Goal: Transaction & Acquisition: Purchase product/service

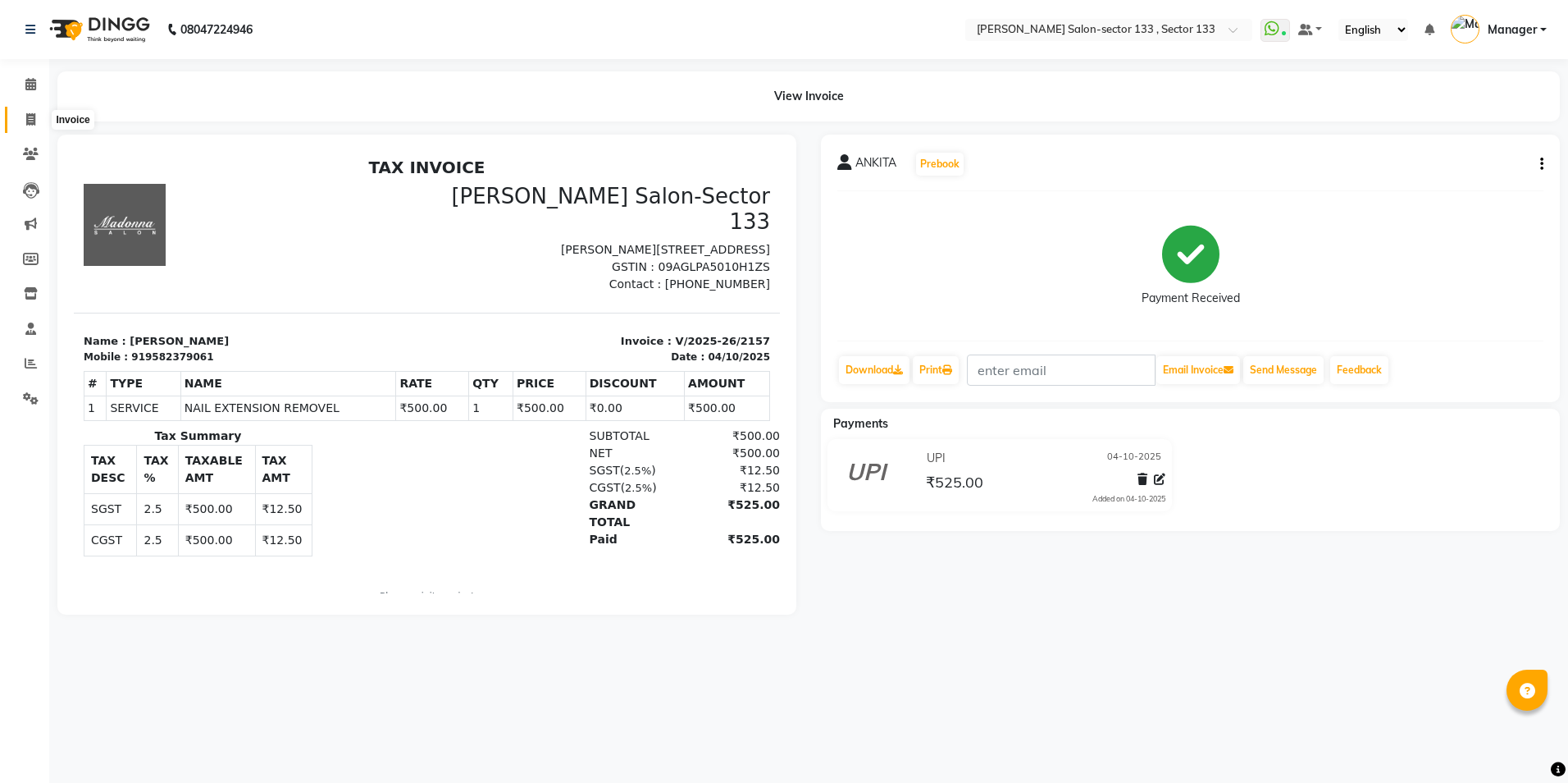
click at [24, 113] on span at bounding box center [31, 120] width 29 height 19
select select "8302"
select select "service"
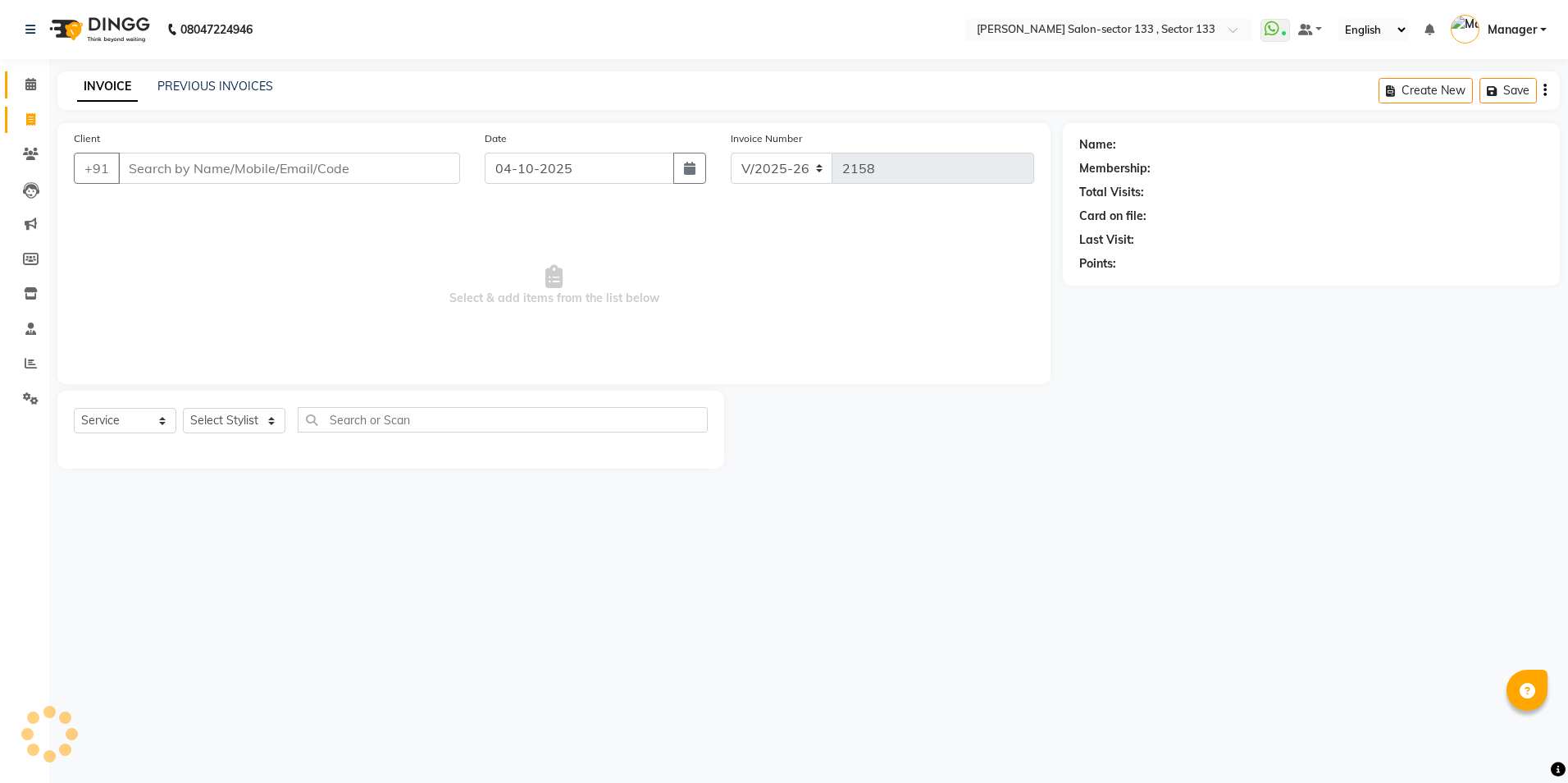
click at [38, 91] on span at bounding box center [31, 85] width 29 height 19
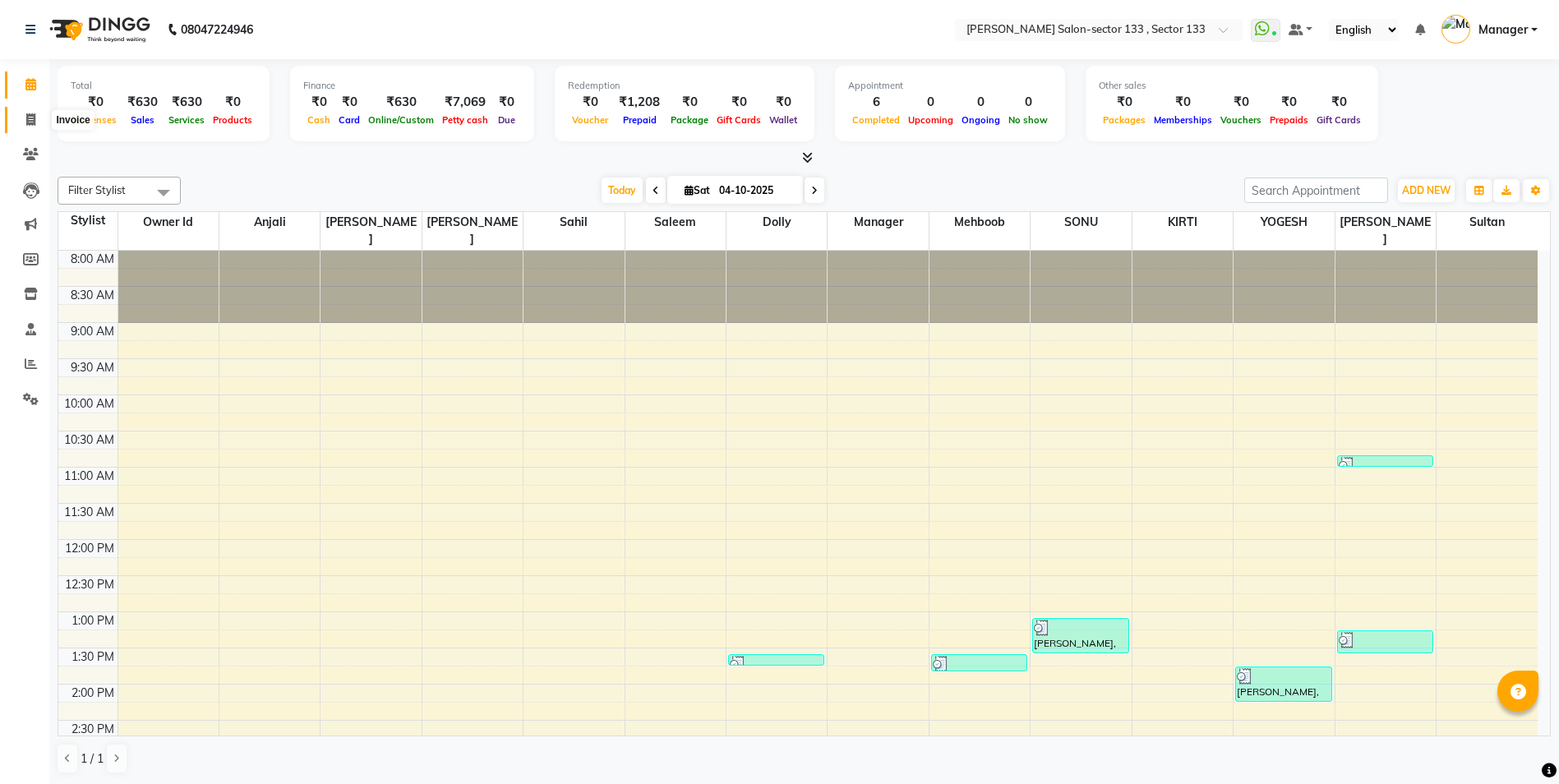
click at [33, 122] on icon at bounding box center [31, 119] width 9 height 13
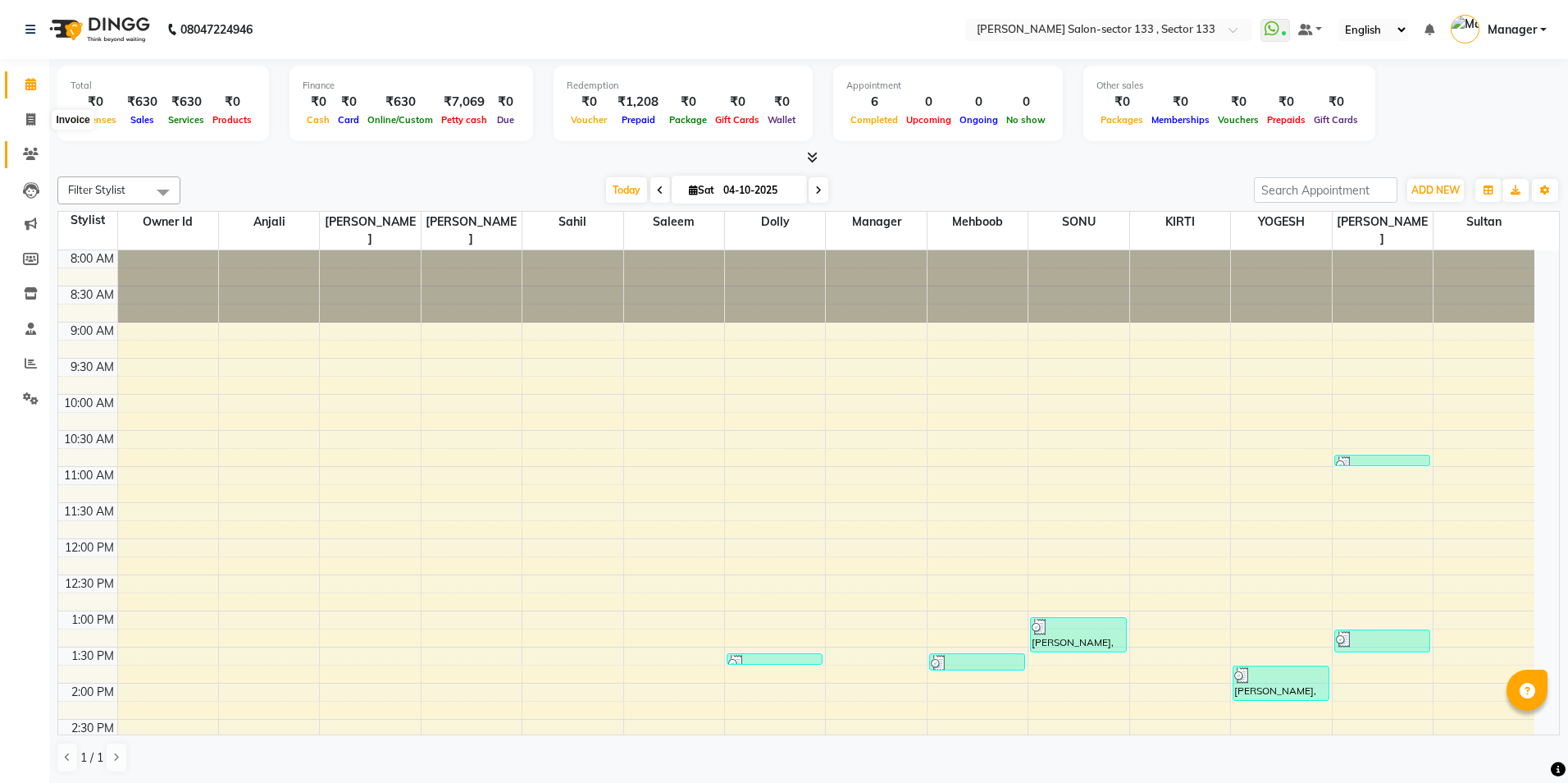
select select "8302"
select select "service"
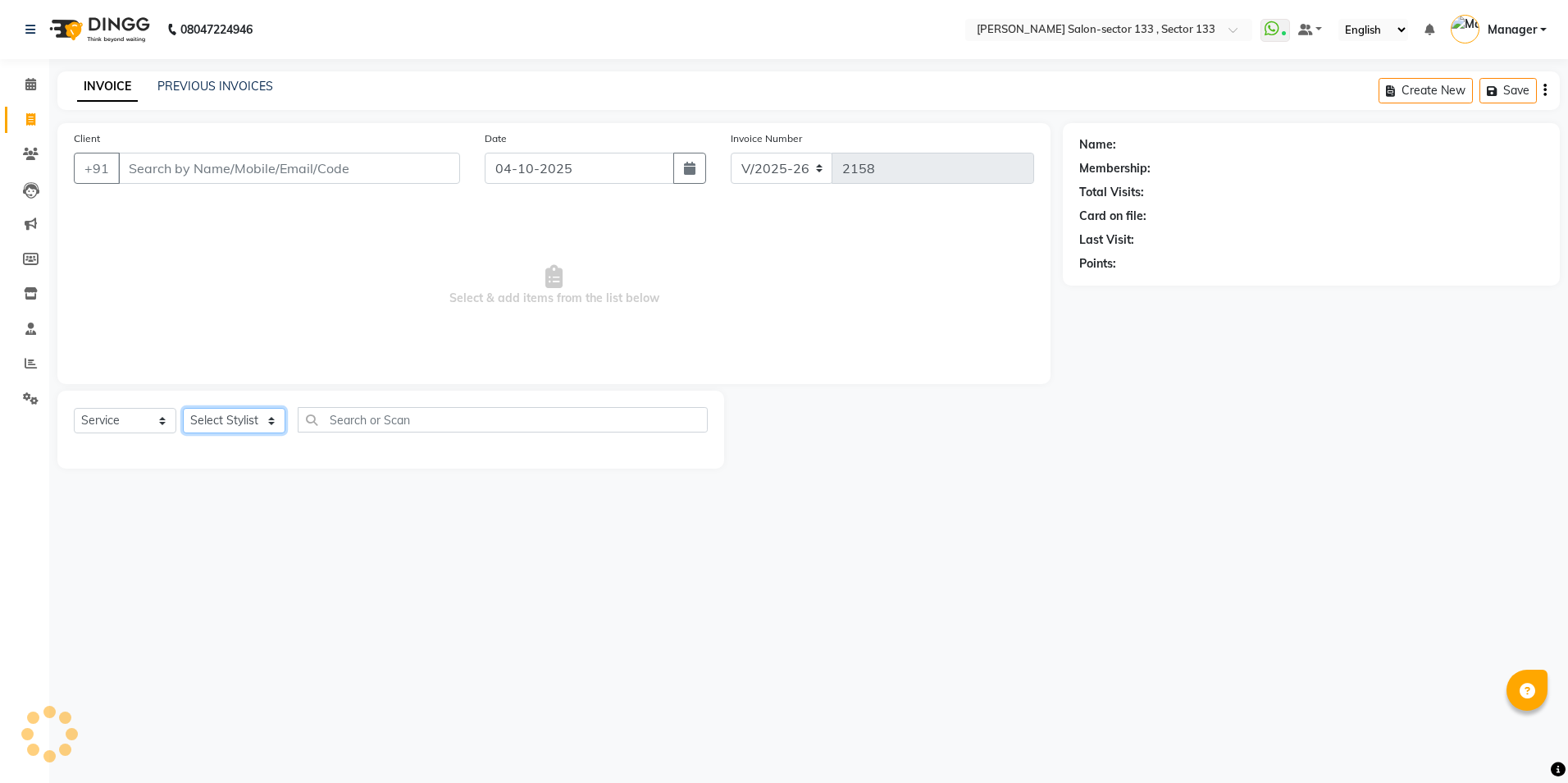
click at [248, 412] on select "Select Stylist" at bounding box center [234, 421] width 103 height 25
click at [242, 418] on select "Select Stylist [PERSON_NAME] [PERSON_NAME] [PERSON_NAME] Manager Mehboob Owner …" at bounding box center [234, 421] width 103 height 25
select select "80845"
click at [183, 408] on select "Select Stylist [PERSON_NAME] [PERSON_NAME] [PERSON_NAME] Manager Mehboob Owner …" at bounding box center [234, 421] width 103 height 25
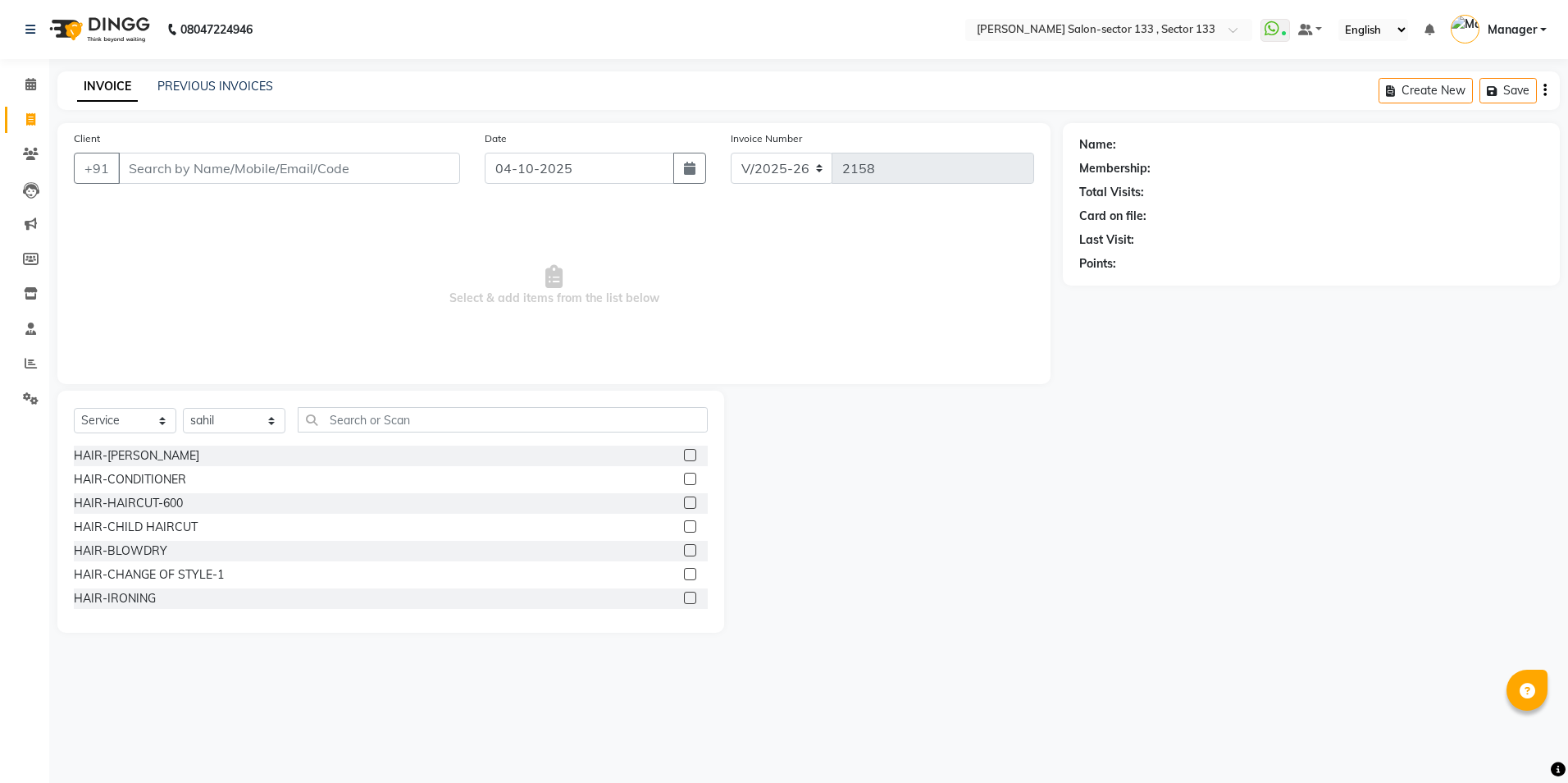
click at [403, 400] on div "Select Service Product Membership Package Voucher Prepaid Gift Card Select Styl…" at bounding box center [391, 511] width 667 height 242
click at [409, 428] on input "text" at bounding box center [503, 420] width 410 height 25
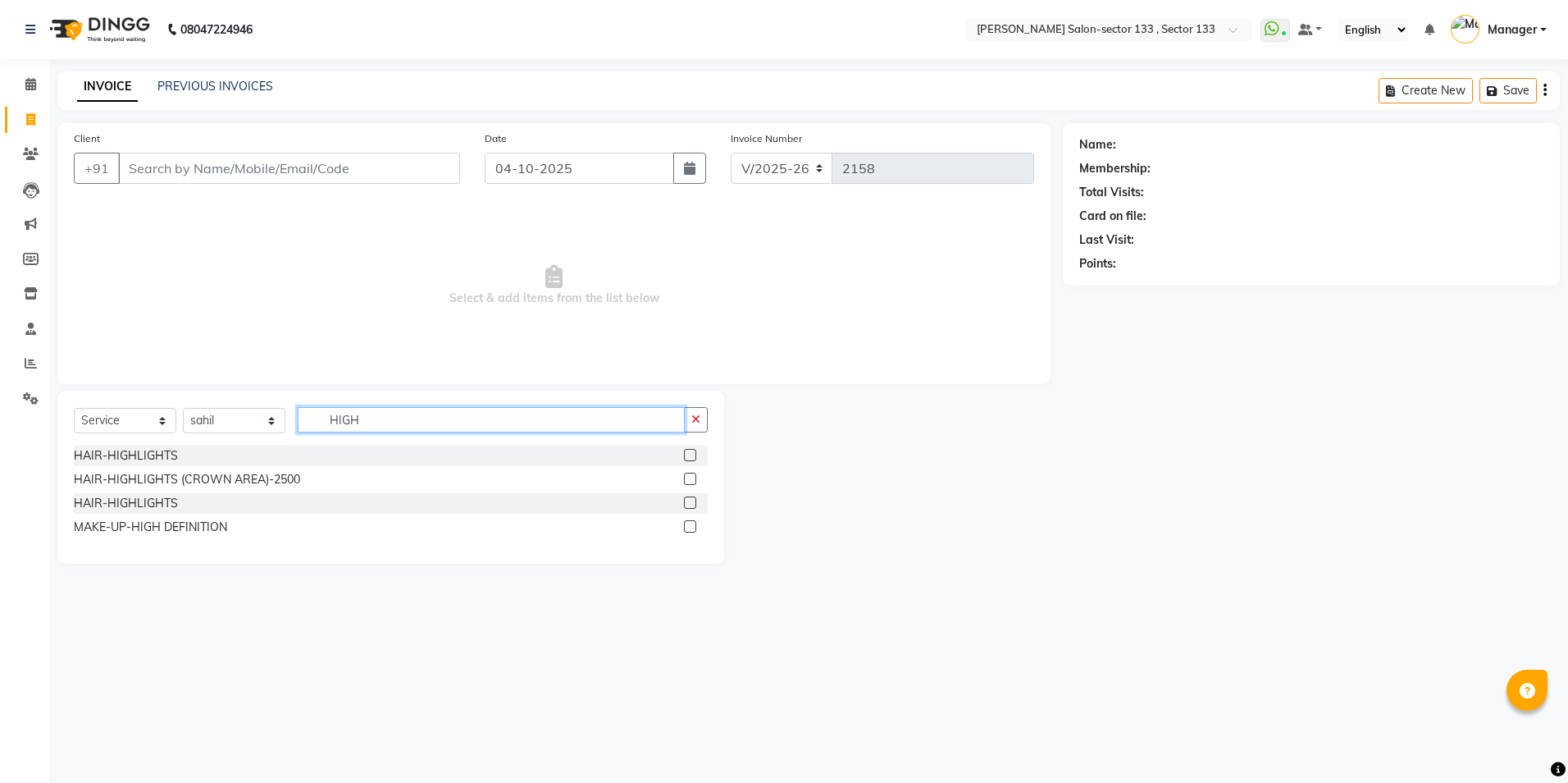
type input "HIGH"
click at [695, 481] on label at bounding box center [690, 478] width 13 height 13
click at [695, 481] on input "checkbox" at bounding box center [689, 479] width 11 height 11
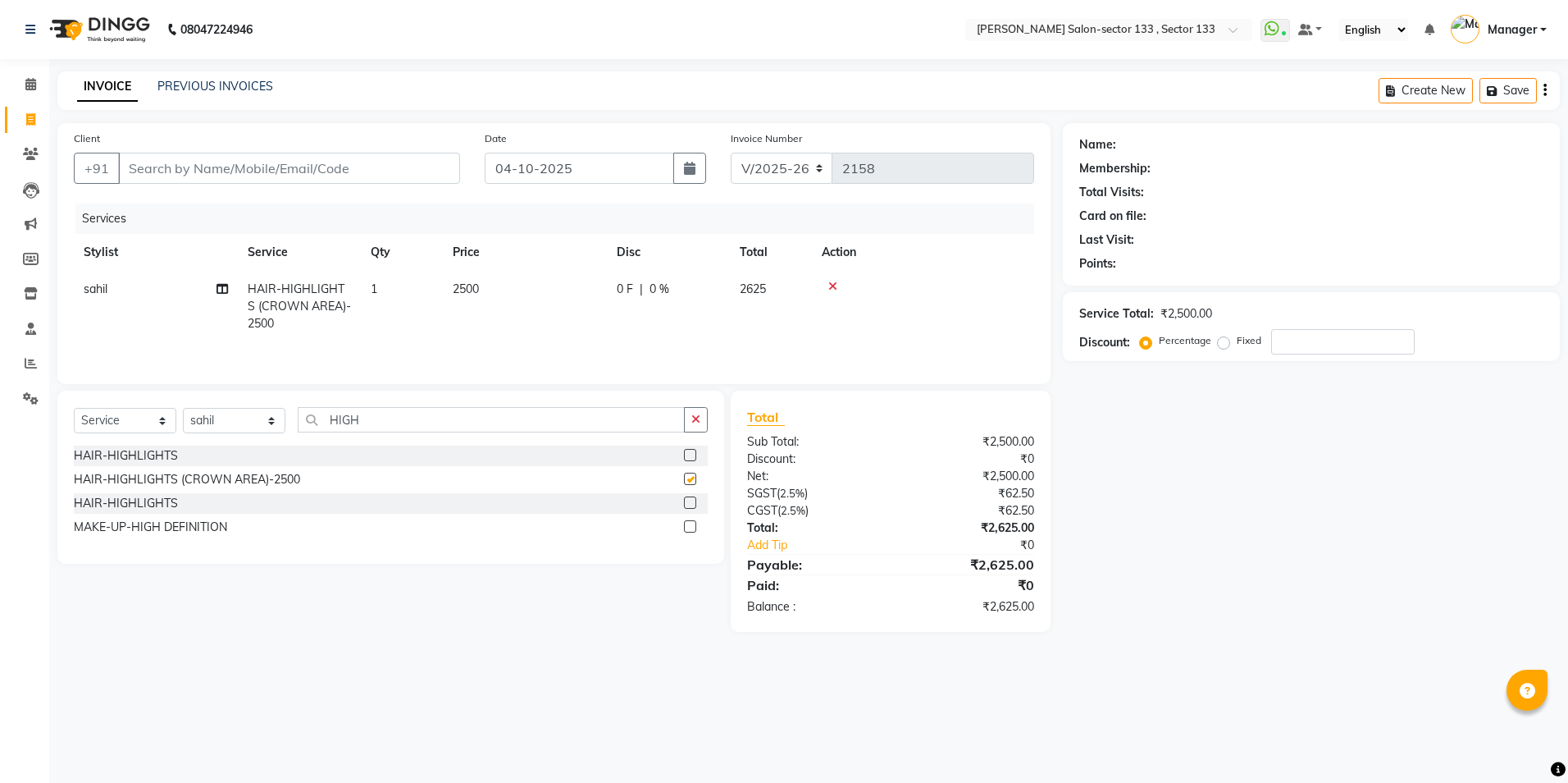
checkbox input "false"
click at [410, 154] on input "Client" at bounding box center [288, 168] width 342 height 31
click at [405, 169] on input "Client" at bounding box center [288, 168] width 342 height 31
click at [329, 173] on input "Client" at bounding box center [288, 168] width 342 height 31
type input "9"
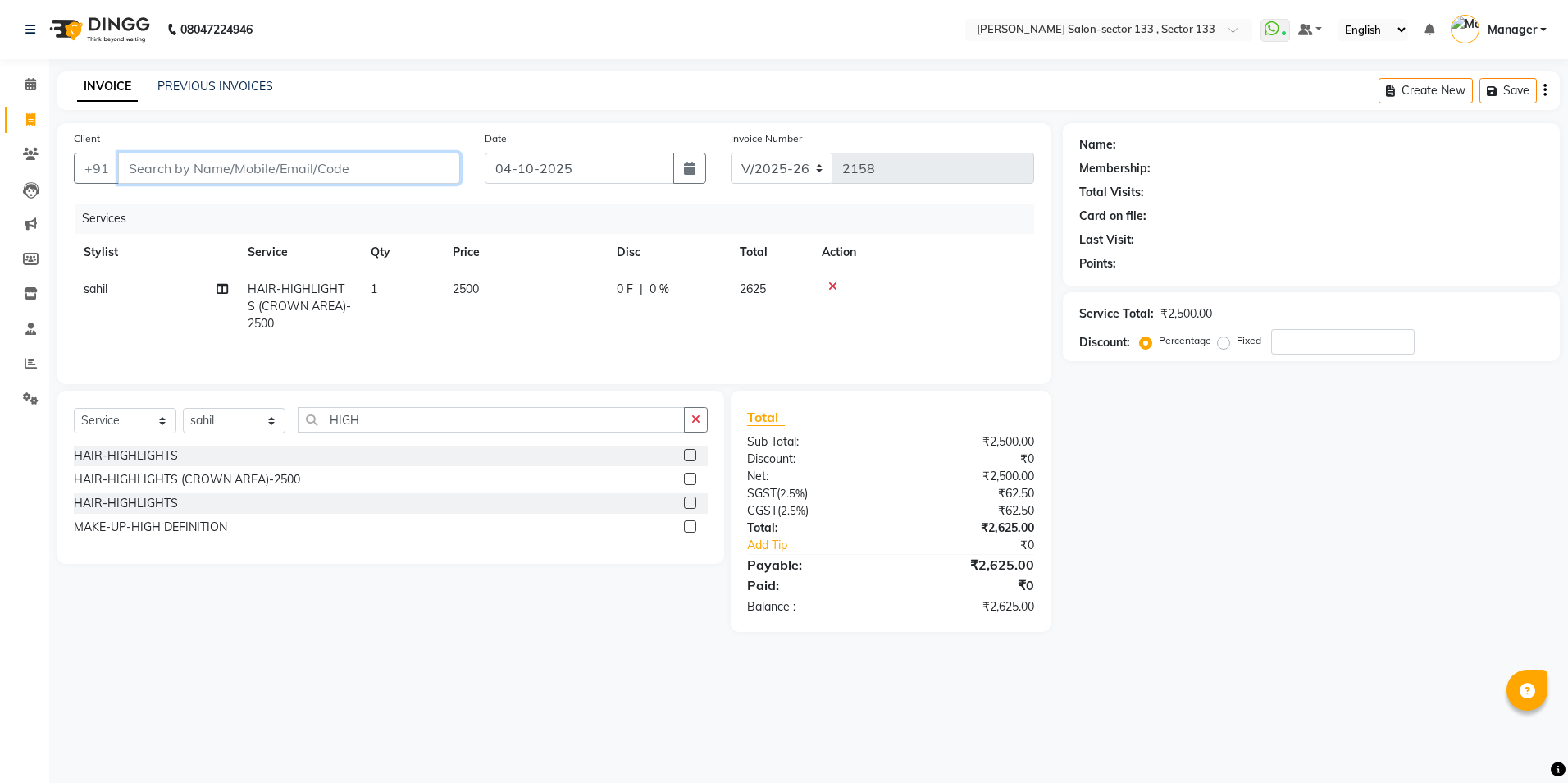
type input "0"
click at [209, 210] on span "991151" at bounding box center [215, 205] width 49 height 16
type input "9911516526"
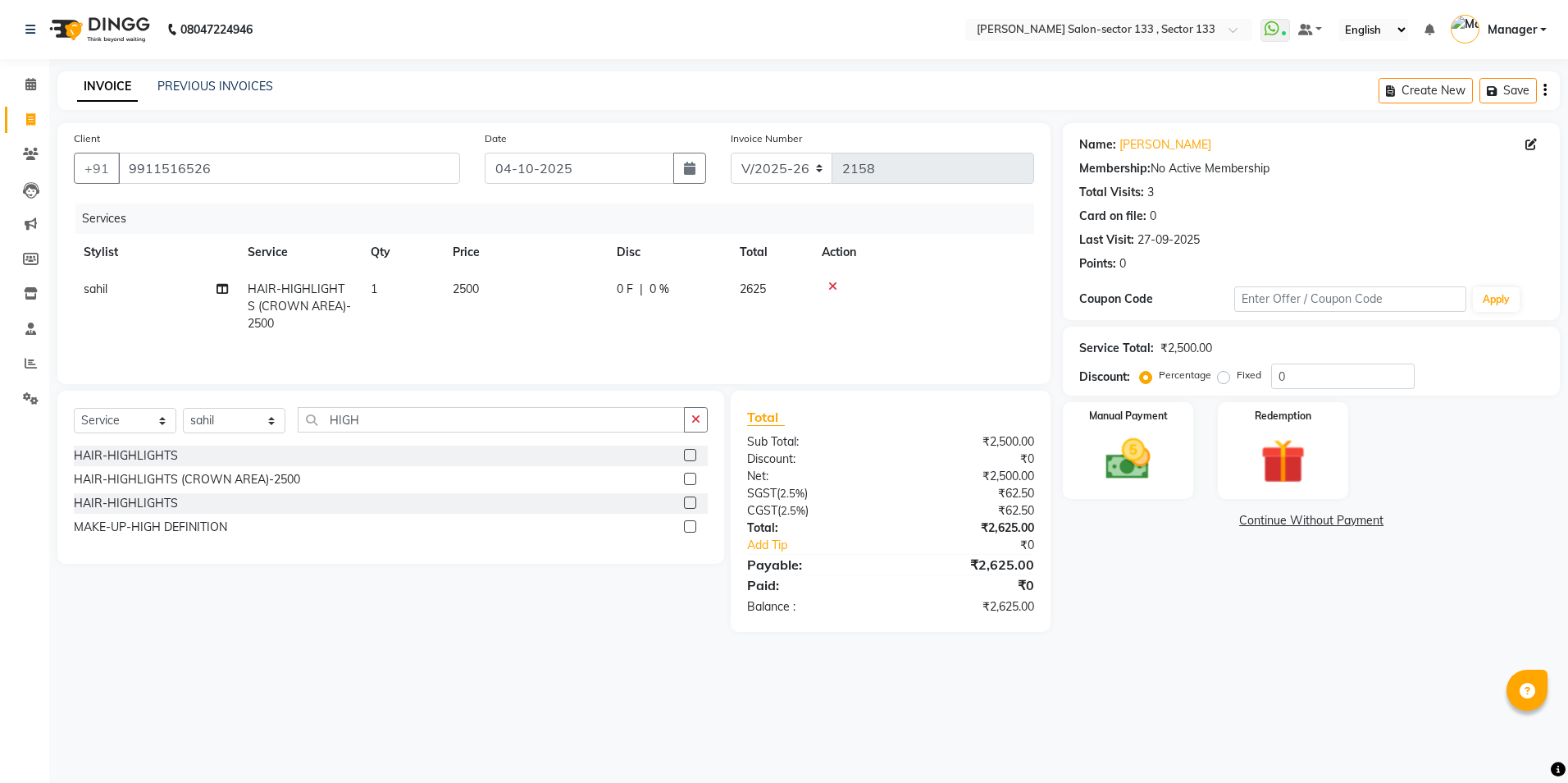
click at [472, 288] on span "2500" at bounding box center [466, 288] width 26 height 14
select select "80845"
click at [488, 295] on input "1" at bounding box center [479, 294] width 63 height 25
click at [596, 295] on td "2500" at bounding box center [524, 306] width 164 height 71
select select "80845"
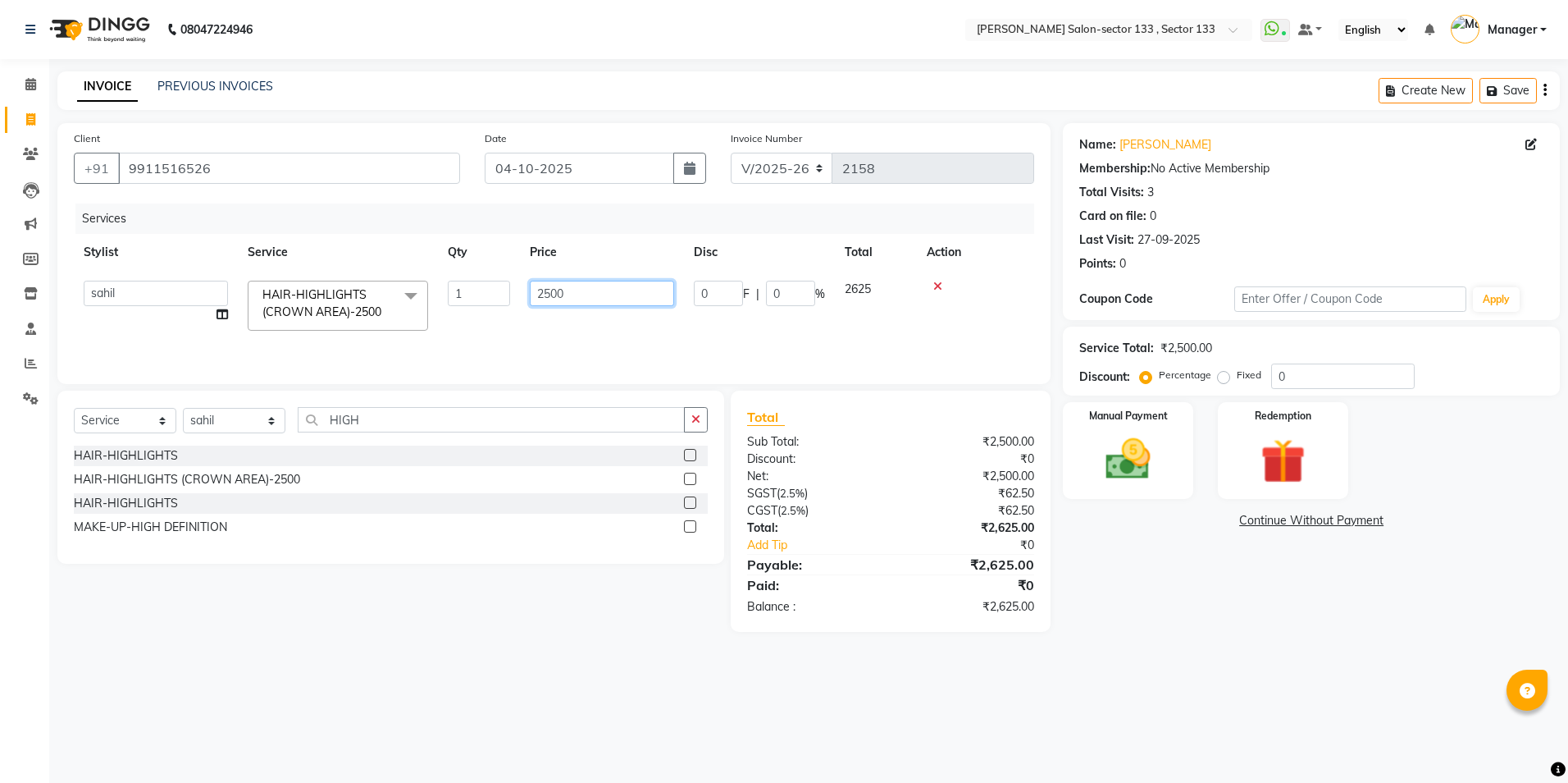
click at [538, 296] on input "2500" at bounding box center [602, 294] width 144 height 25
click at [611, 291] on input "2500" at bounding box center [602, 294] width 144 height 25
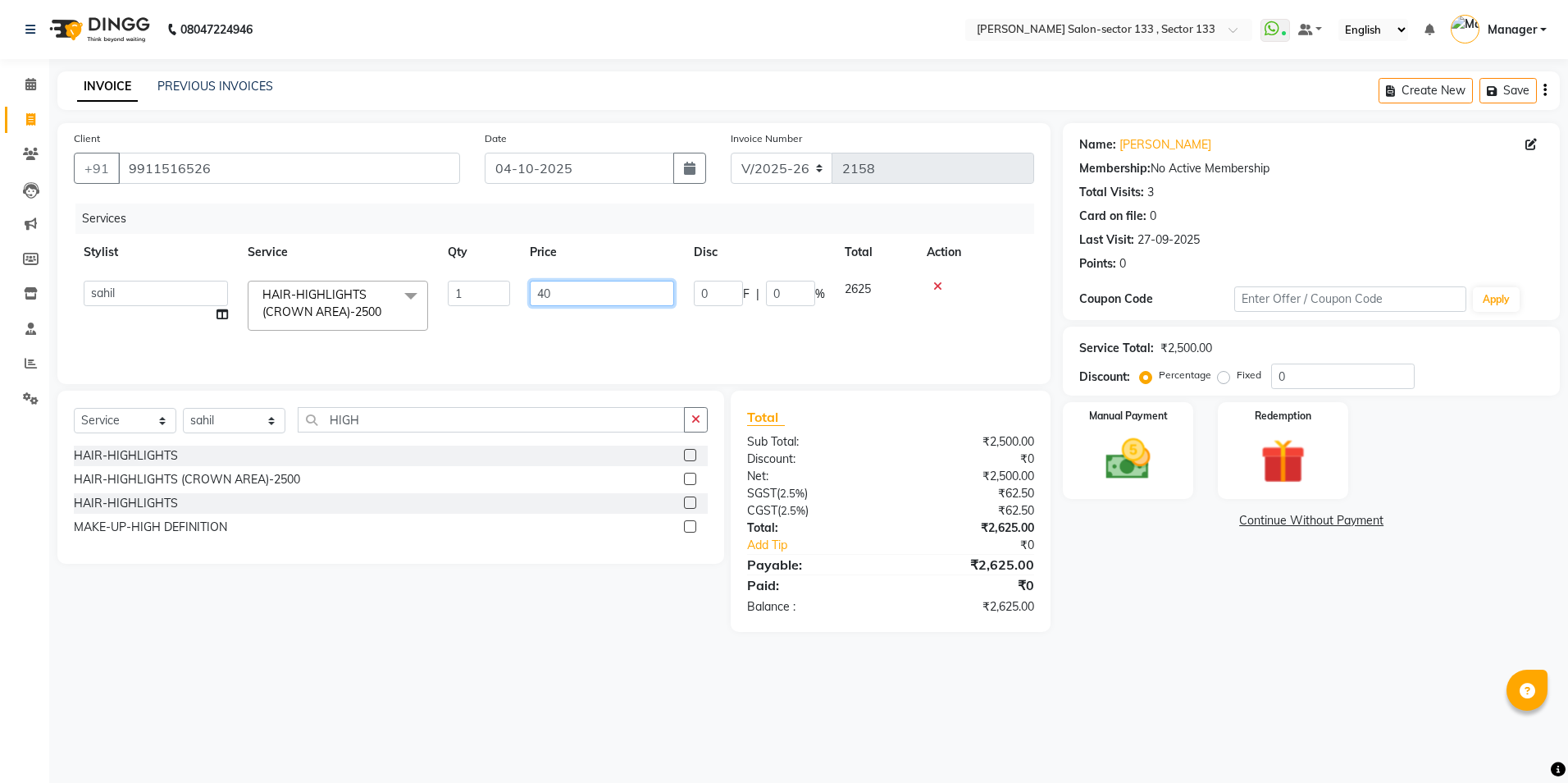
type input "400"
click at [492, 293] on td "400" at bounding box center [524, 306] width 164 height 71
select select "80845"
click at [453, 288] on input "1" at bounding box center [479, 294] width 63 height 25
click at [461, 293] on input "1" at bounding box center [479, 294] width 63 height 25
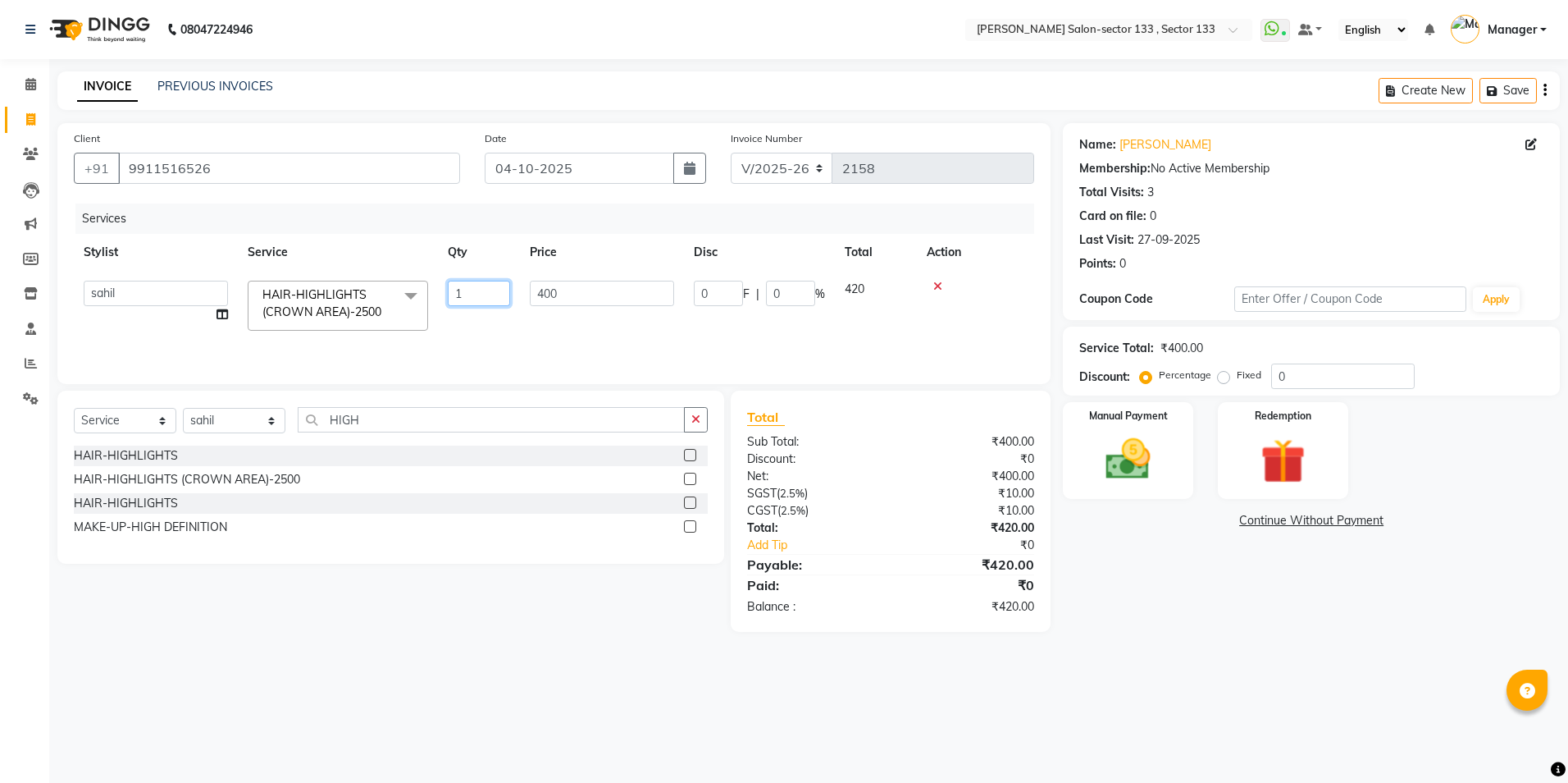
click at [461, 293] on input "1" at bounding box center [479, 294] width 63 height 25
type input "4"
click at [476, 346] on div "Services Stylist Service Qty Price Disc Total Action [PERSON_NAME] [PERSON_NAME…" at bounding box center [554, 285] width 961 height 164
click at [1159, 475] on img at bounding box center [1128, 460] width 76 height 54
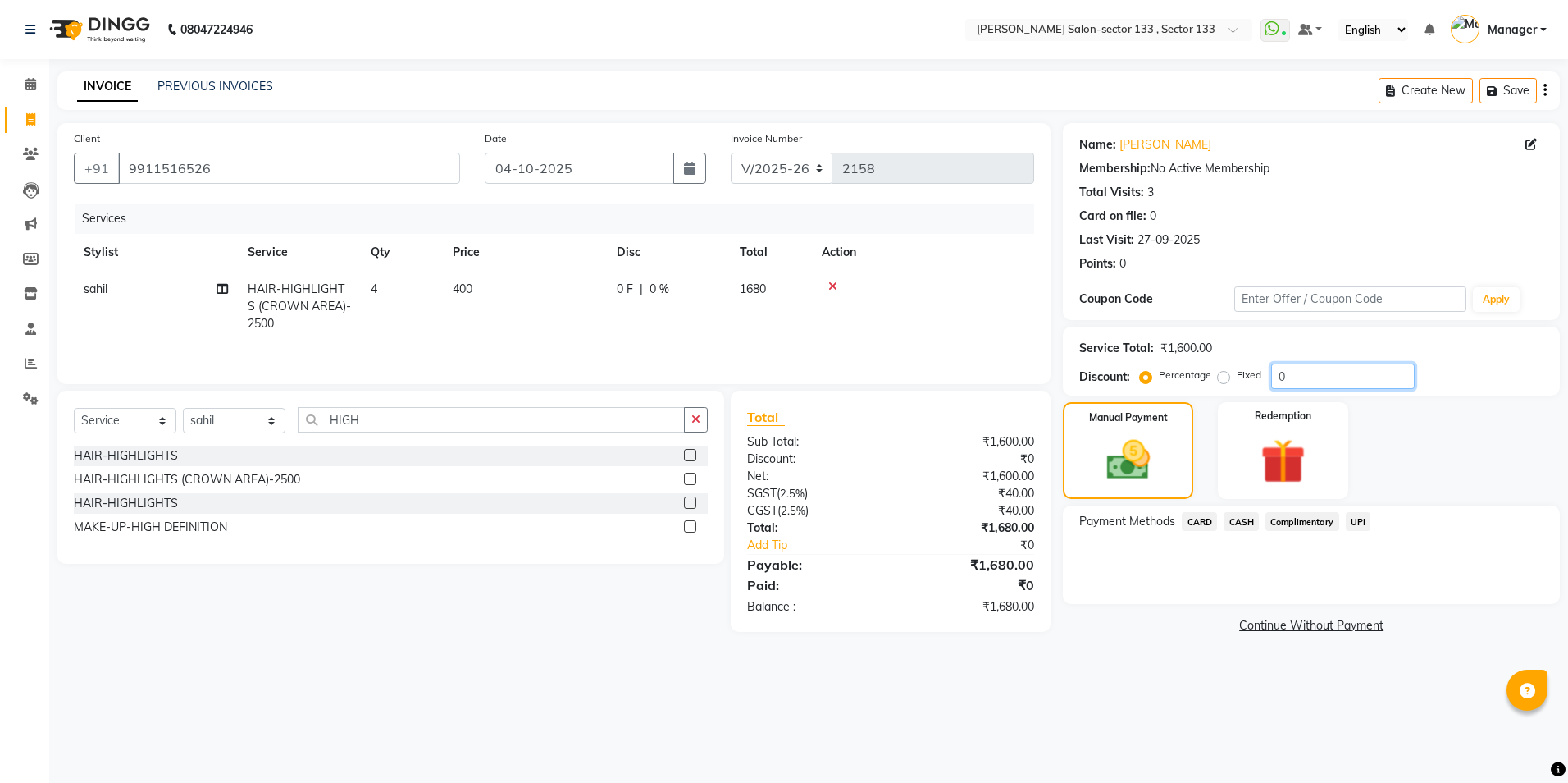
click at [1320, 382] on input "0" at bounding box center [1342, 376] width 143 height 25
type input "010"
click at [1394, 428] on div "Manual Payment Redemption" at bounding box center [1311, 450] width 522 height 97
click at [1175, 529] on div "CARD" at bounding box center [1196, 523] width 42 height 22
click at [1214, 518] on span "CARD" at bounding box center [1200, 522] width 36 height 19
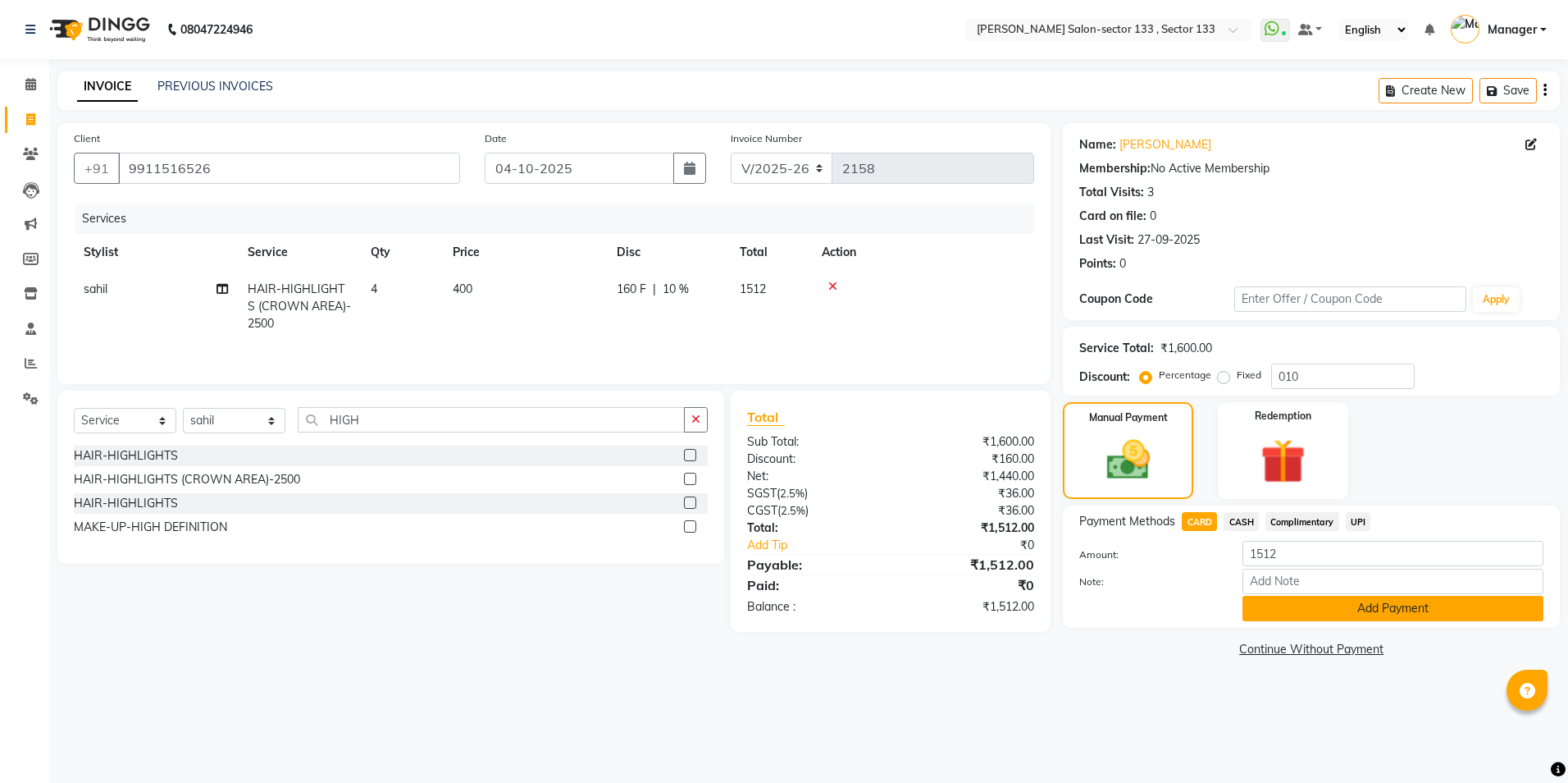
click at [1309, 602] on button "Add Payment" at bounding box center [1392, 608] width 301 height 25
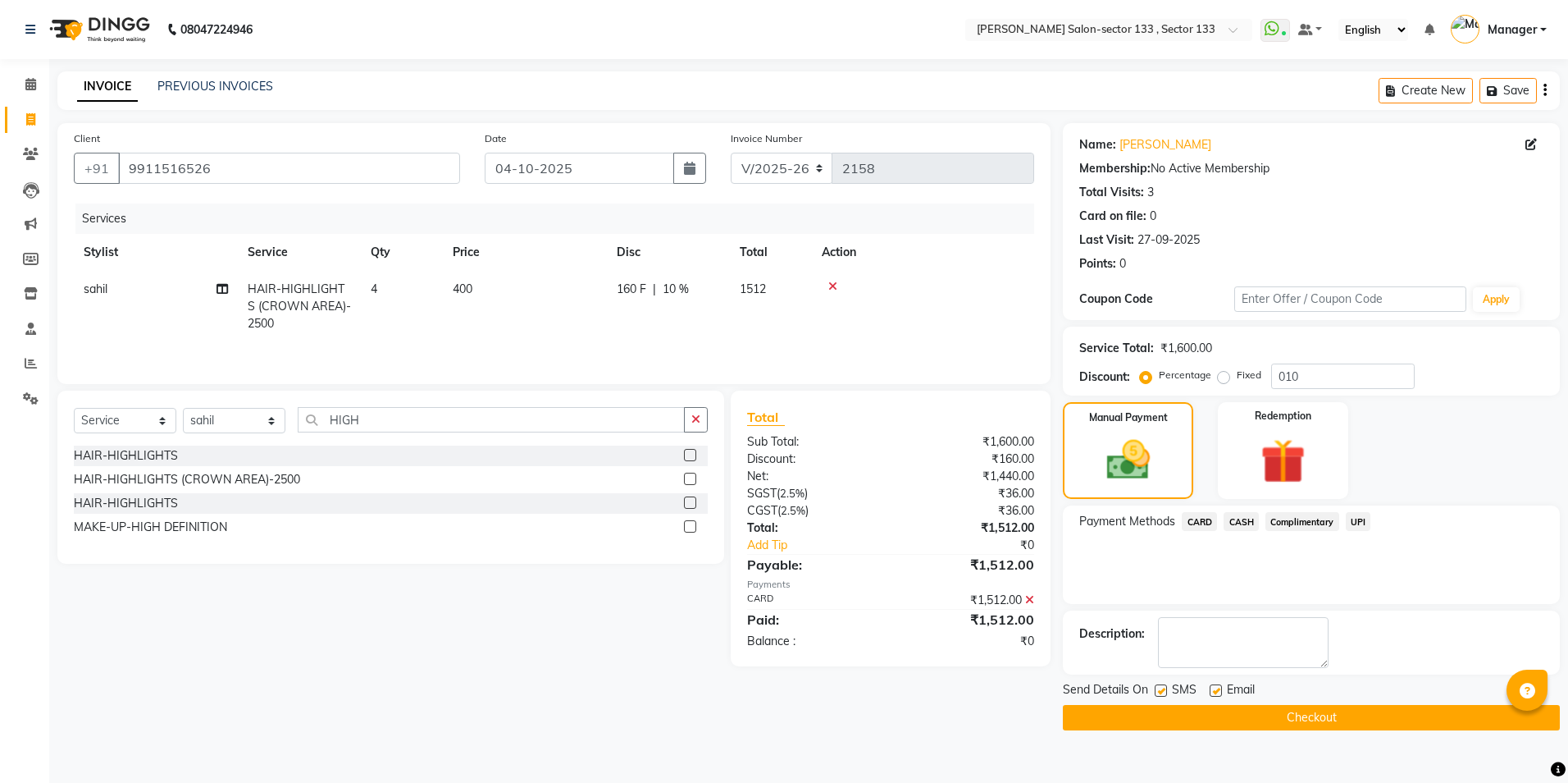
click at [1266, 720] on button "Checkout" at bounding box center [1312, 718] width 497 height 25
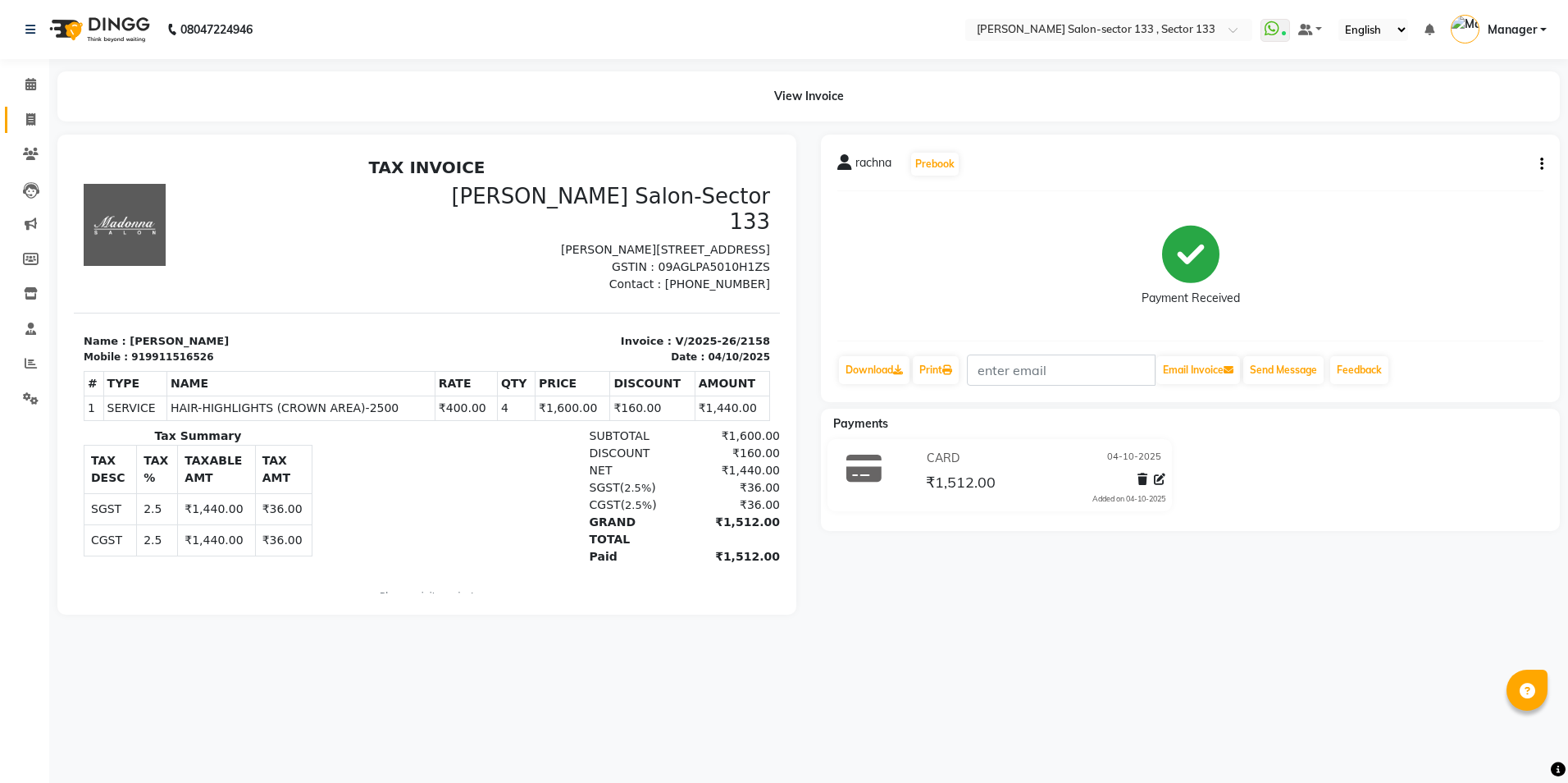
click at [18, 131] on link "Invoice" at bounding box center [25, 120] width 39 height 27
select select "8302"
select select "service"
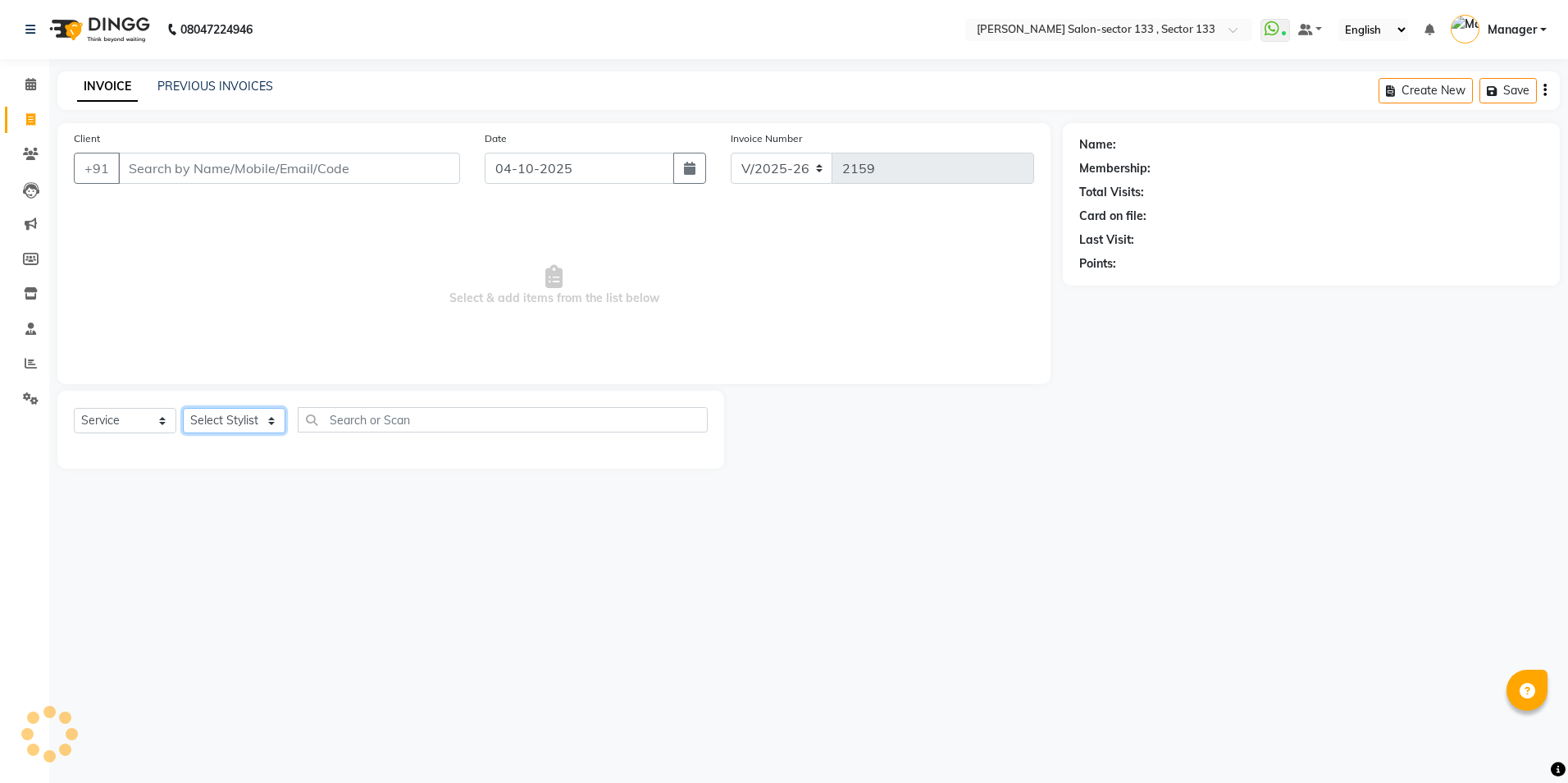
click at [219, 426] on select "Select Stylist [PERSON_NAME] [PERSON_NAME] [PERSON_NAME] Manager Mehboob Owner …" at bounding box center [234, 421] width 103 height 25
select select "80214"
click at [183, 408] on select "Select Stylist [PERSON_NAME] [PERSON_NAME] [PERSON_NAME] Manager Mehboob Owner …" at bounding box center [234, 421] width 103 height 25
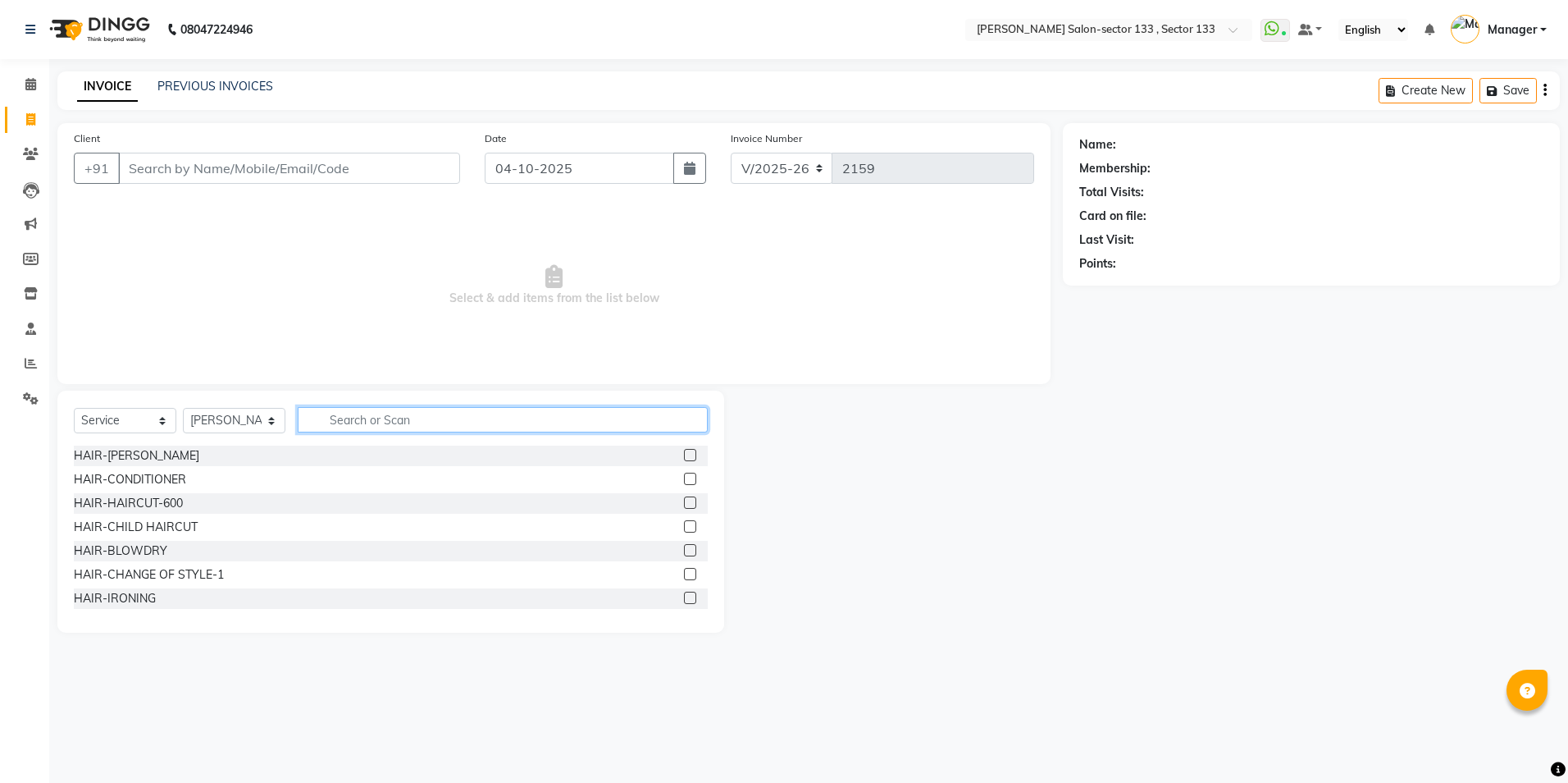
click at [382, 415] on input "text" at bounding box center [503, 420] width 410 height 25
type input "CUT"
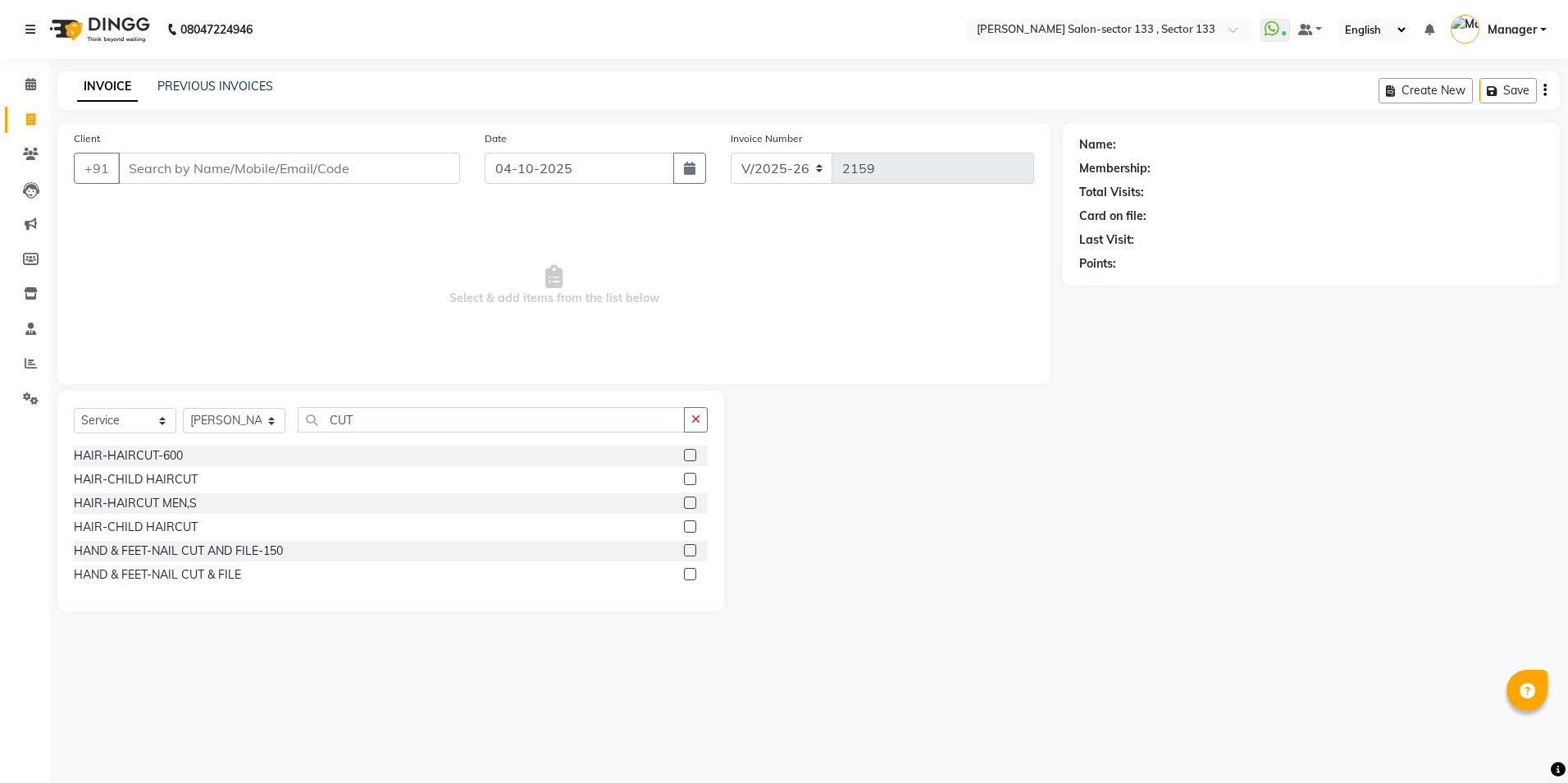
click at [689, 505] on label at bounding box center [690, 502] width 13 height 13
click at [689, 505] on input "checkbox" at bounding box center [689, 503] width 11 height 11
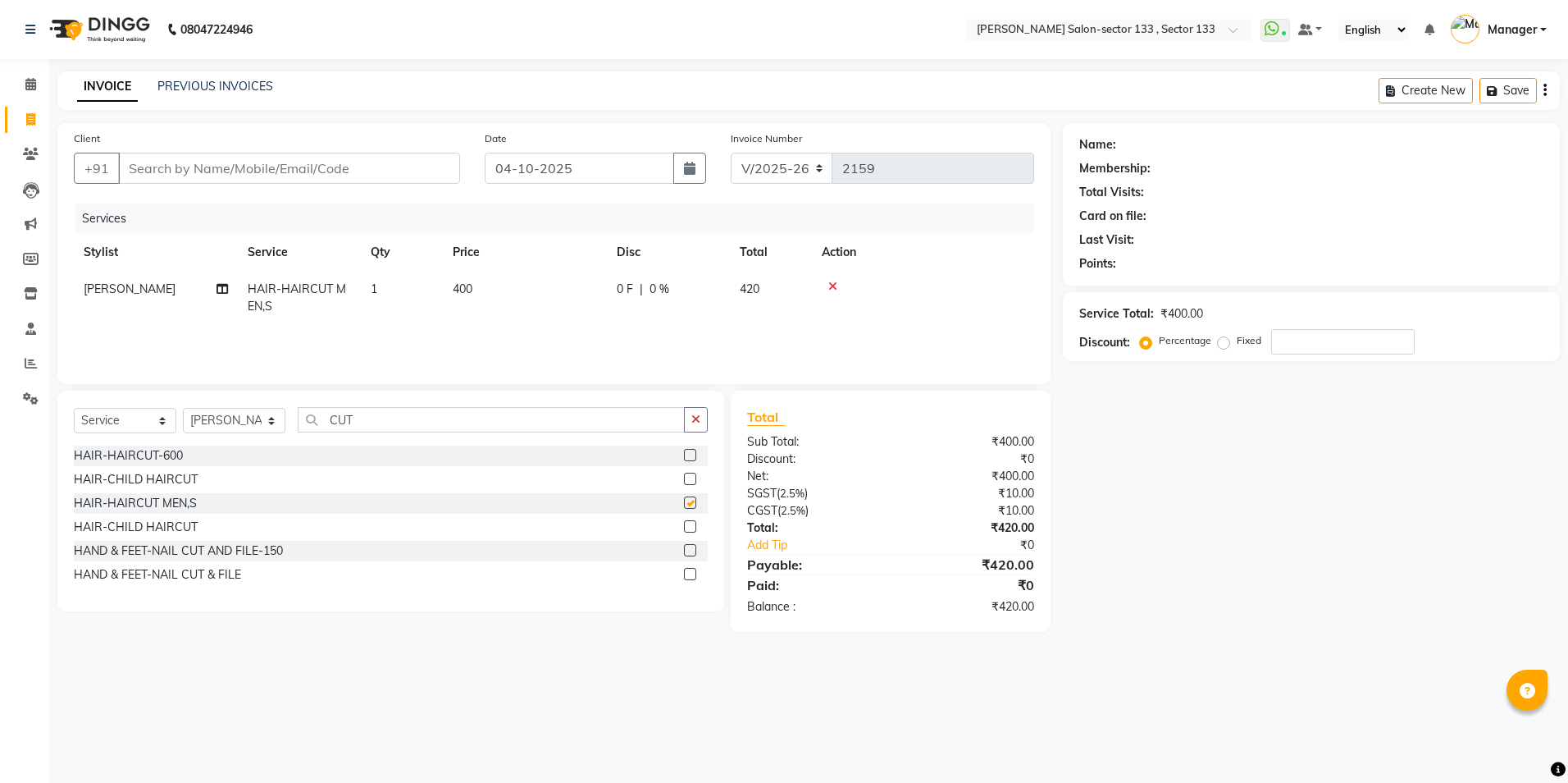
checkbox input "false"
click at [413, 429] on input "CUT" at bounding box center [491, 420] width 388 height 25
type input "C"
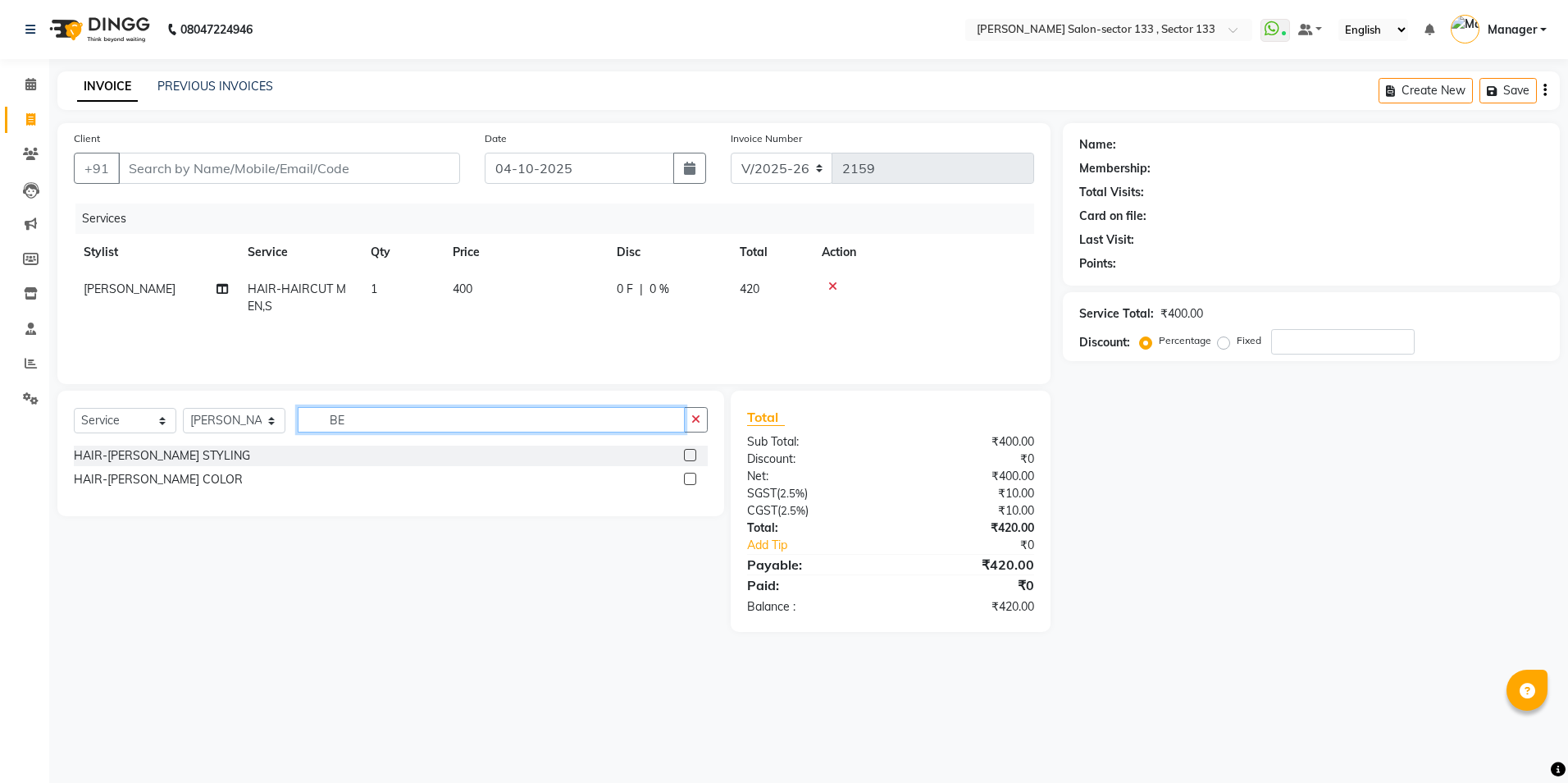
type input "BE"
click at [688, 456] on label at bounding box center [690, 455] width 13 height 13
click at [688, 456] on input "checkbox" at bounding box center [689, 456] width 11 height 11
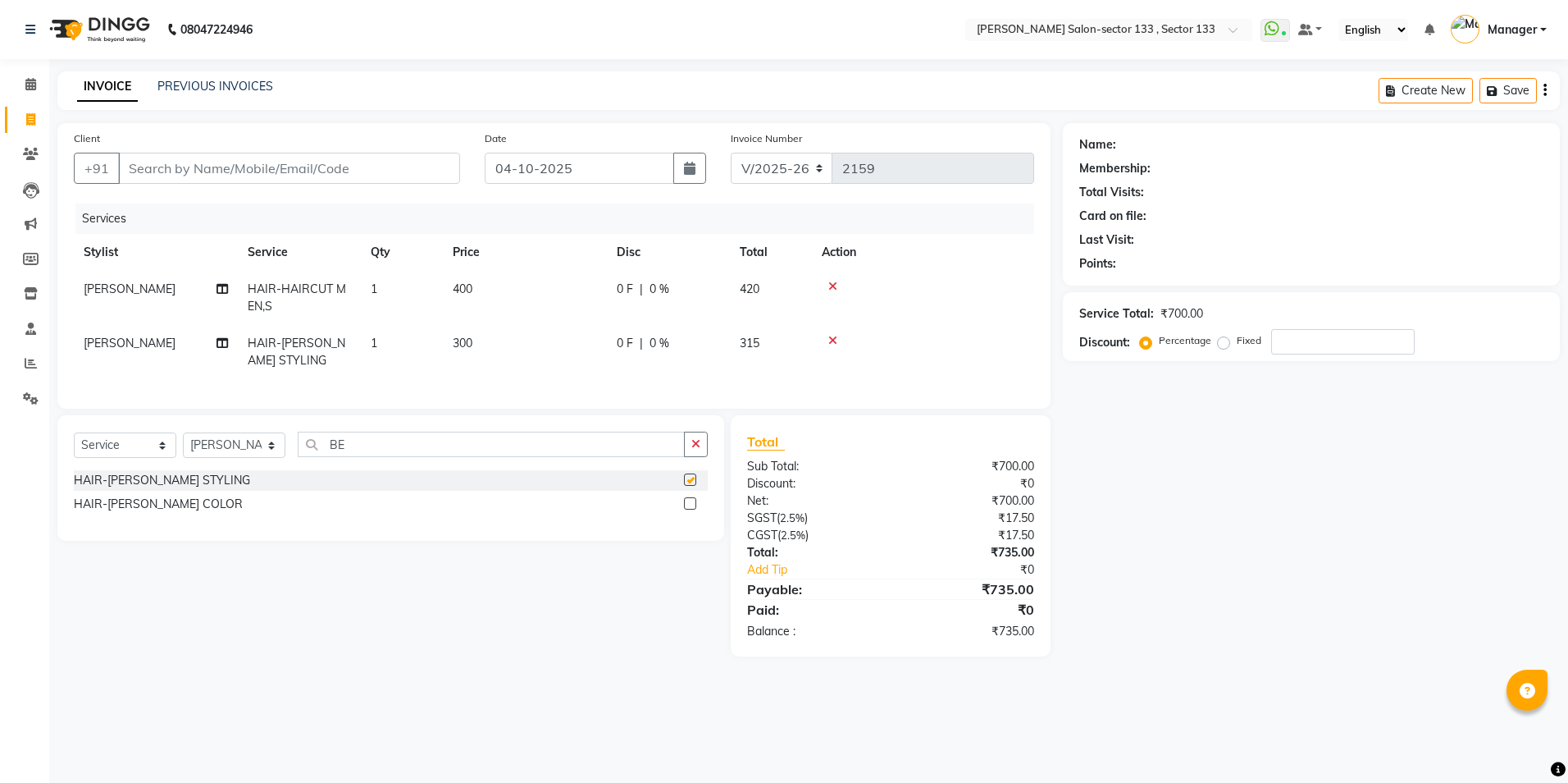
checkbox input "false"
click at [469, 457] on input "BE" at bounding box center [491, 445] width 388 height 25
type input "B"
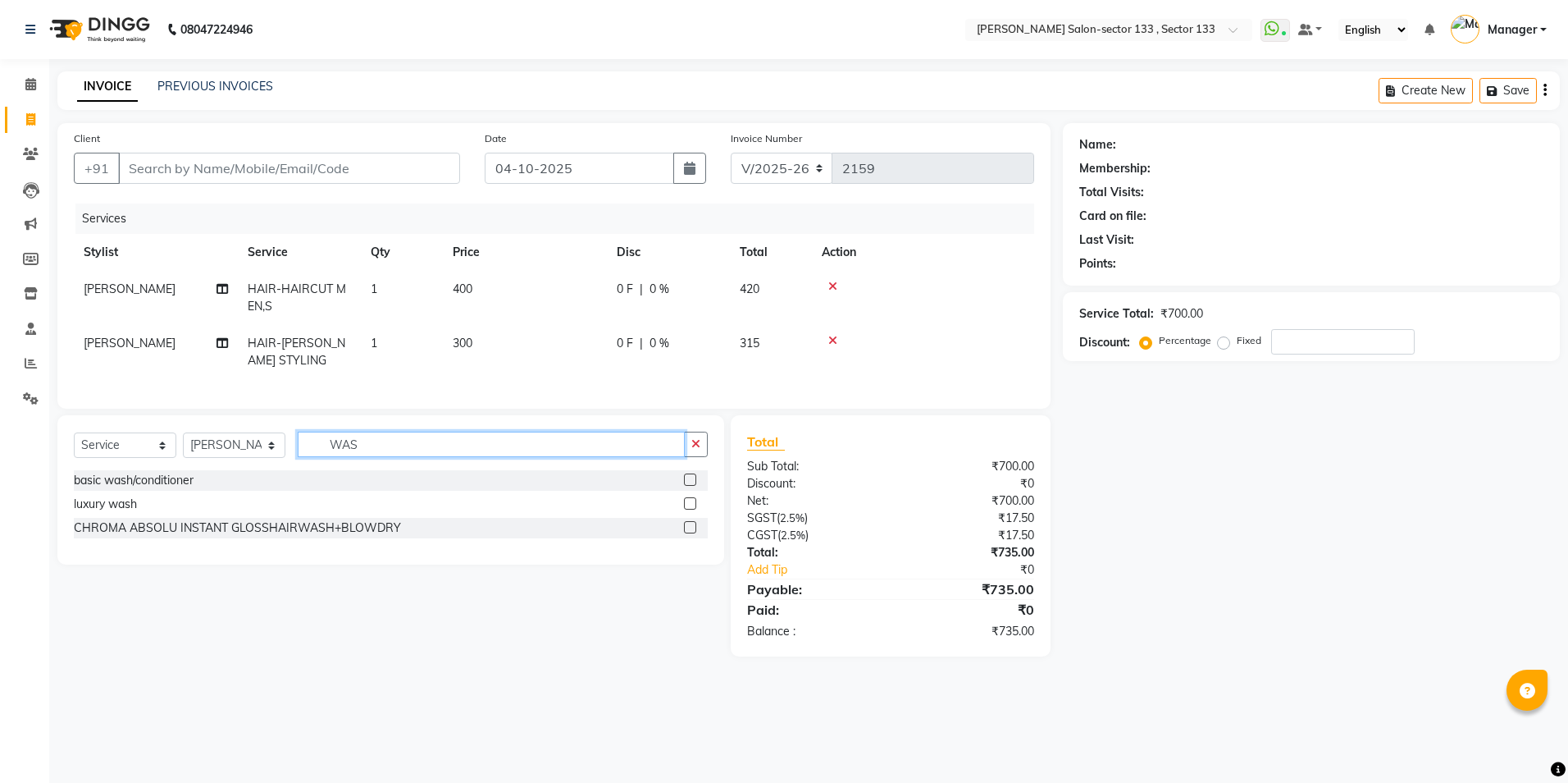
type input "WAS"
click at [689, 486] on label at bounding box center [690, 479] width 13 height 13
click at [689, 486] on input "checkbox" at bounding box center [689, 480] width 11 height 11
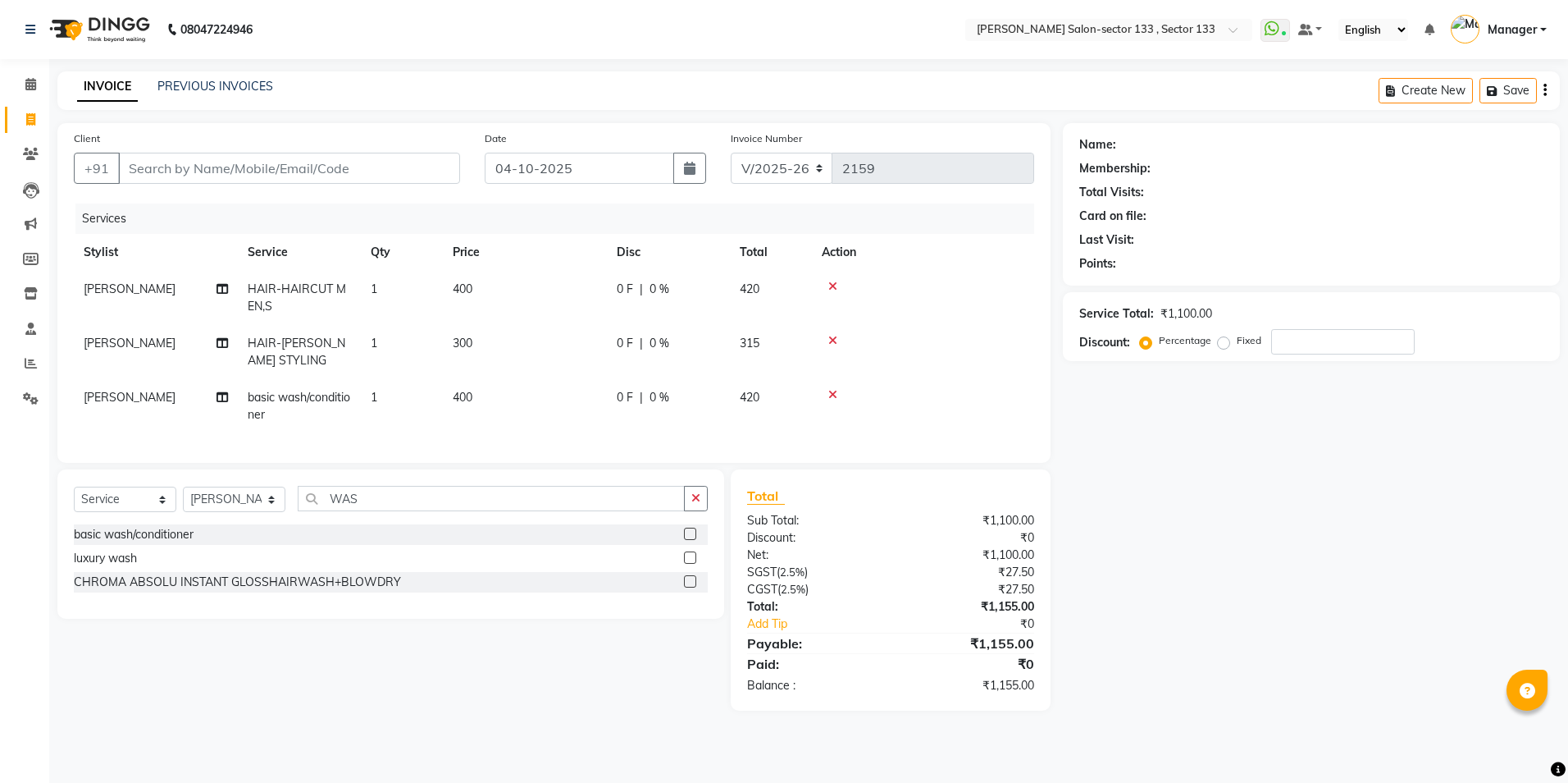
checkbox input "false"
click at [503, 399] on td "400" at bounding box center [524, 406] width 164 height 54
select select "80214"
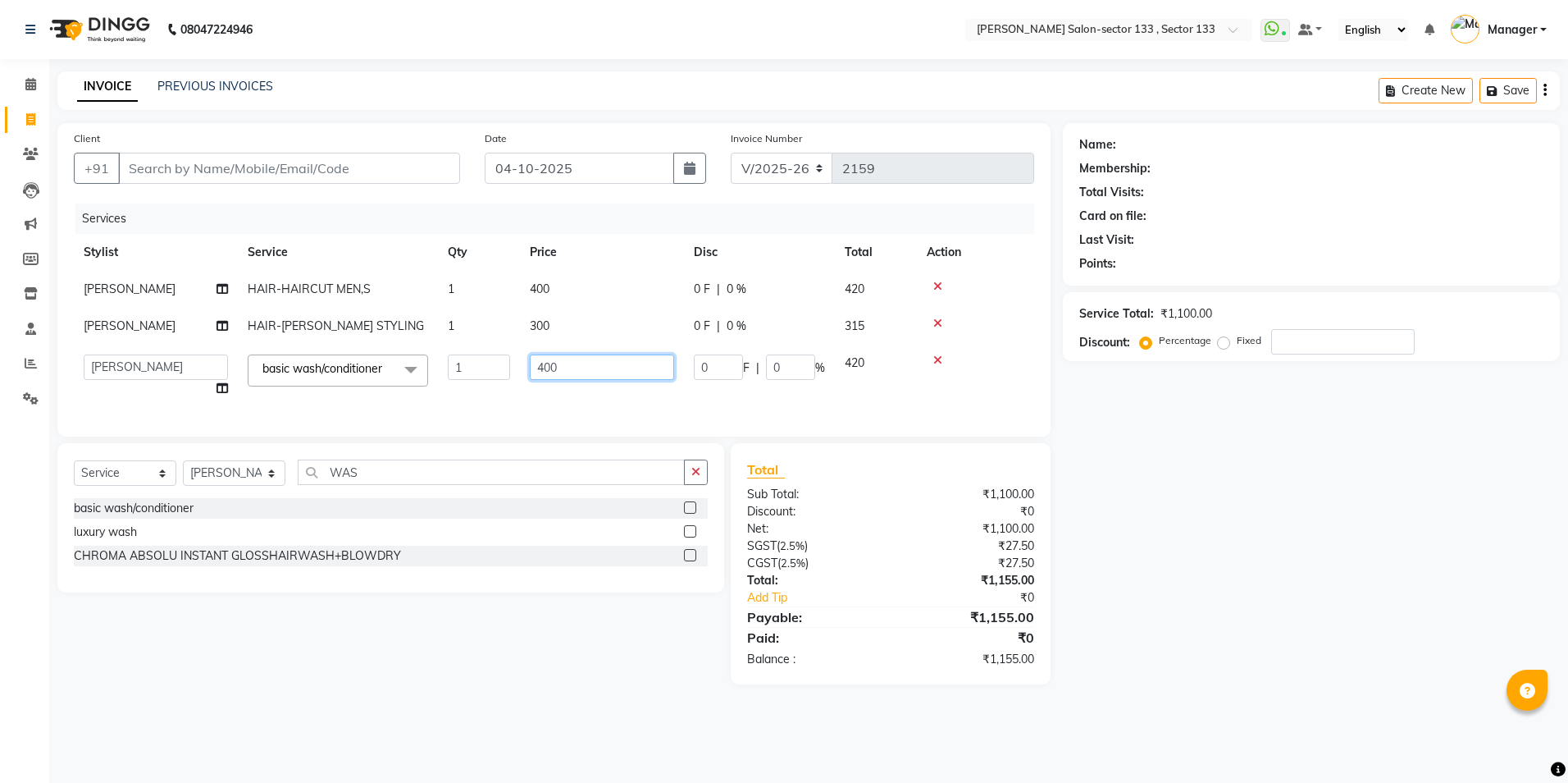
click at [598, 372] on input "400" at bounding box center [602, 367] width 144 height 25
type input "200"
click at [559, 401] on td "200" at bounding box center [601, 376] width 164 height 63
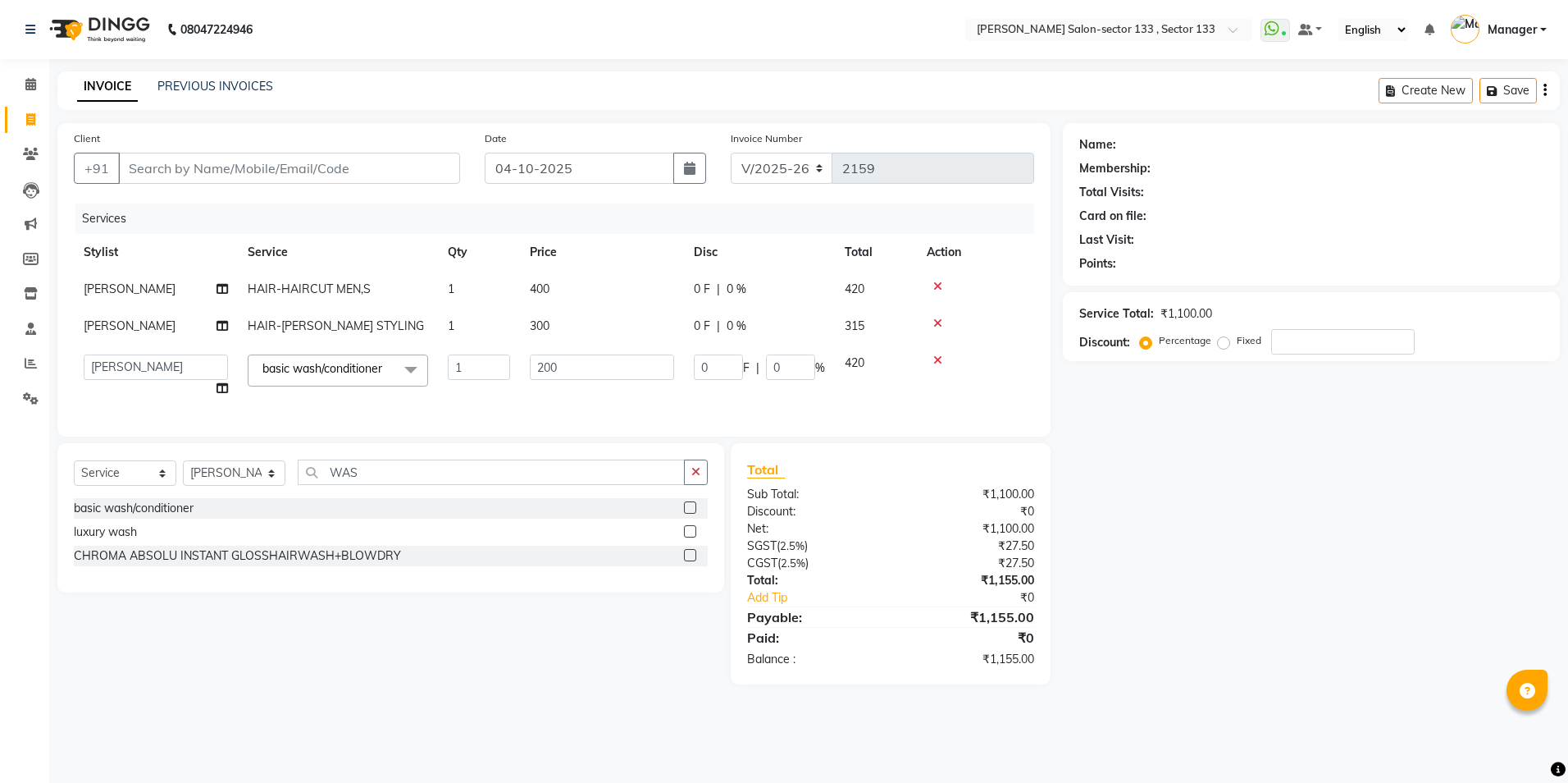
select select "80214"
click at [284, 174] on input "Client" at bounding box center [288, 168] width 342 height 31
type input "7"
type input "0"
type input "7800708070"
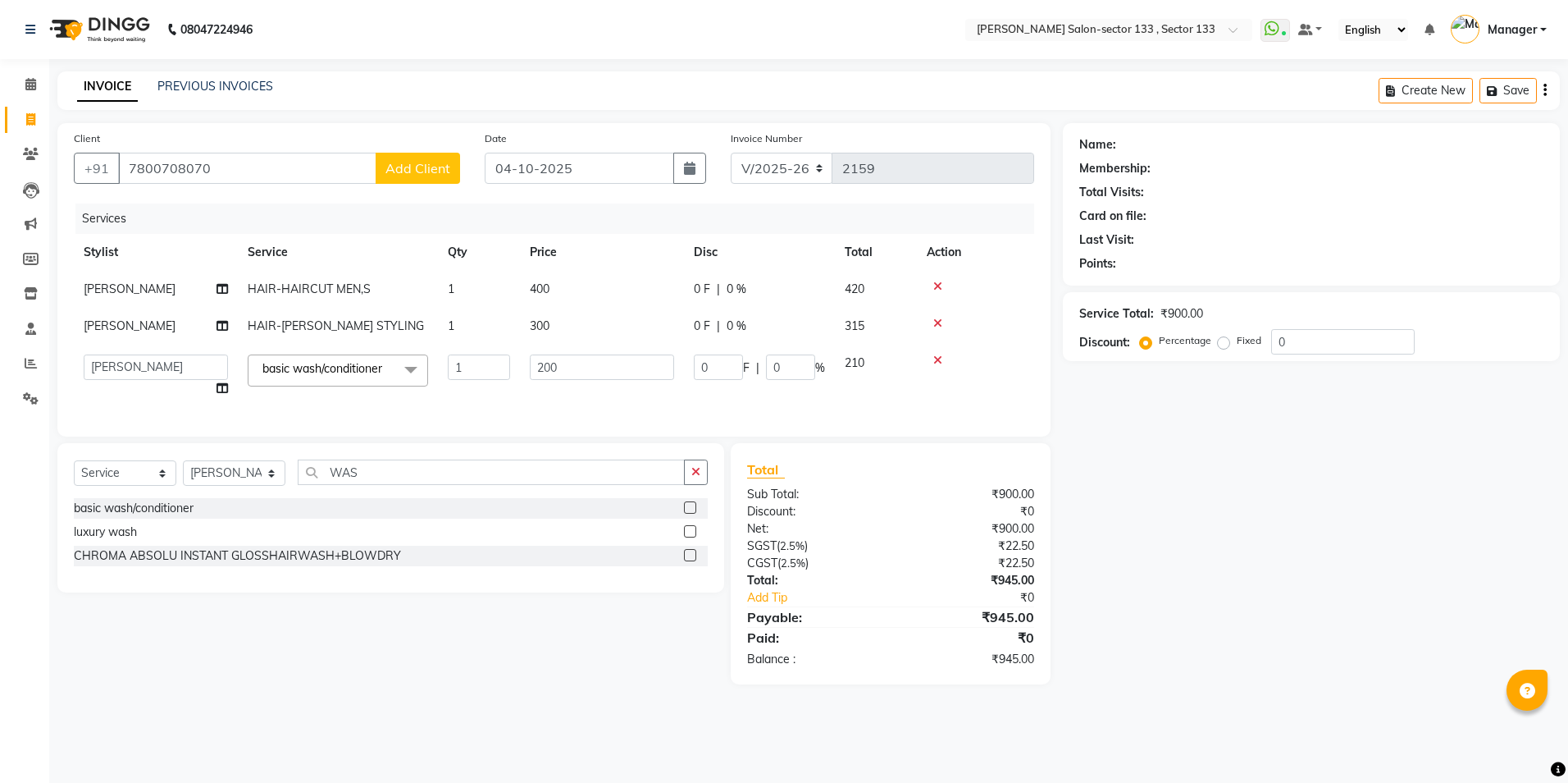
click at [399, 176] on span "Add Client" at bounding box center [418, 168] width 64 height 16
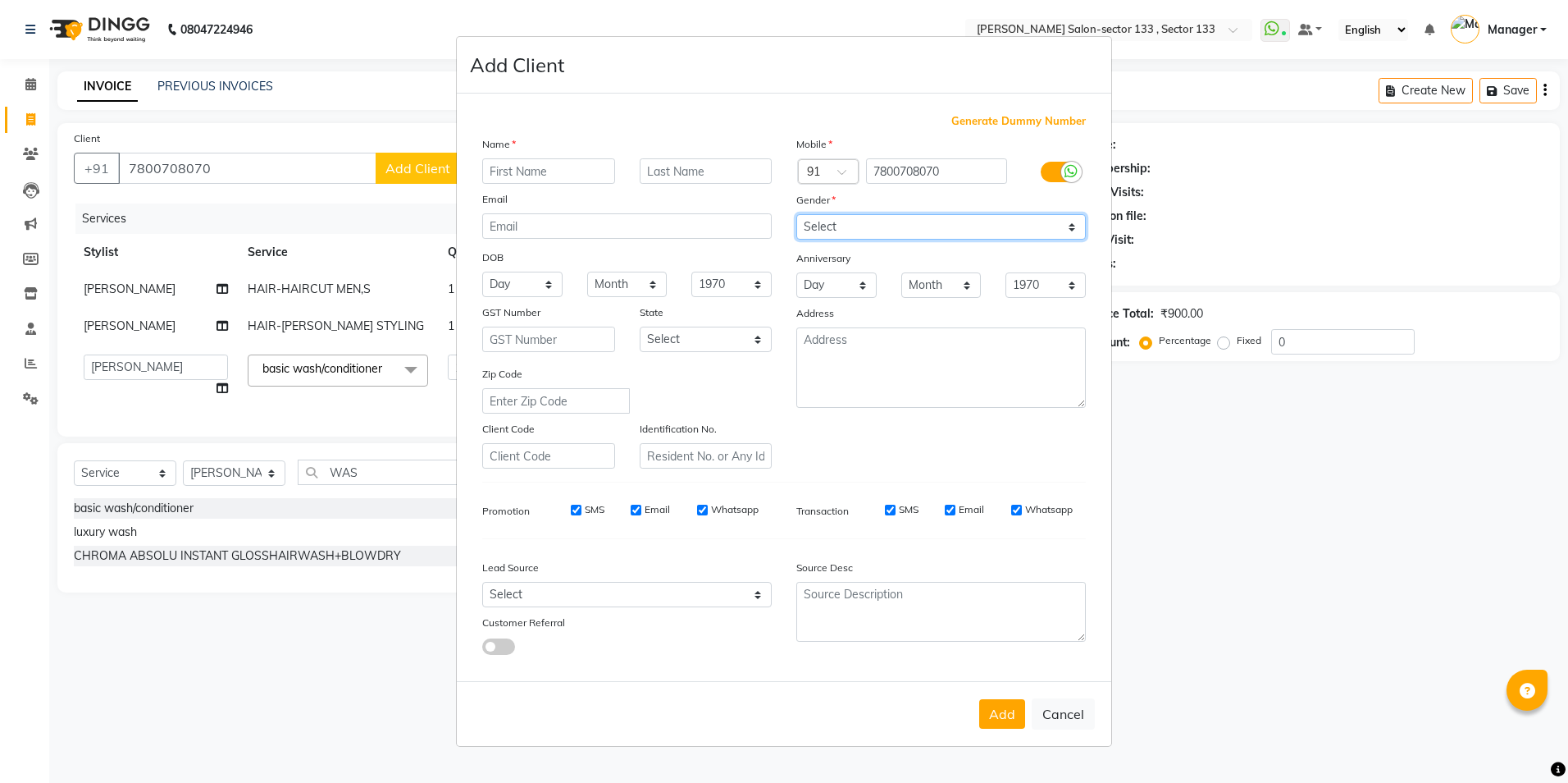
drag, startPoint x: 836, startPoint y: 219, endPoint x: 838, endPoint y: 238, distance: 19.1
click at [836, 219] on select "Select [DEMOGRAPHIC_DATA] [DEMOGRAPHIC_DATA] Other Prefer Not To Say" at bounding box center [940, 227] width 289 height 25
click at [533, 158] on div "Name" at bounding box center [627, 147] width 314 height 23
click at [533, 171] on input "text" at bounding box center [549, 171] width 133 height 25
type input "UVRAJ"
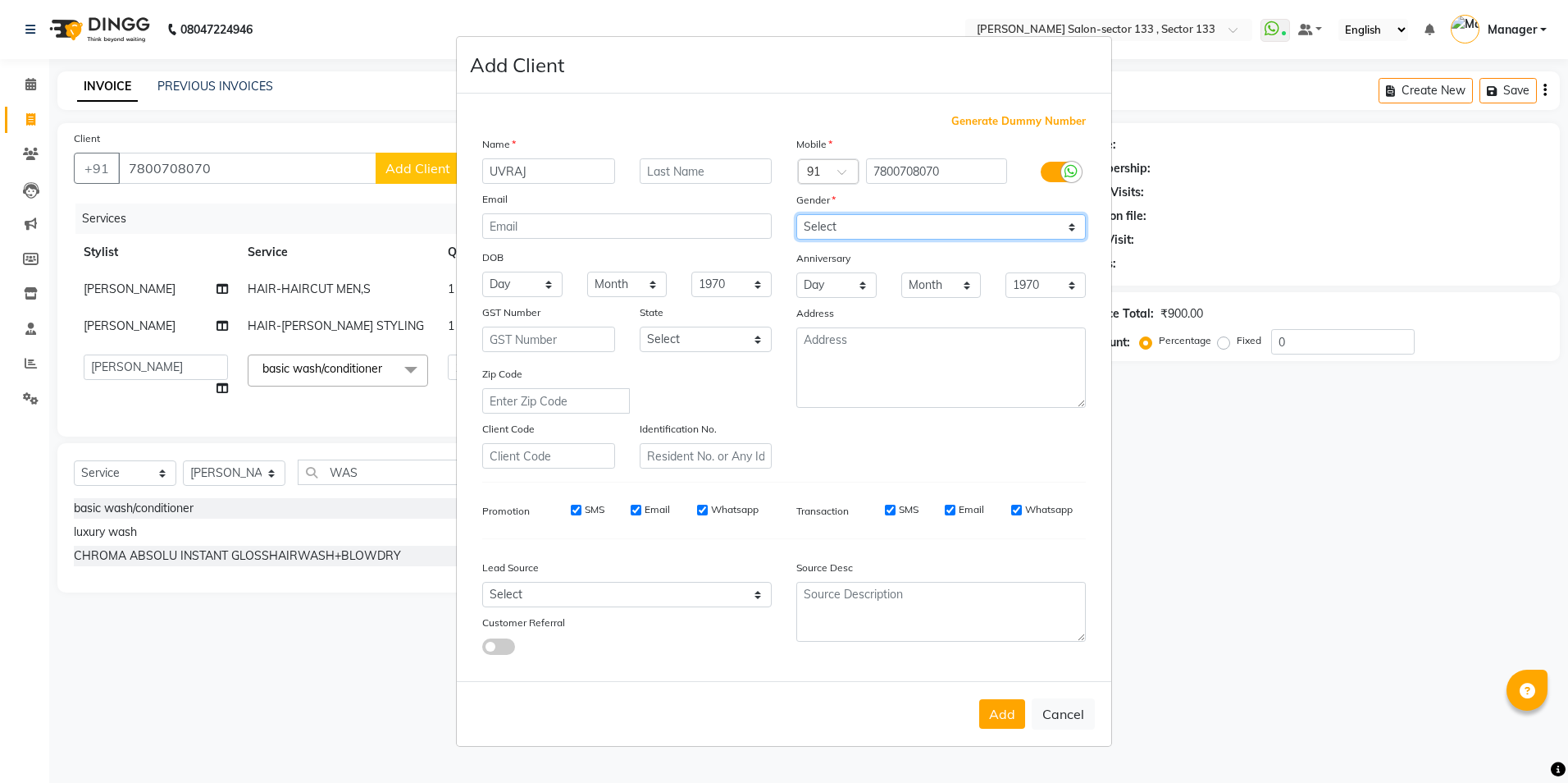
click at [863, 232] on select "Select [DEMOGRAPHIC_DATA] [DEMOGRAPHIC_DATA] Other Prefer Not To Say" at bounding box center [940, 227] width 289 height 25
select select "[DEMOGRAPHIC_DATA]"
click at [796, 214] on select "Select [DEMOGRAPHIC_DATA] [DEMOGRAPHIC_DATA] Other Prefer Not To Say" at bounding box center [940, 227] width 289 height 25
click at [1002, 729] on button "Add" at bounding box center [1002, 713] width 46 height 30
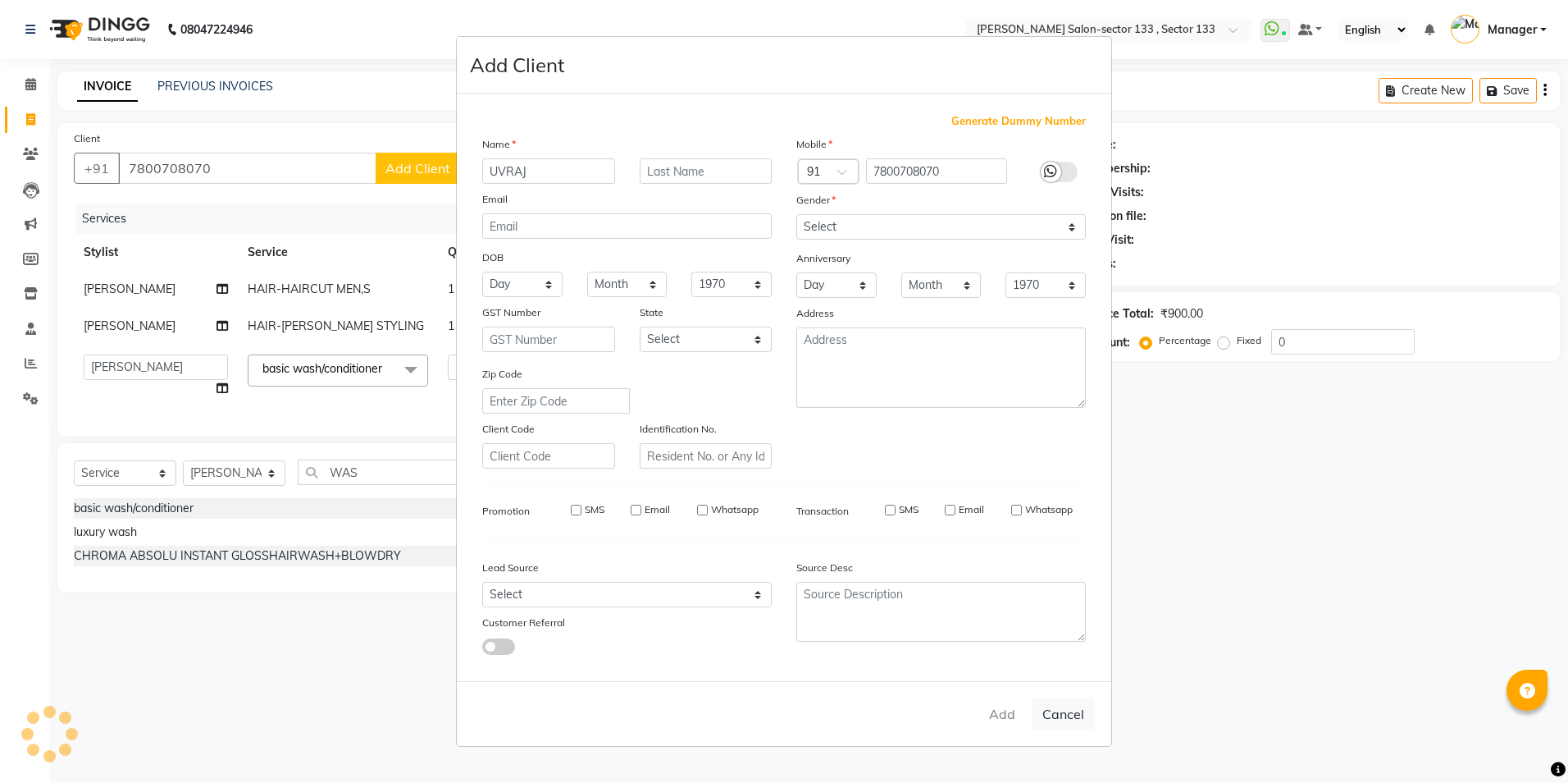
select select
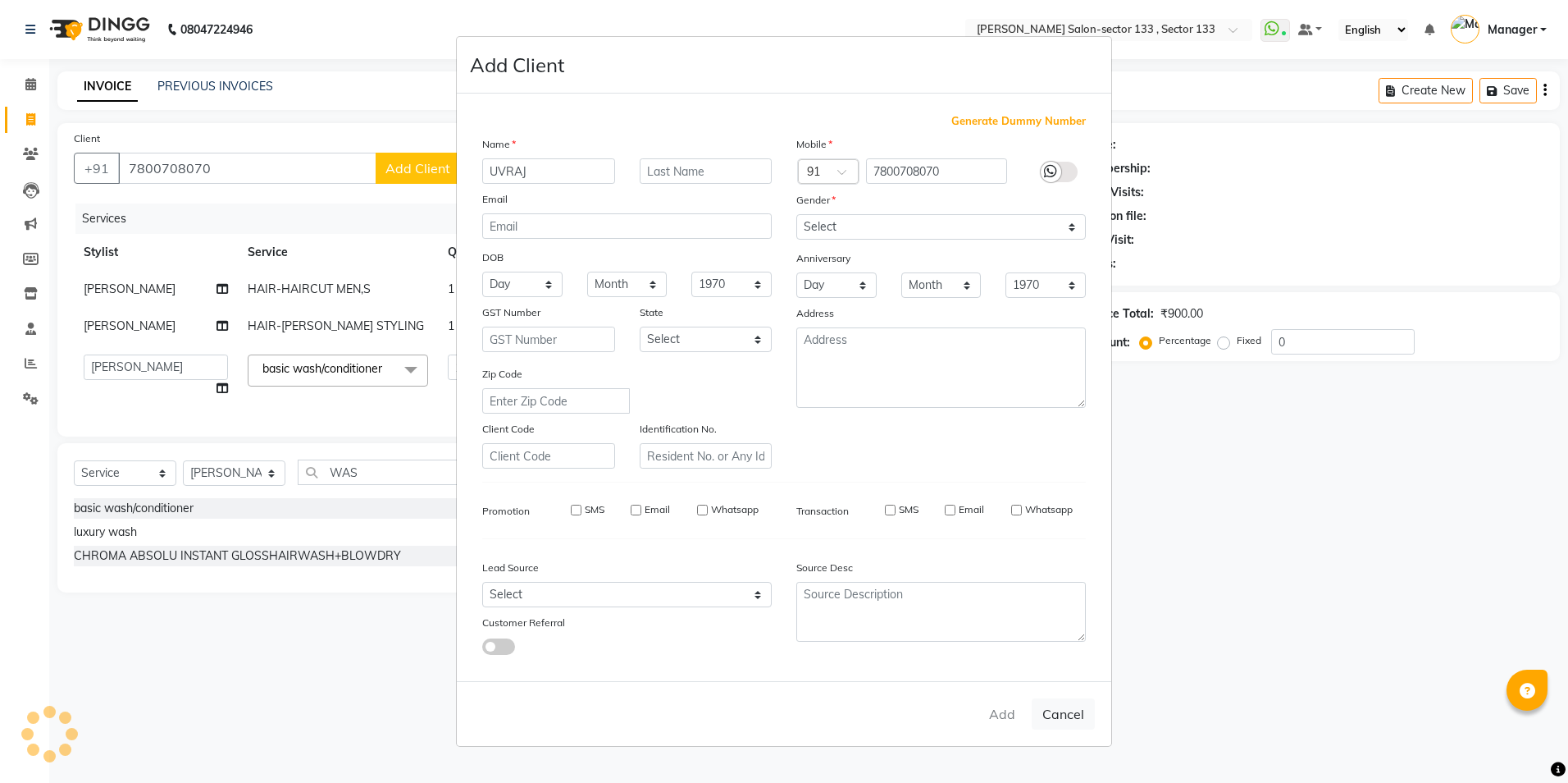
select select
checkbox input "false"
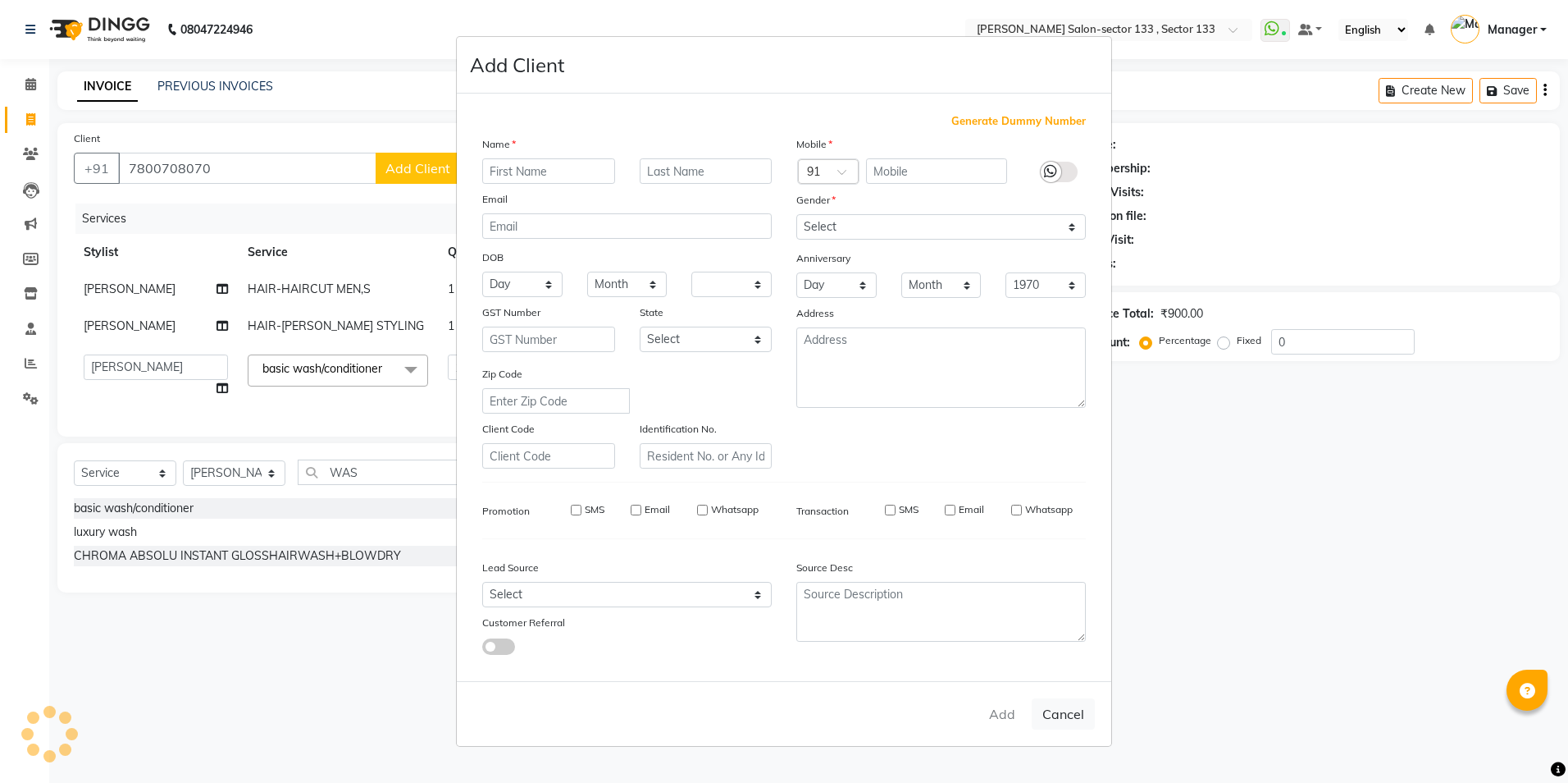
checkbox input "false"
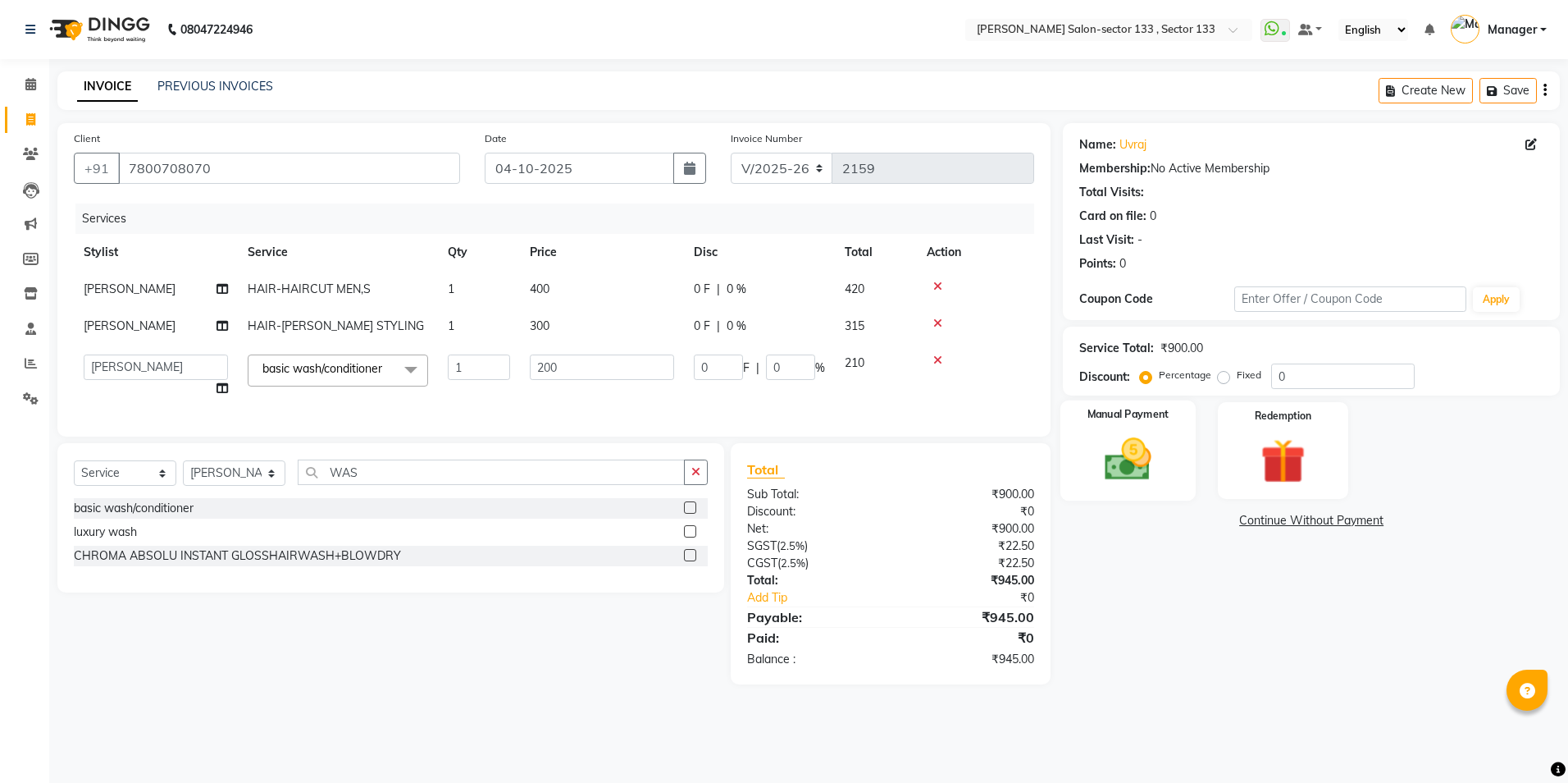
click at [1166, 483] on div "Manual Payment" at bounding box center [1129, 450] width 136 height 101
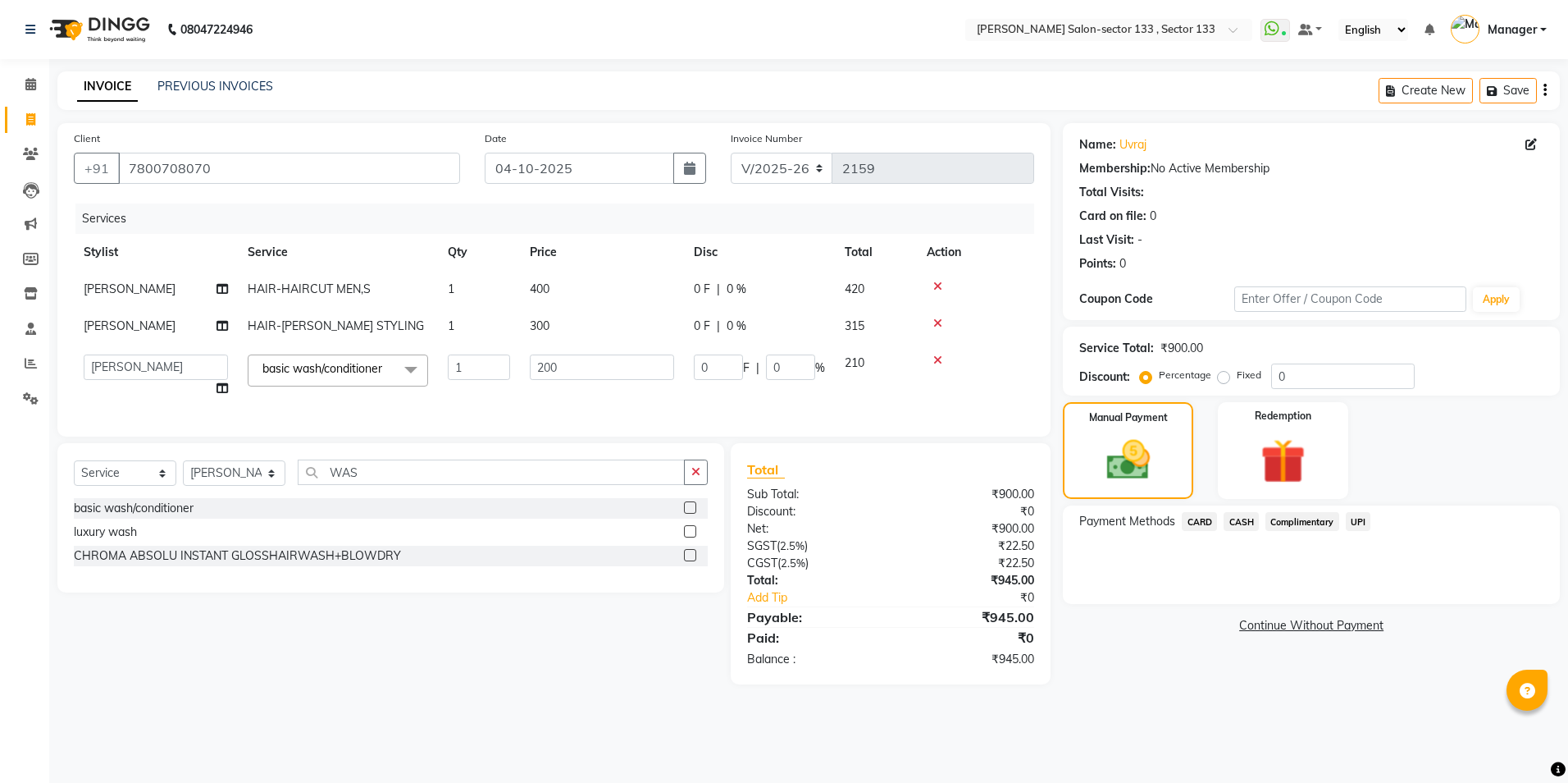
click at [1369, 529] on span "UPI" at bounding box center [1359, 522] width 25 height 19
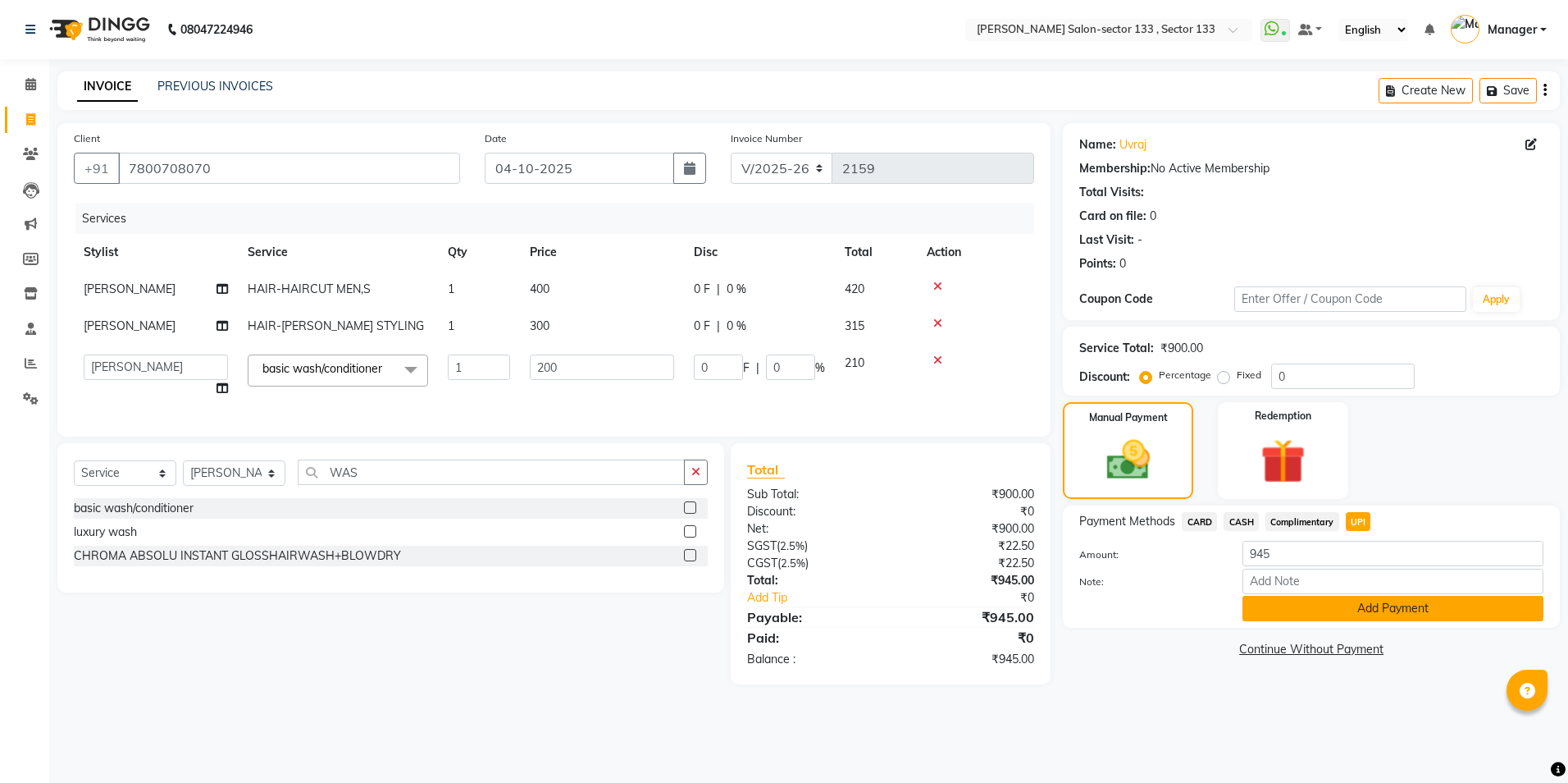
click at [1267, 615] on button "Add Payment" at bounding box center [1392, 608] width 301 height 25
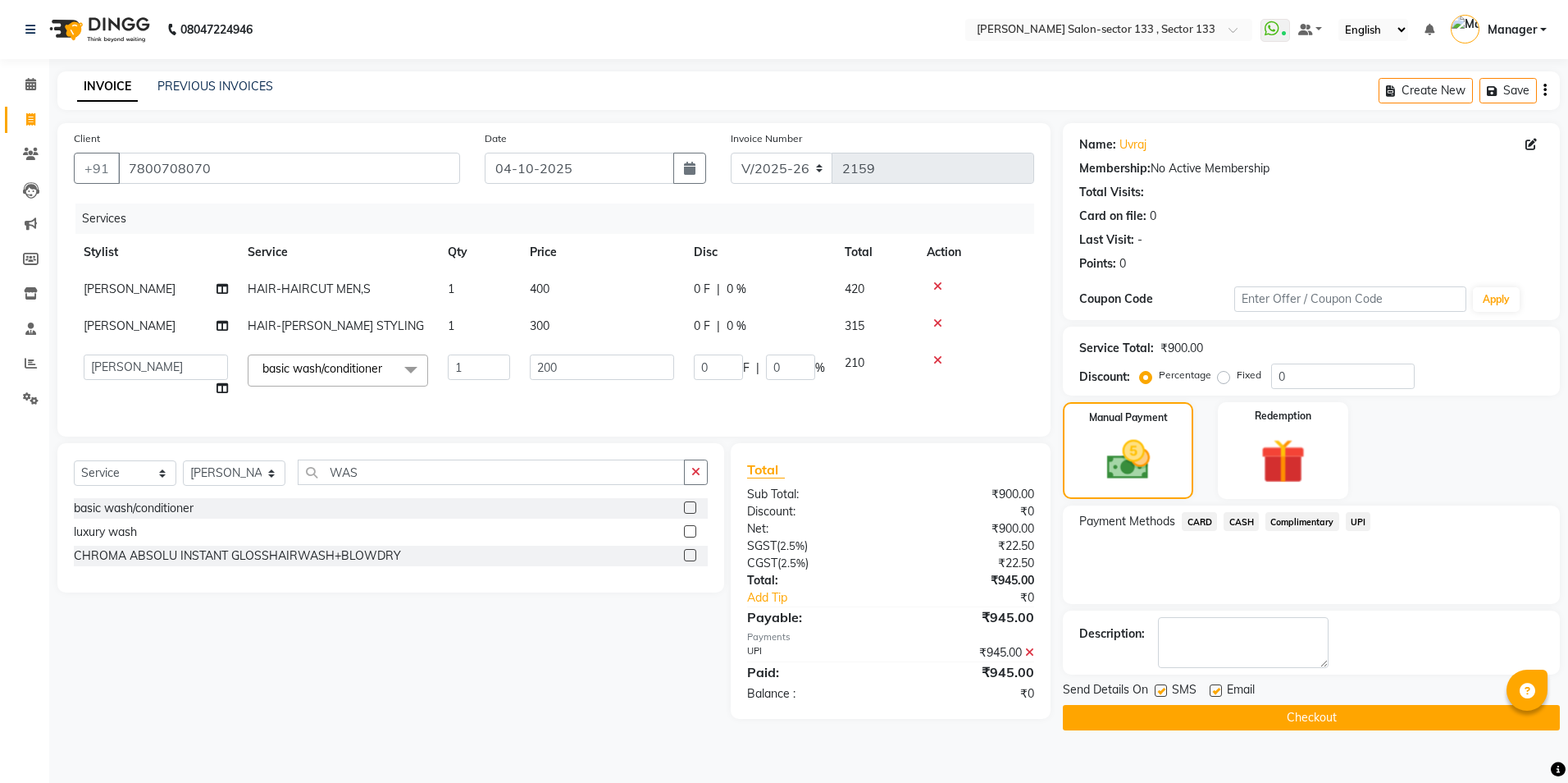
click at [1176, 725] on button "Checkout" at bounding box center [1312, 718] width 497 height 25
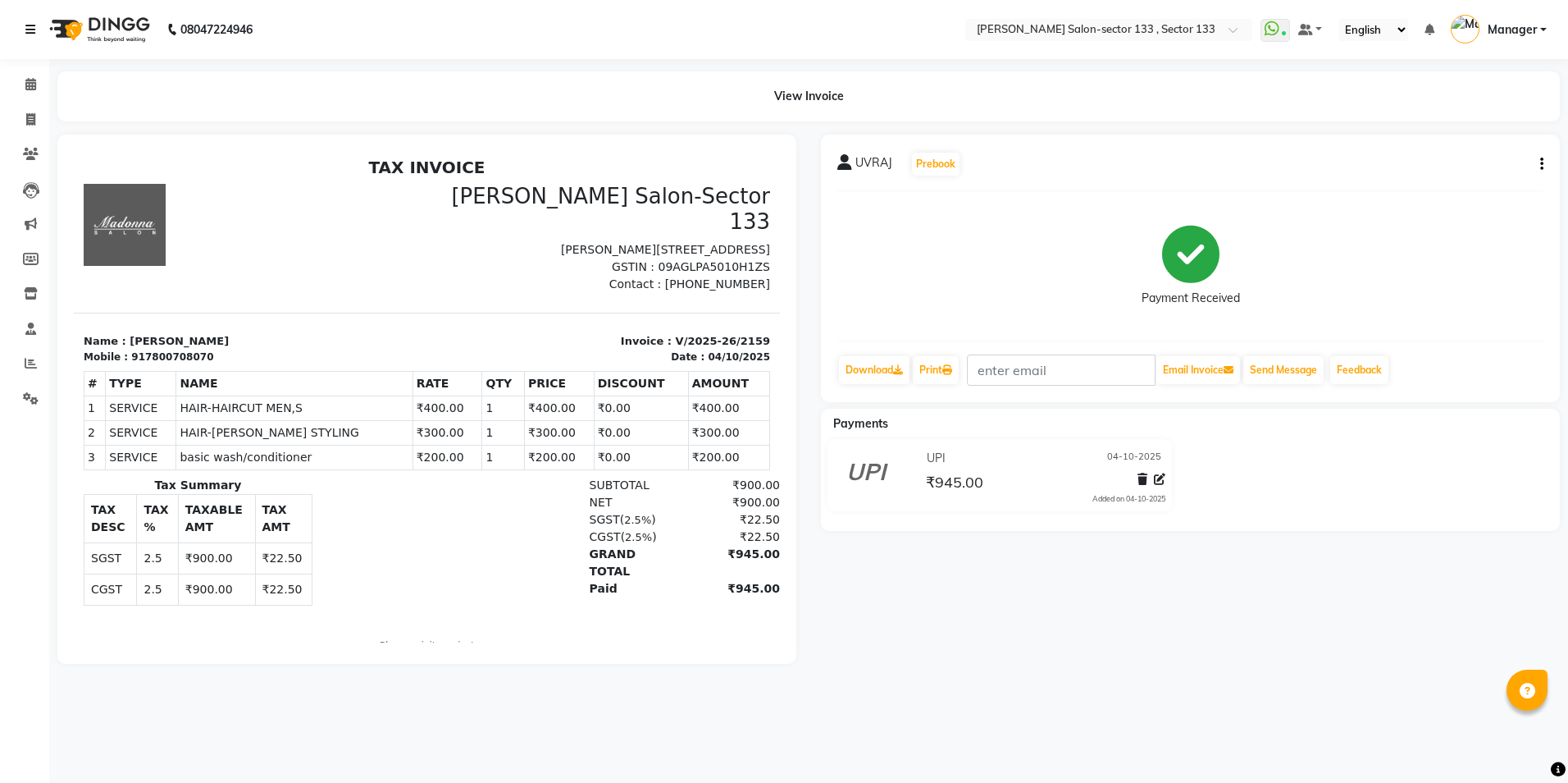
click at [31, 37] on link at bounding box center [33, 30] width 16 height 46
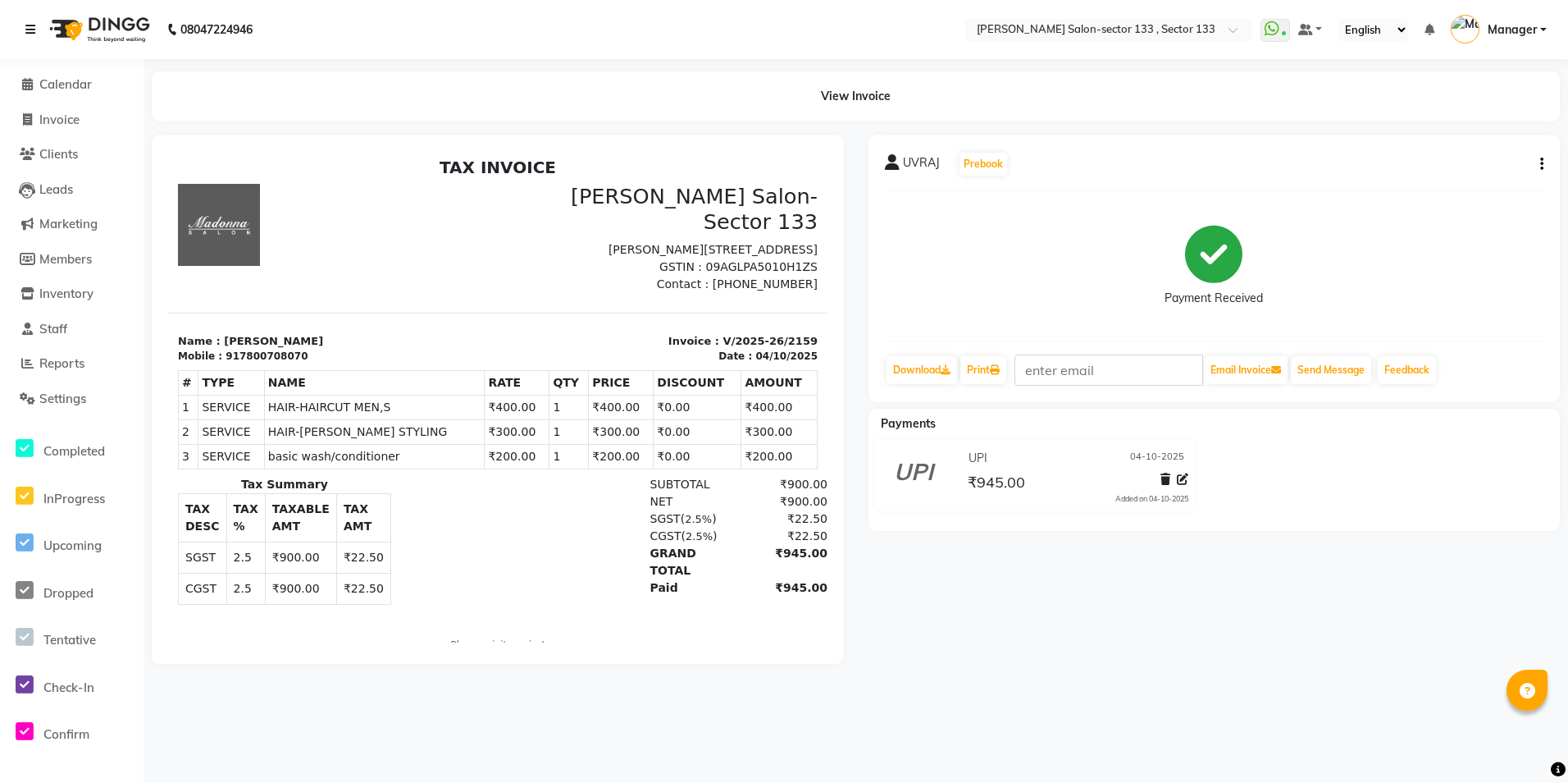
click at [30, 26] on icon at bounding box center [31, 30] width 10 height 12
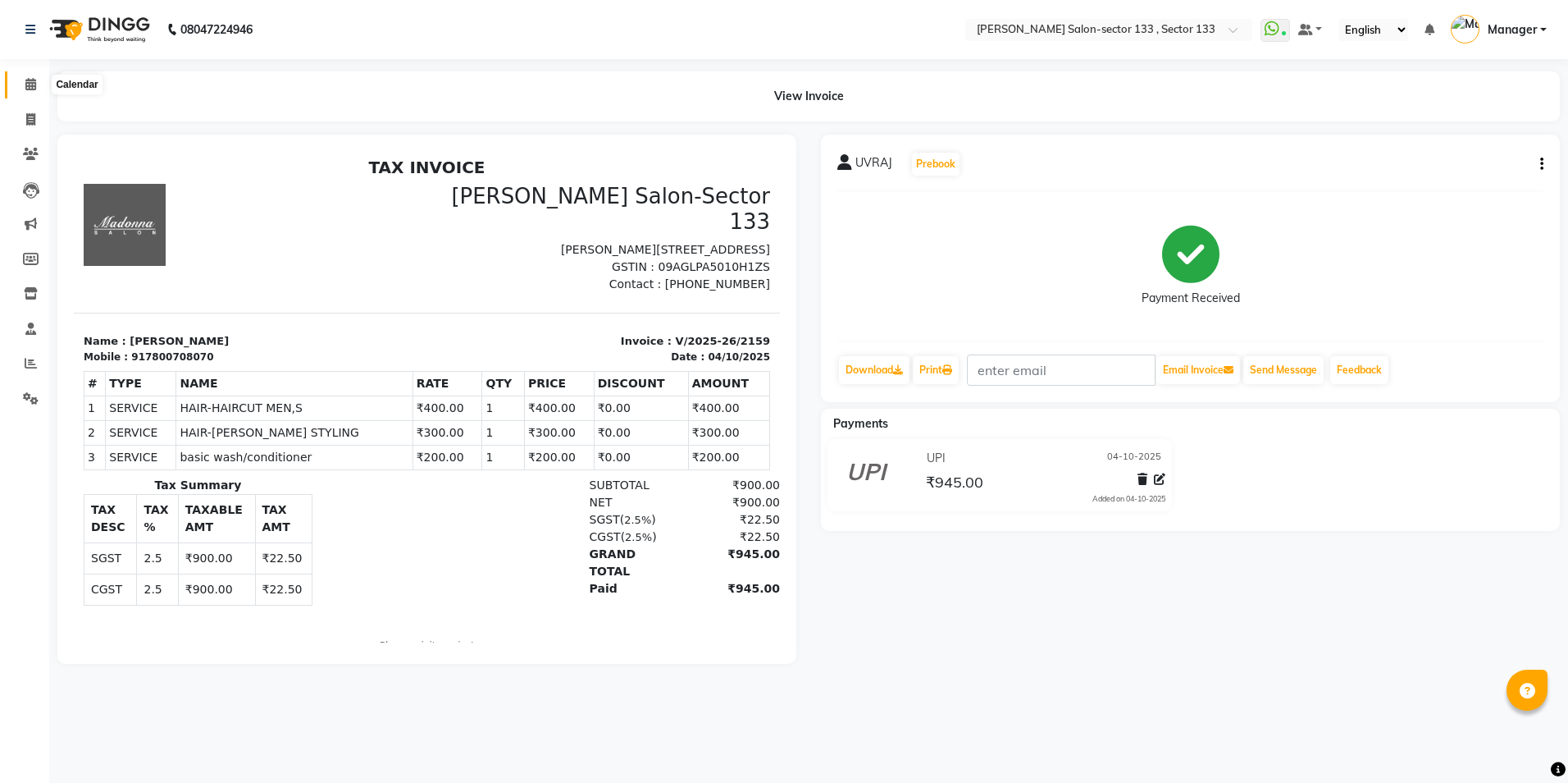
click at [31, 87] on icon at bounding box center [31, 84] width 11 height 13
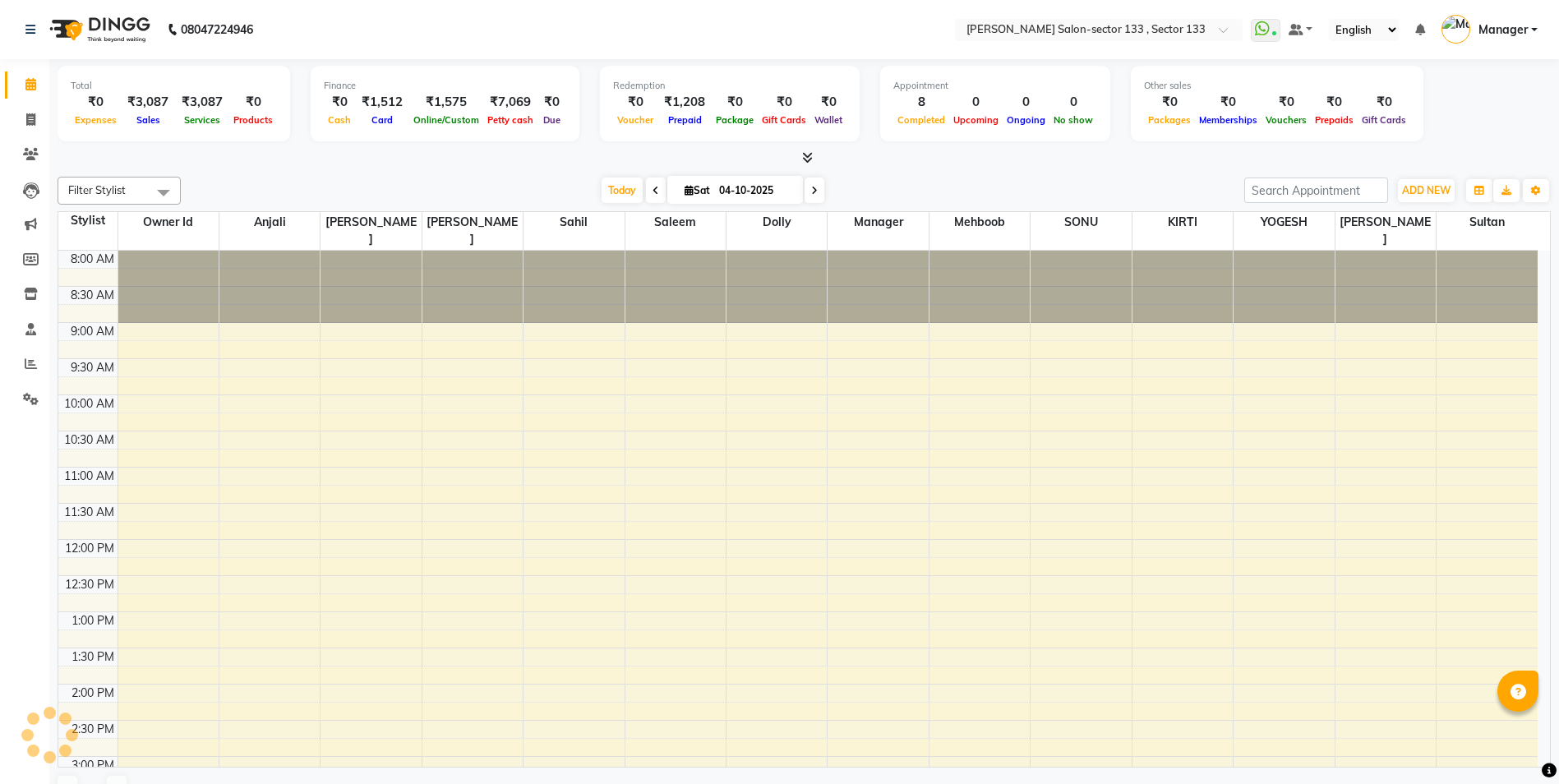
scroll to position [507, 0]
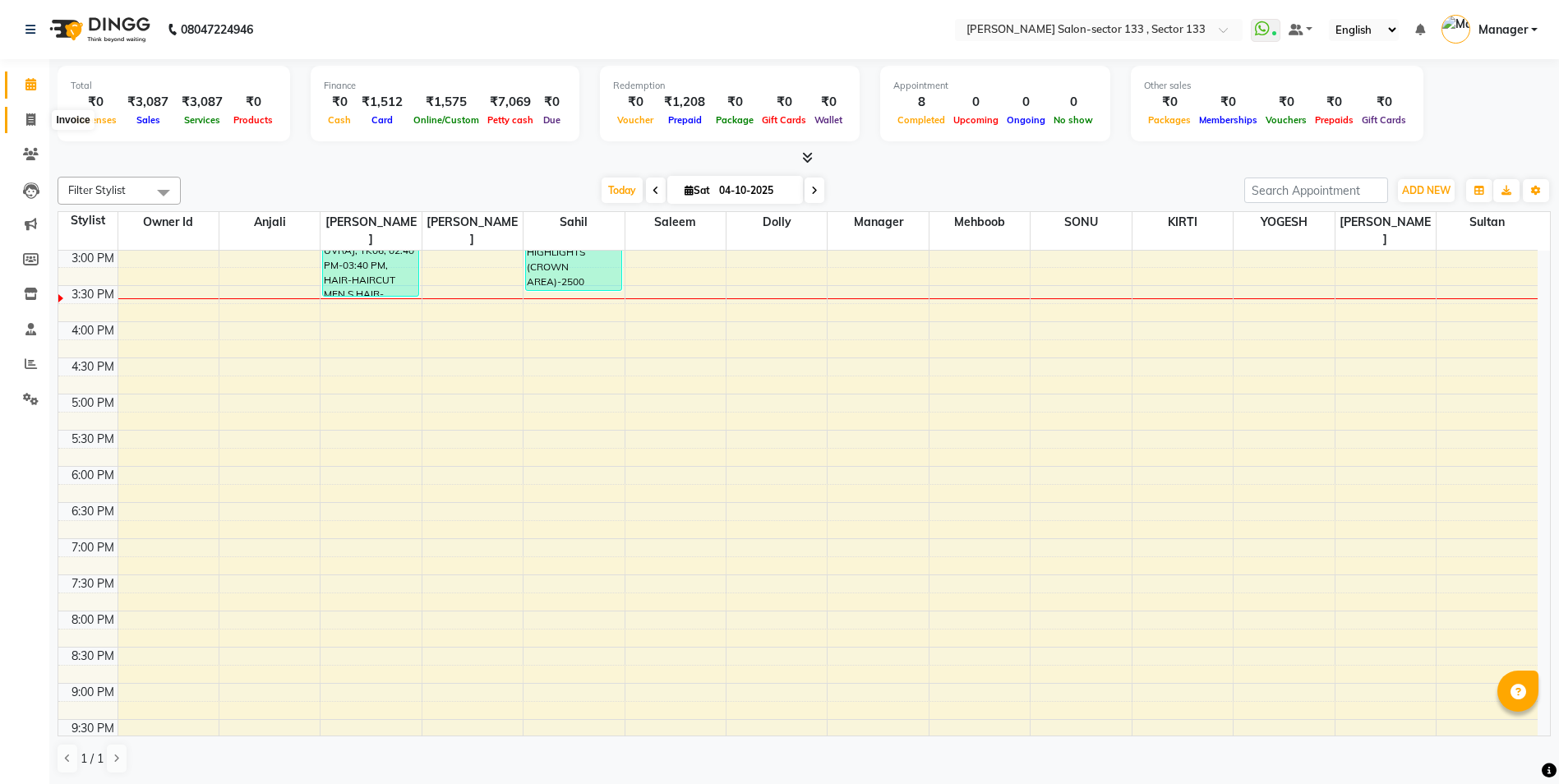
click at [40, 126] on span at bounding box center [31, 121] width 29 height 19
select select "8302"
select select "service"
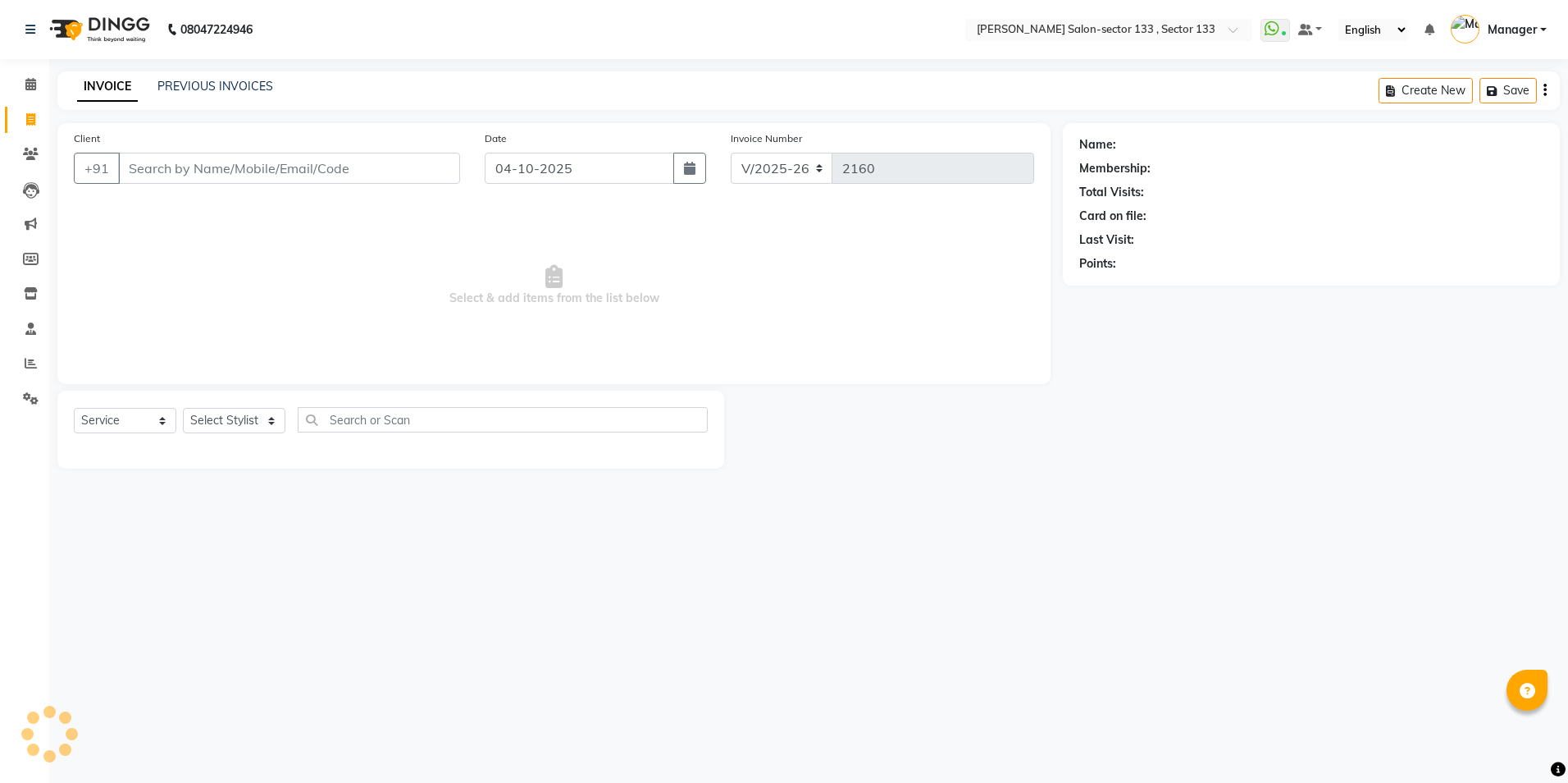
click at [217, 405] on div "Select Service Product Membership Package Voucher Prepaid Gift Card Select Styl…" at bounding box center [391, 429] width 667 height 78
click at [218, 420] on select "Select Stylist [PERSON_NAME] [PERSON_NAME] [PERSON_NAME] Manager Mehboob Owner …" at bounding box center [234, 421] width 103 height 25
select select "92684"
click at [183, 408] on select "Select Stylist [PERSON_NAME] [PERSON_NAME] [PERSON_NAME] Manager Mehboob Owner …" at bounding box center [234, 421] width 103 height 25
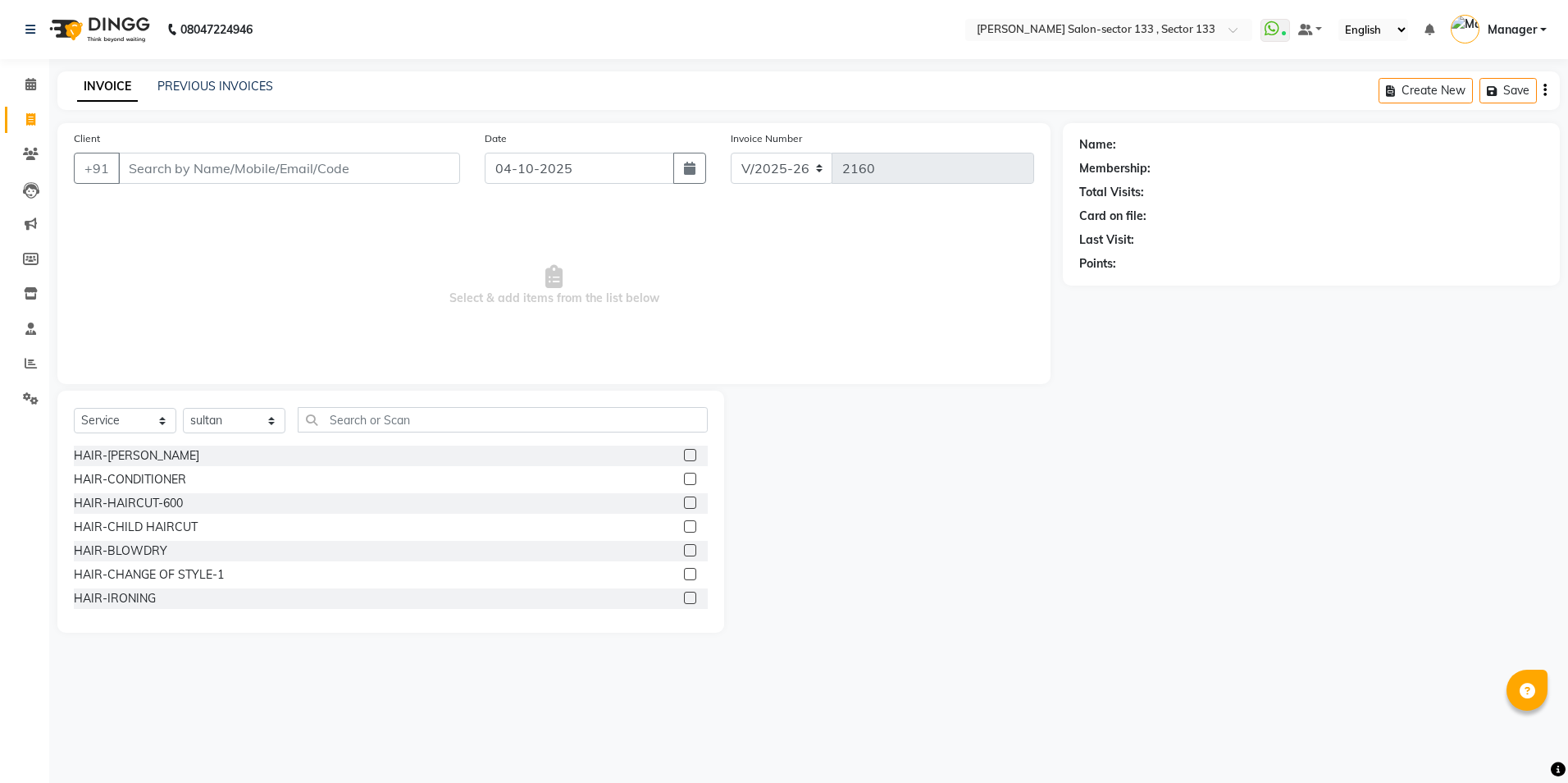
click at [330, 433] on div "Select Service Product Membership Package Voucher Prepaid Gift Card Select Styl…" at bounding box center [391, 426] width 634 height 38
click at [340, 427] on input "text" at bounding box center [503, 420] width 410 height 25
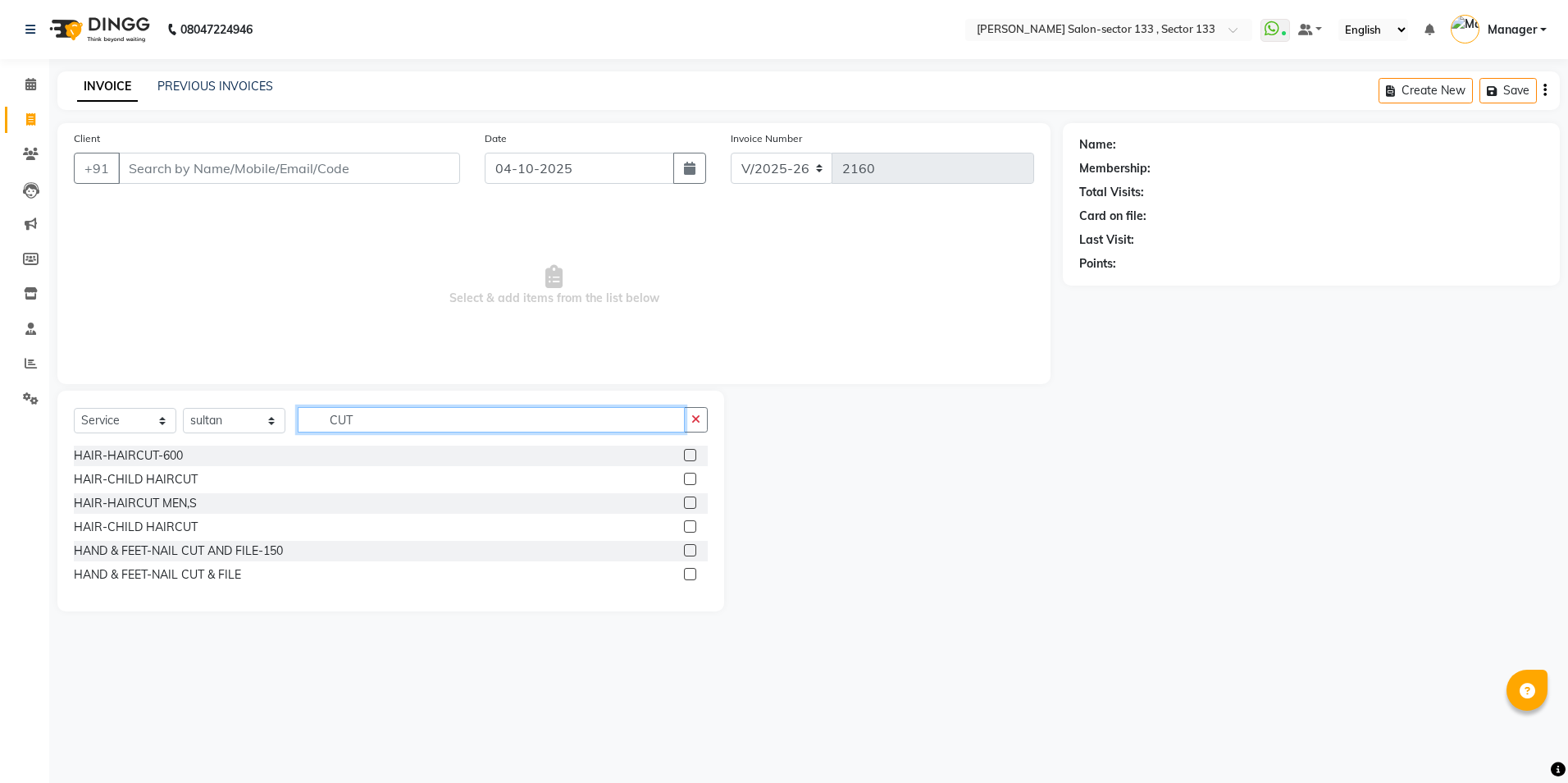
type input "CUT"
click at [685, 456] on label at bounding box center [690, 455] width 13 height 13
click at [685, 456] on input "checkbox" at bounding box center [689, 456] width 11 height 11
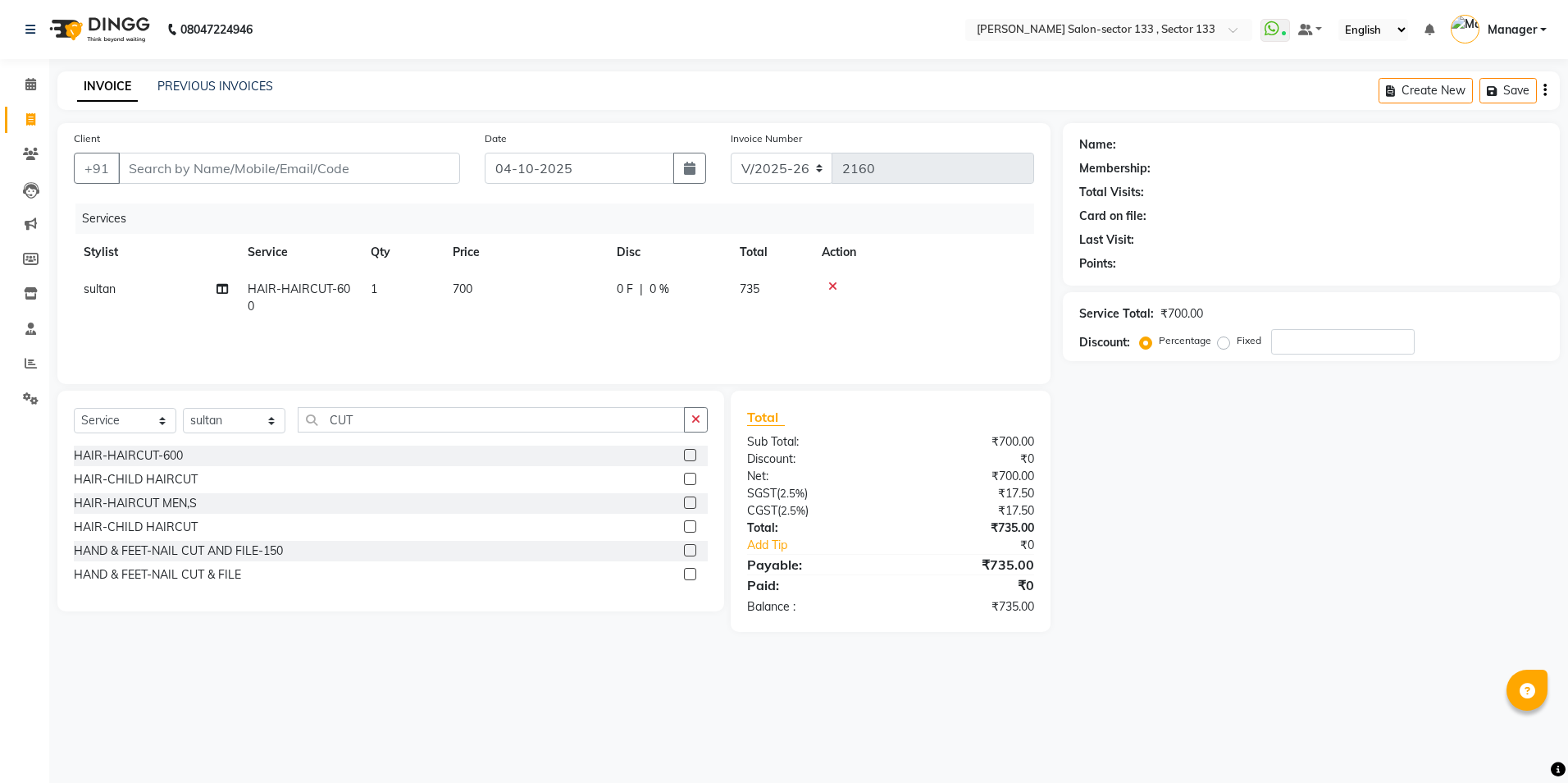
checkbox input "false"
click at [511, 433] on div "Select Service Product Membership Package Voucher Prepaid Gift Card Select Styl…" at bounding box center [391, 426] width 634 height 38
click at [510, 417] on input "CUT" at bounding box center [491, 420] width 388 height 25
click at [234, 423] on select "Select Stylist [PERSON_NAME] [PERSON_NAME] [PERSON_NAME] Manager Mehboob Owner …" at bounding box center [234, 421] width 103 height 25
select select "90931"
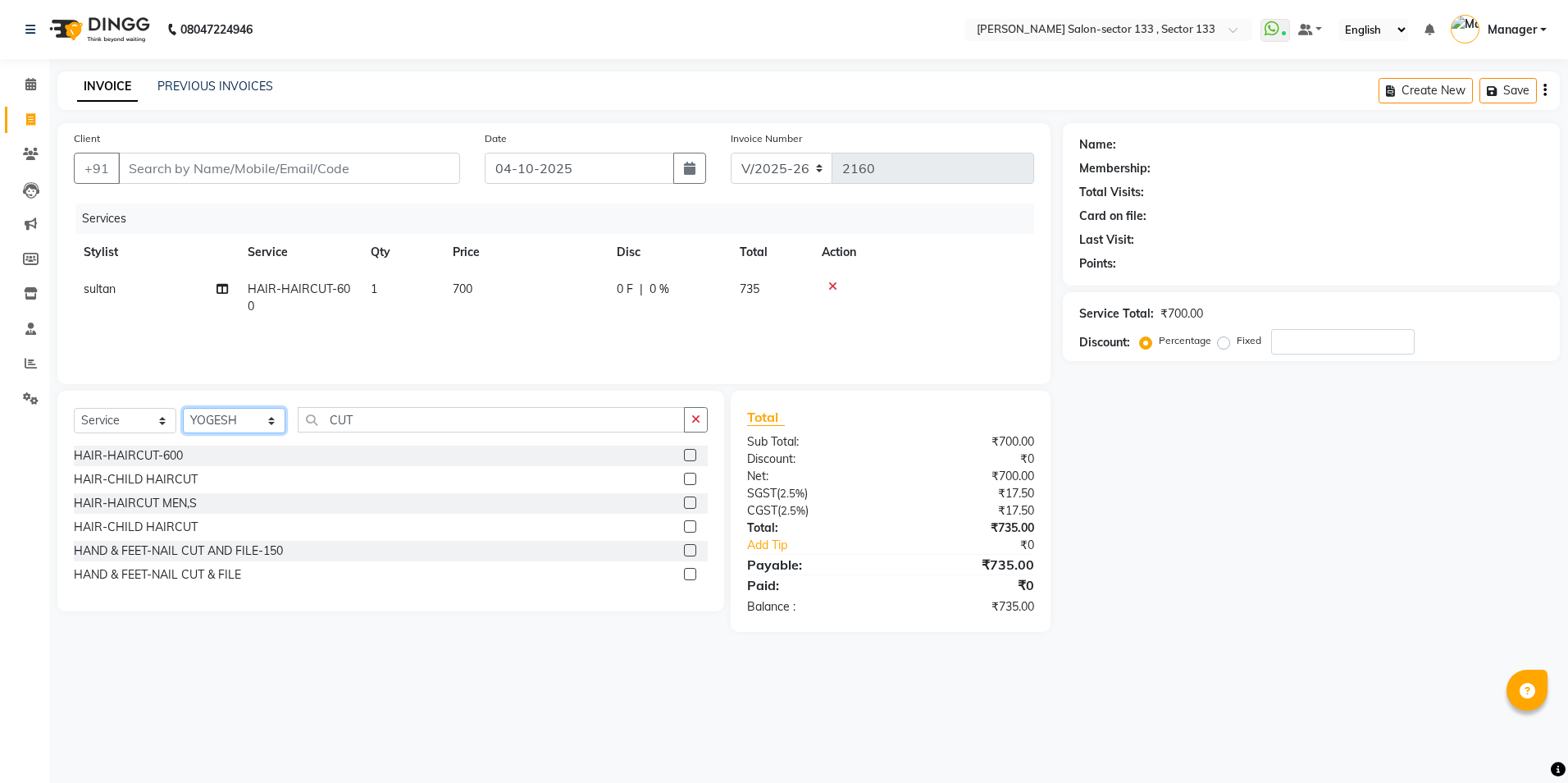
click at [183, 408] on select "Select Stylist [PERSON_NAME] [PERSON_NAME] [PERSON_NAME] Manager Mehboob Owner …" at bounding box center [234, 421] width 103 height 25
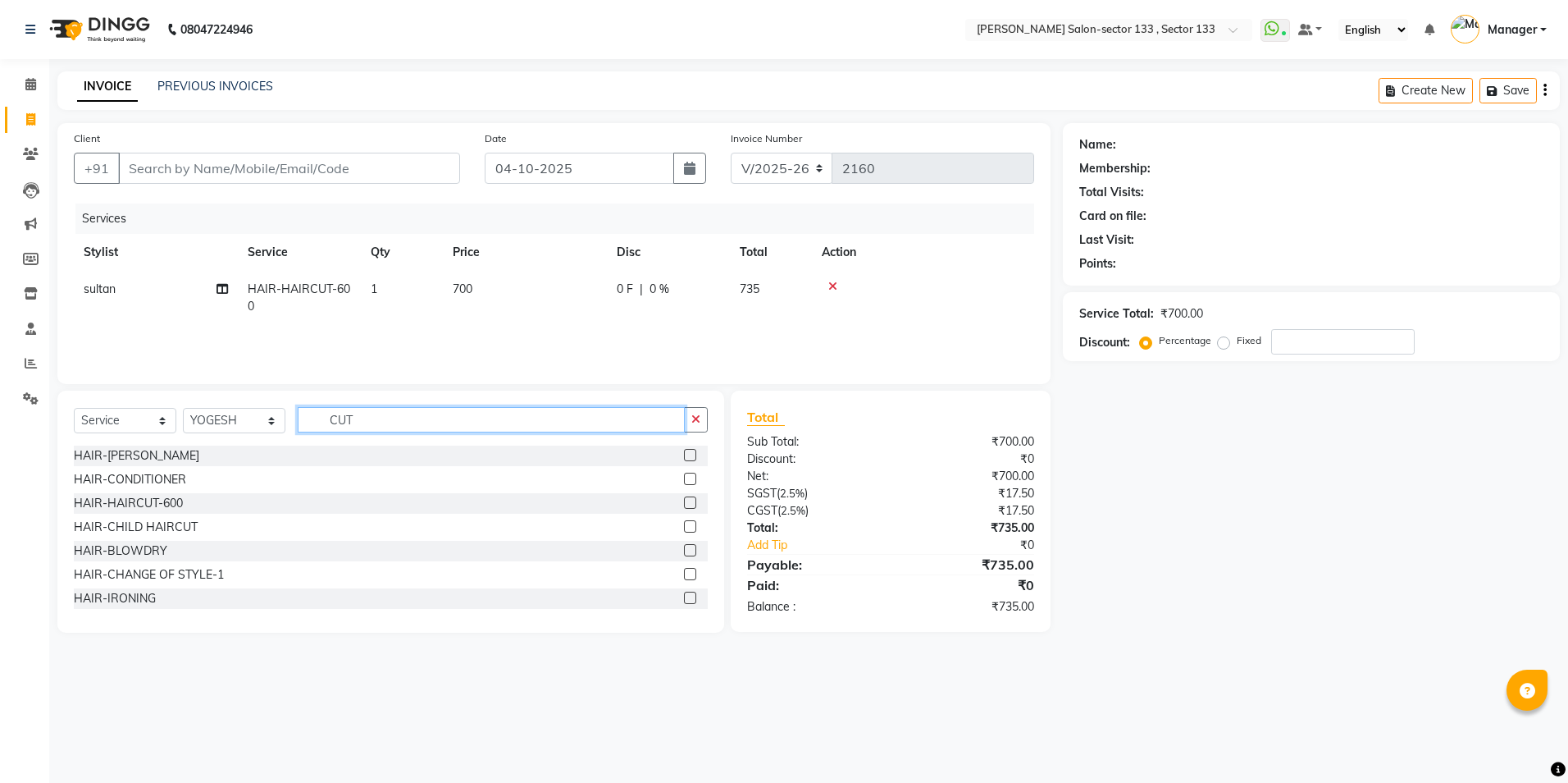
click at [392, 422] on input "CUT" at bounding box center [491, 420] width 388 height 25
type input "C"
click at [329, 428] on input "text" at bounding box center [503, 420] width 410 height 25
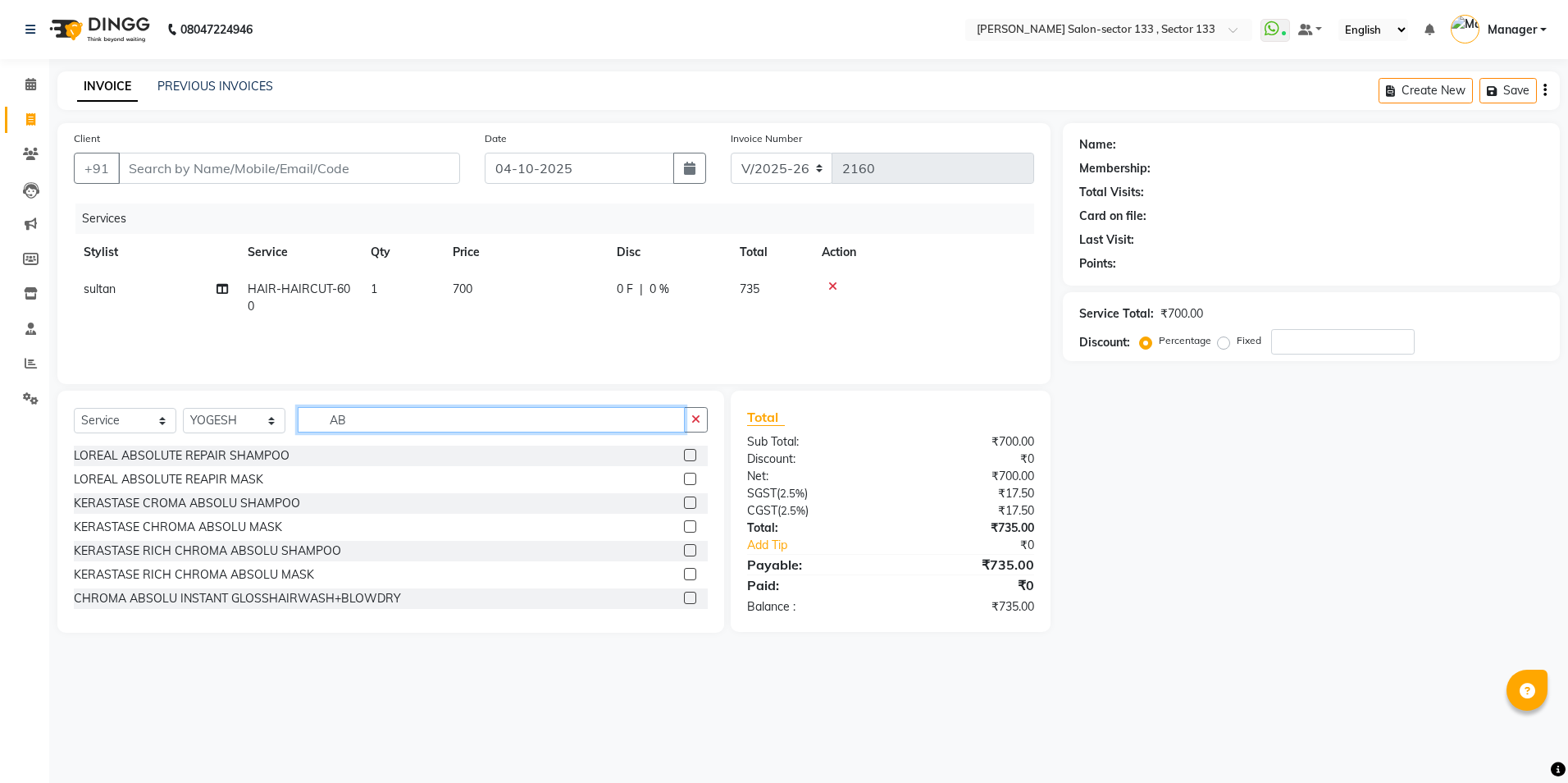
type input "AB"
click at [684, 452] on label at bounding box center [690, 455] width 13 height 13
click at [684, 452] on input "checkbox" at bounding box center [689, 456] width 11 height 11
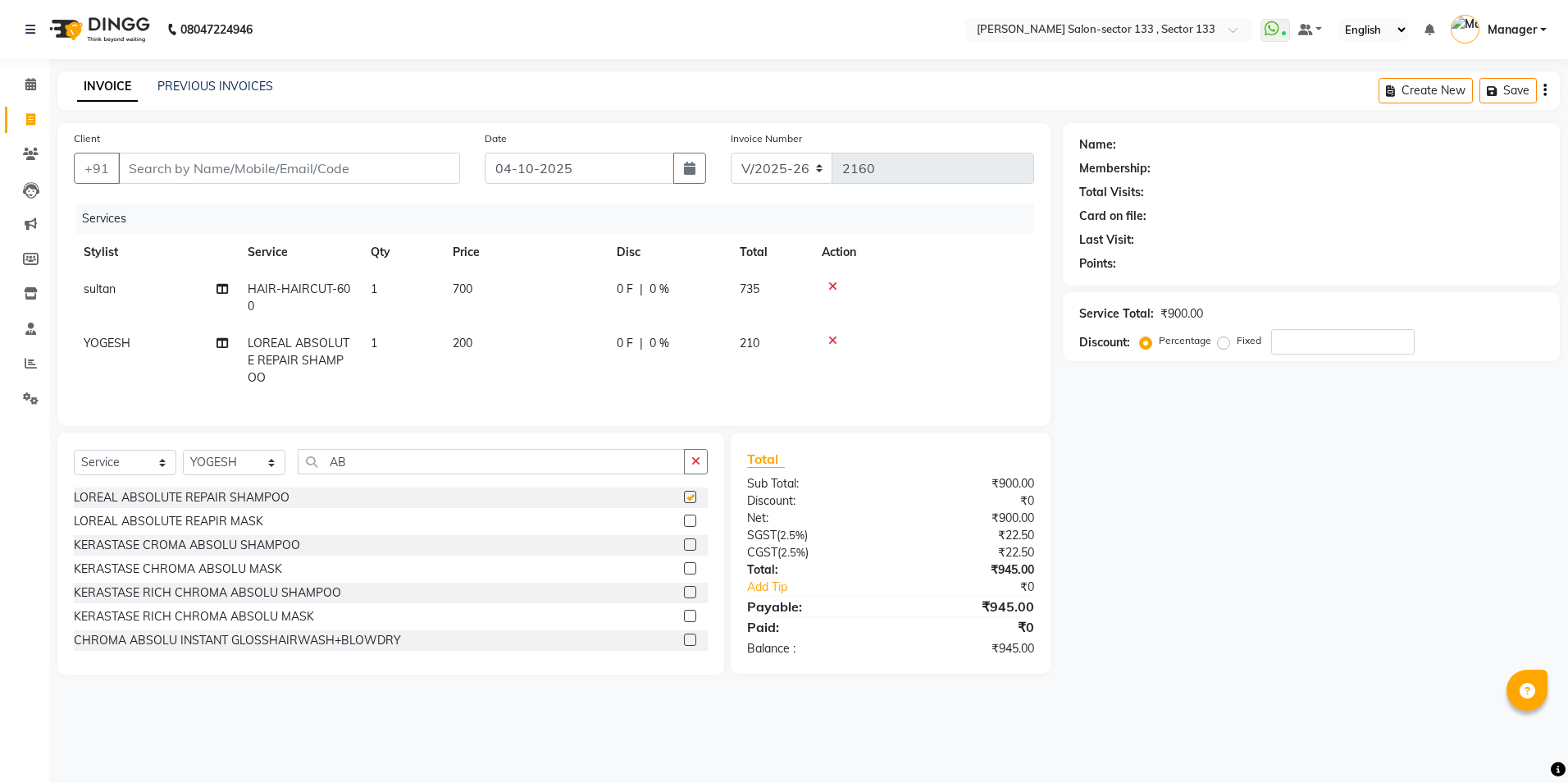
checkbox input "false"
click at [684, 527] on label at bounding box center [690, 520] width 13 height 13
click at [684, 527] on input "checkbox" at bounding box center [689, 521] width 11 height 11
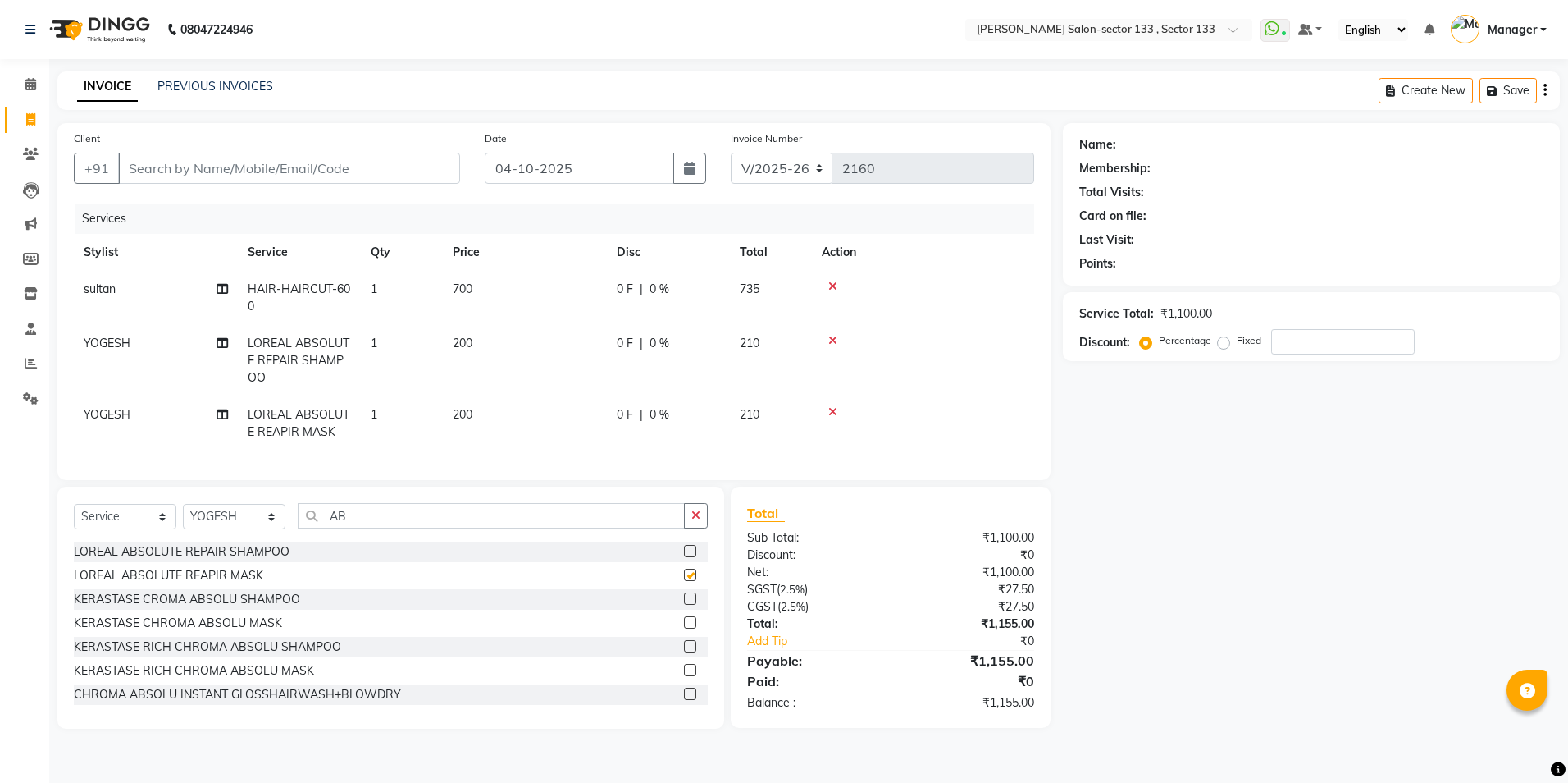
checkbox input "false"
click at [250, 529] on select "Select Stylist [PERSON_NAME] [PERSON_NAME] [PERSON_NAME] Manager Mehboob Owner …" at bounding box center [234, 517] width 103 height 25
select select "92684"
click at [183, 516] on select "Select Stylist [PERSON_NAME] [PERSON_NAME] [PERSON_NAME] Manager Mehboob Owner …" at bounding box center [234, 517] width 103 height 25
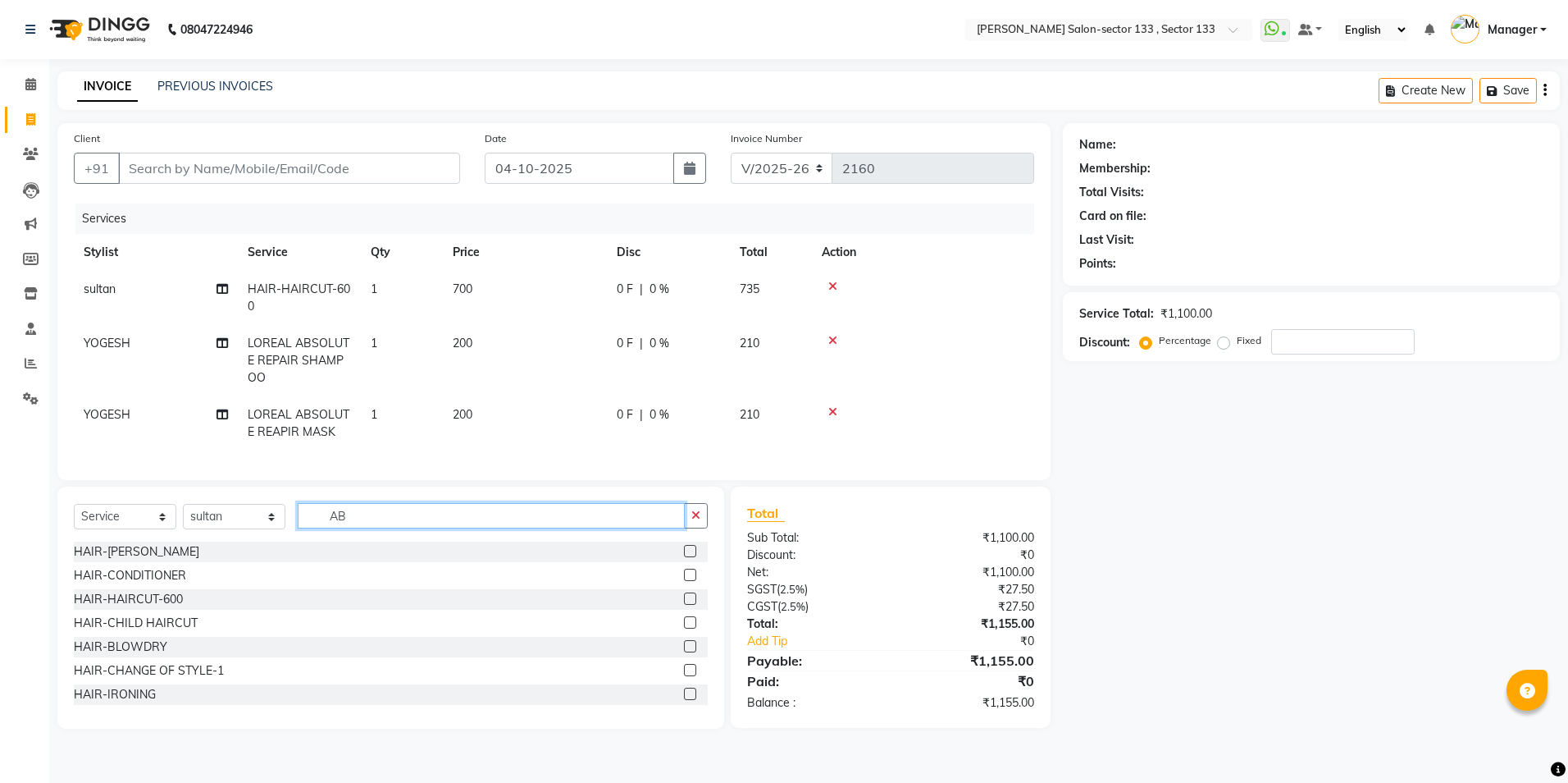
click at [378, 529] on input "AB" at bounding box center [491, 516] width 388 height 25
type input "A"
type input "EYE"
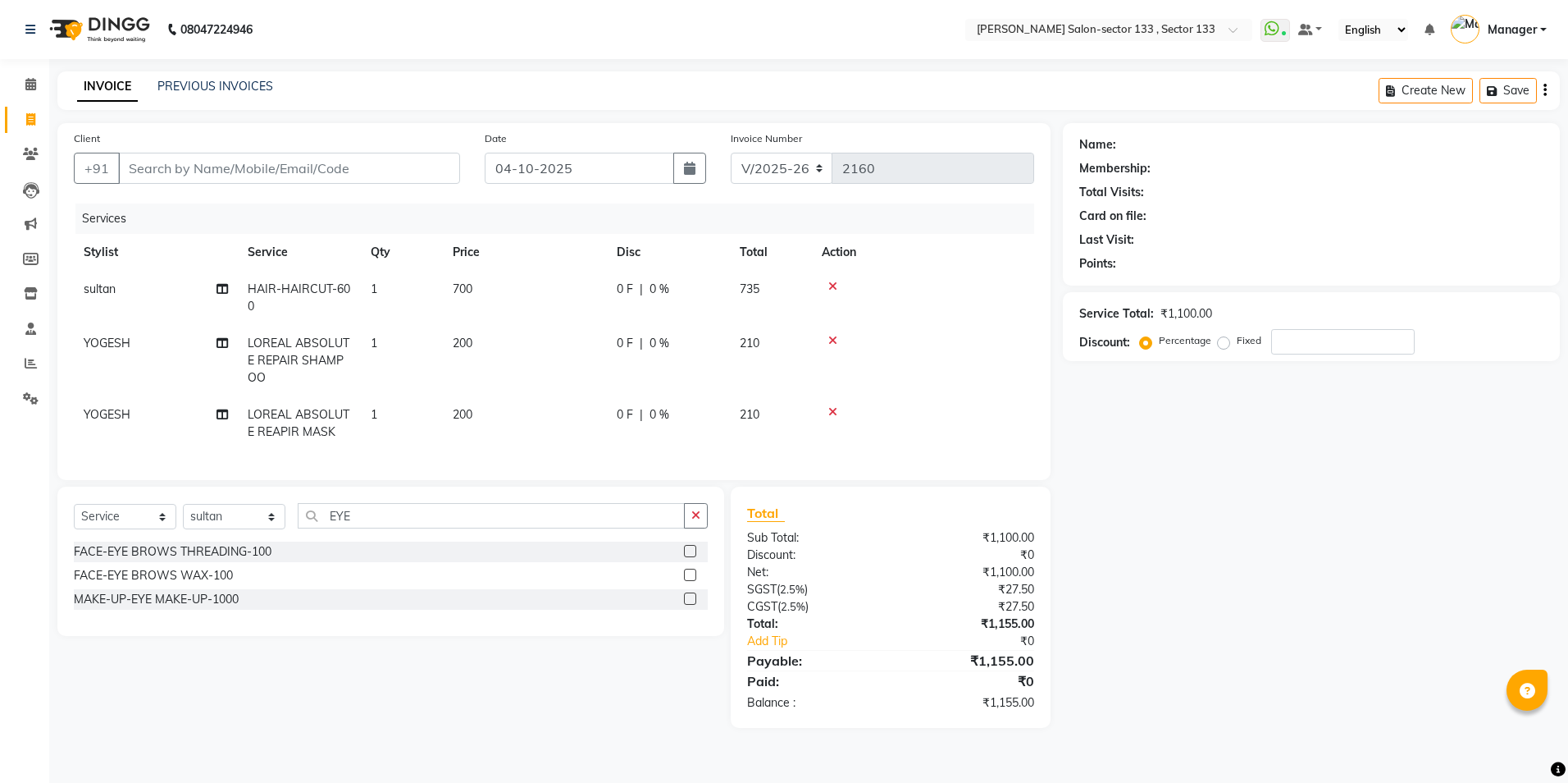
click at [684, 557] on label at bounding box center [690, 551] width 13 height 13
click at [684, 557] on input "checkbox" at bounding box center [689, 551] width 11 height 11
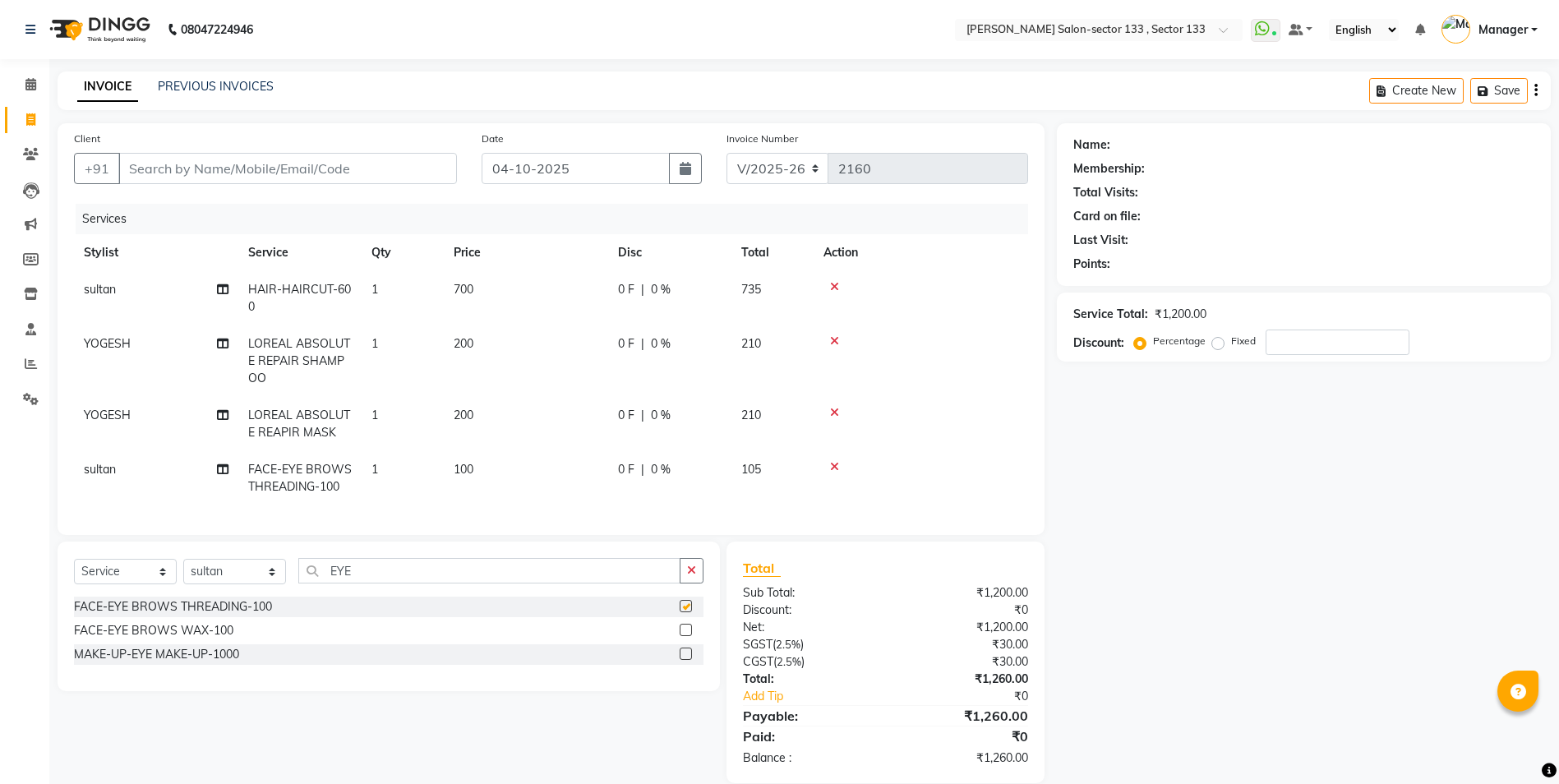
checkbox input "false"
click at [395, 183] on input "Client" at bounding box center [287, 168] width 339 height 31
type input "7"
type input "0"
type input "7838517232"
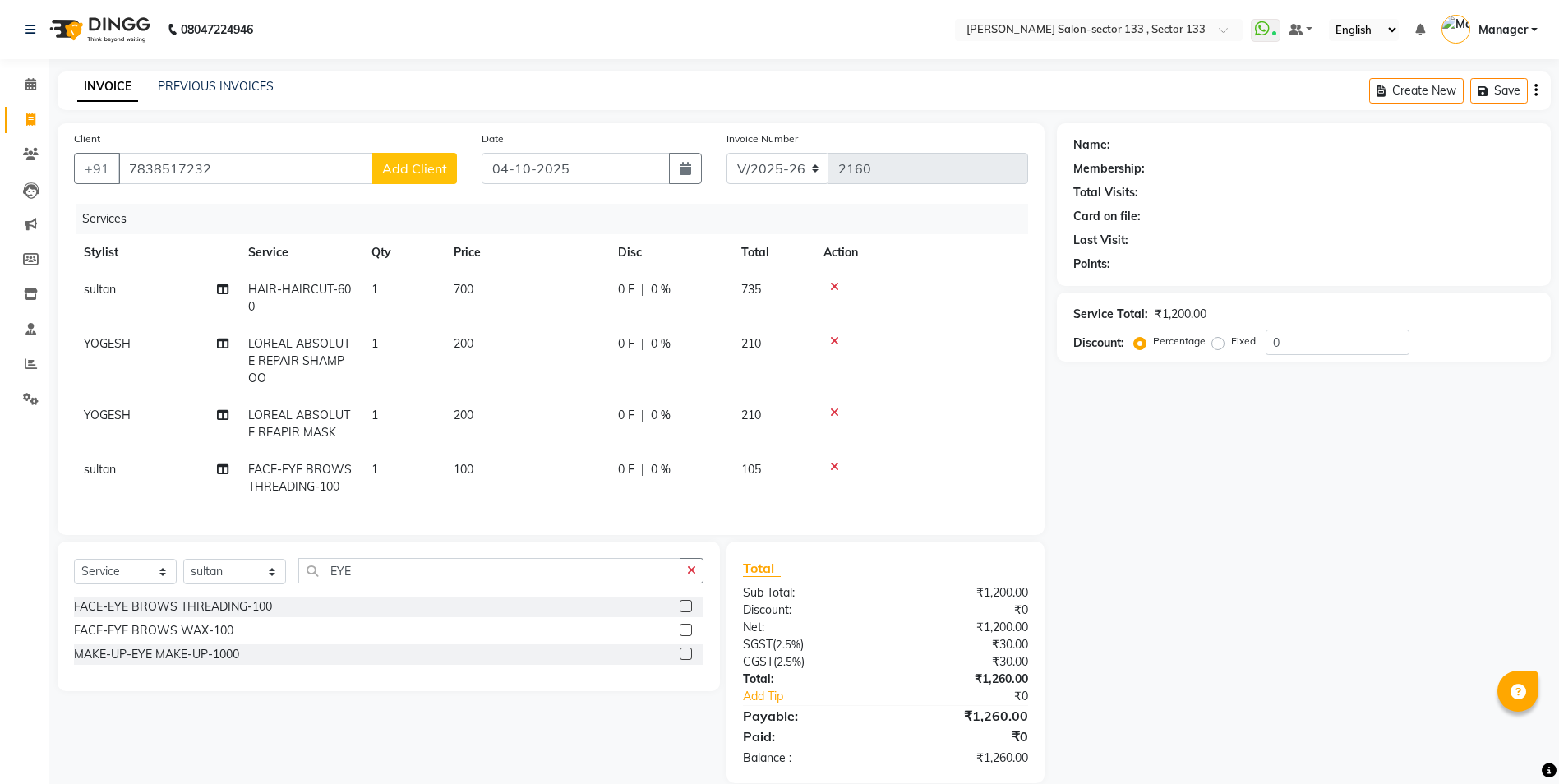
click at [392, 168] on span "Add Client" at bounding box center [415, 168] width 65 height 16
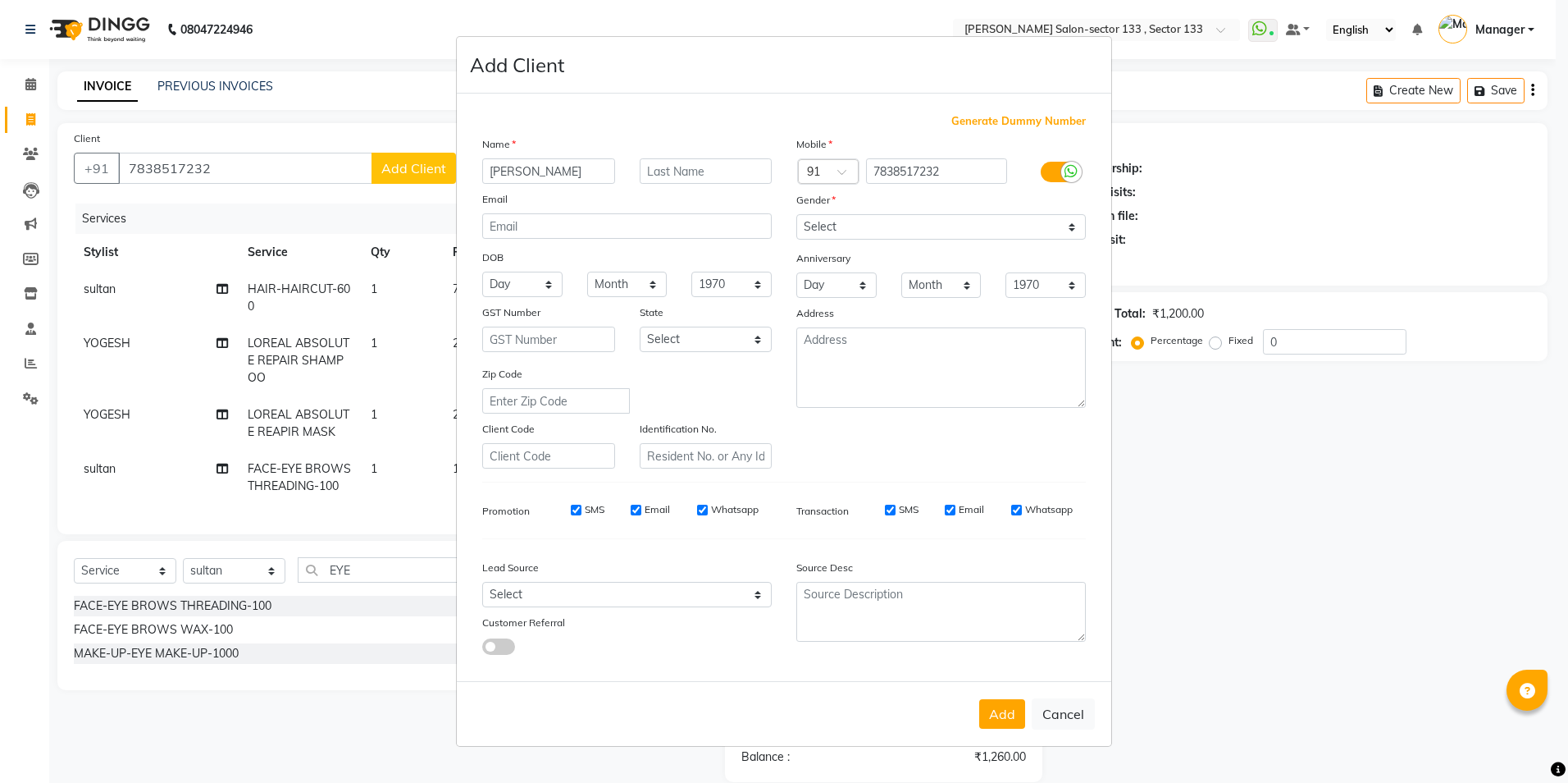
type input "[PERSON_NAME]"
drag, startPoint x: 829, startPoint y: 222, endPoint x: 830, endPoint y: 239, distance: 17.0
click at [829, 222] on select "Select [DEMOGRAPHIC_DATA] [DEMOGRAPHIC_DATA] Other Prefer Not To Say" at bounding box center [940, 227] width 289 height 25
select select "[DEMOGRAPHIC_DATA]"
click at [796, 214] on select "Select [DEMOGRAPHIC_DATA] [DEMOGRAPHIC_DATA] Other Prefer Not To Say" at bounding box center [940, 227] width 289 height 25
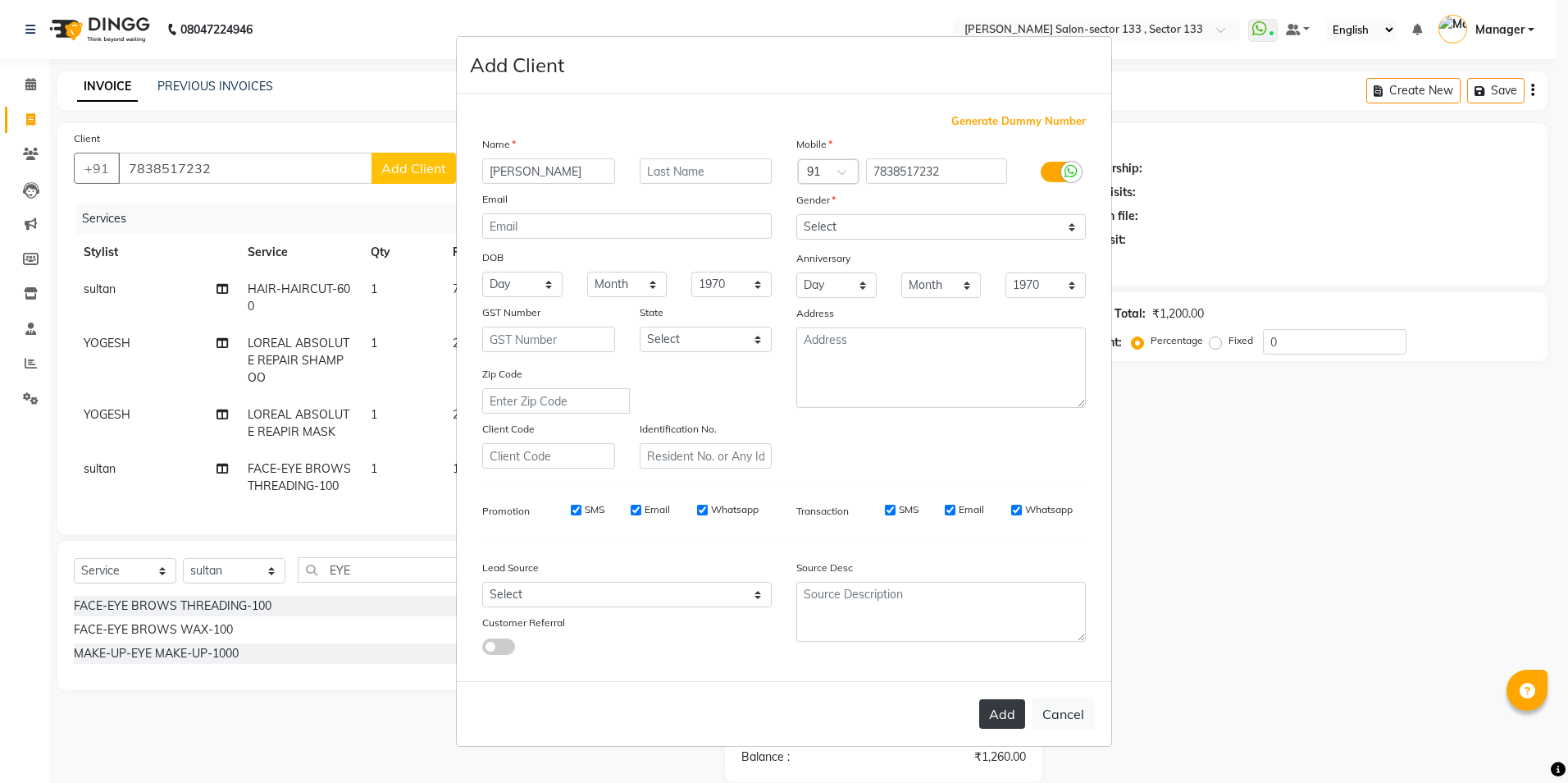
click at [991, 712] on button "Add" at bounding box center [1002, 713] width 46 height 30
select select
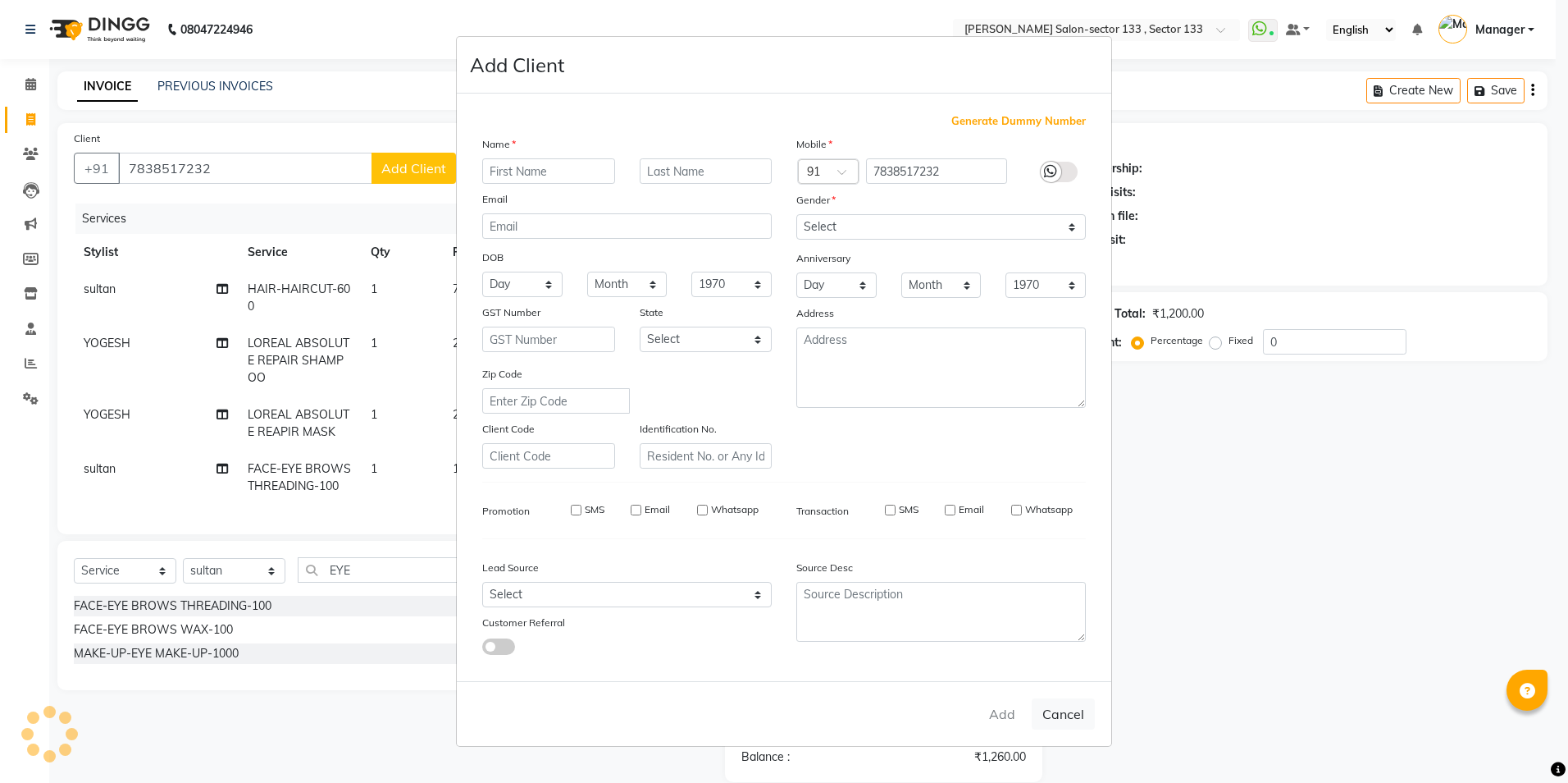
select select
checkbox input "false"
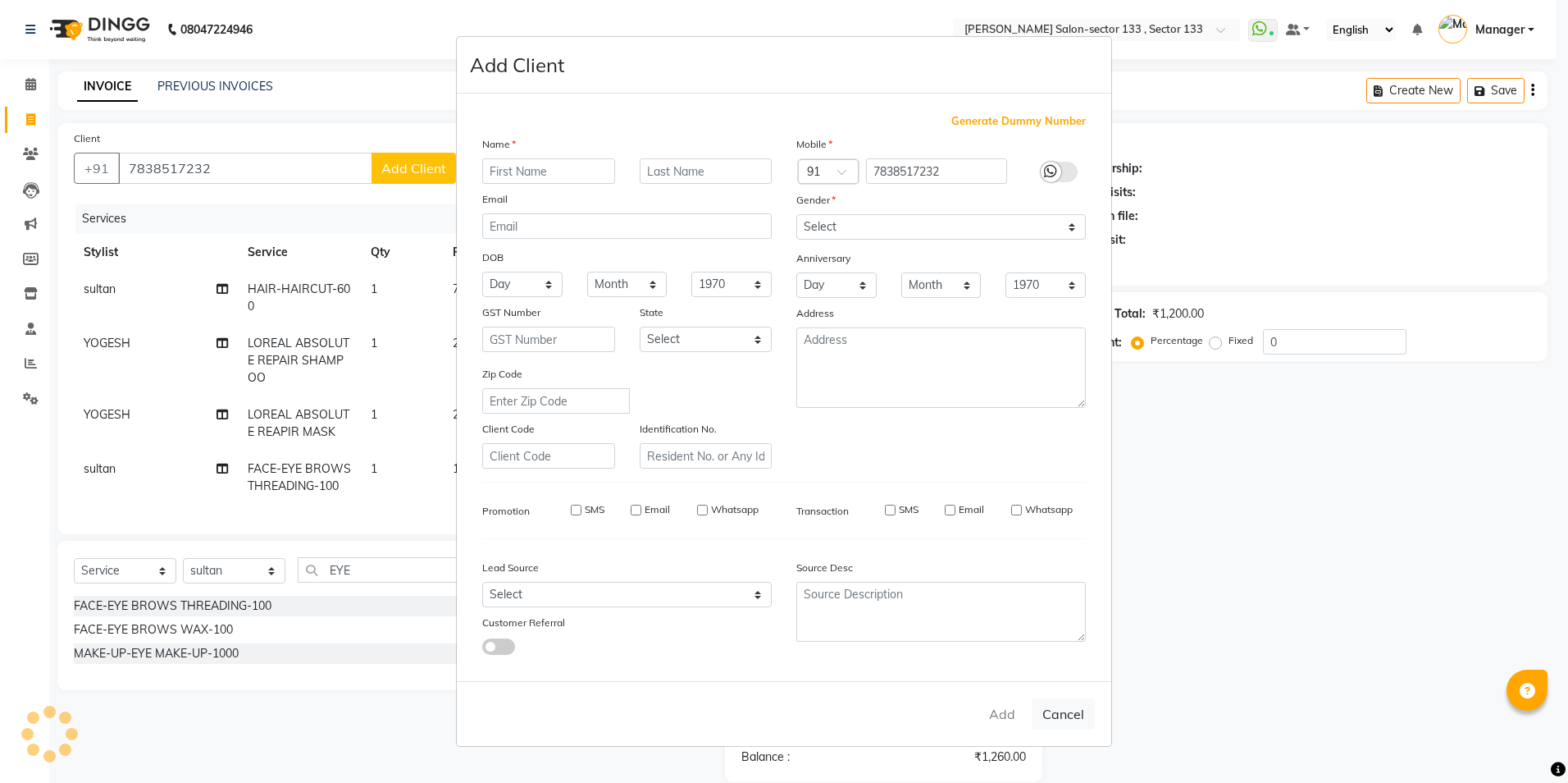
checkbox input "false"
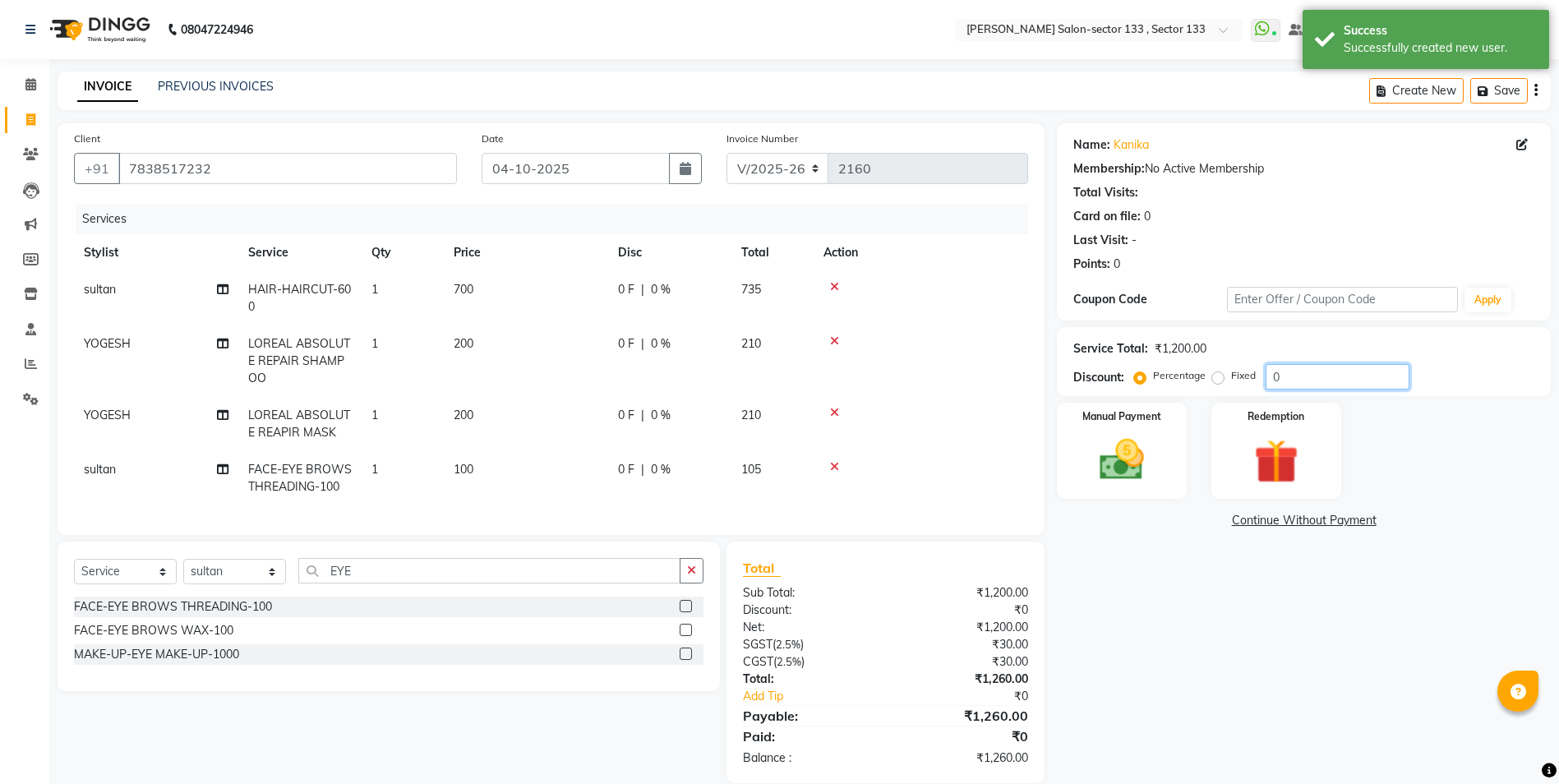
click at [1289, 385] on input "0" at bounding box center [1337, 376] width 144 height 25
type input "010"
click at [1224, 656] on div "Name: [PERSON_NAME] Membership: No Active Membership Total Visits: Card on file…" at bounding box center [1310, 453] width 506 height 660
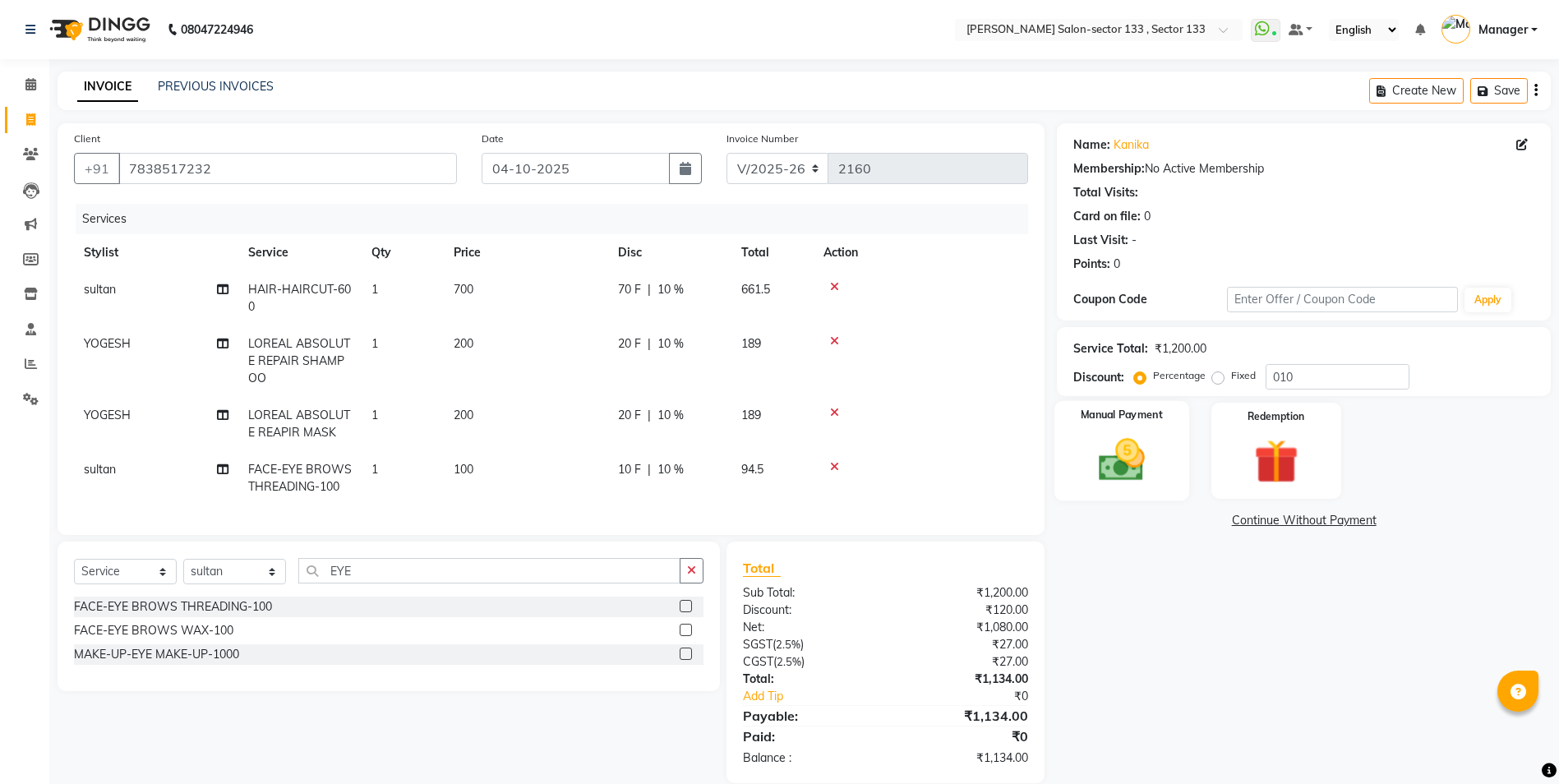
click at [1082, 453] on div "Manual Payment" at bounding box center [1121, 451] width 135 height 100
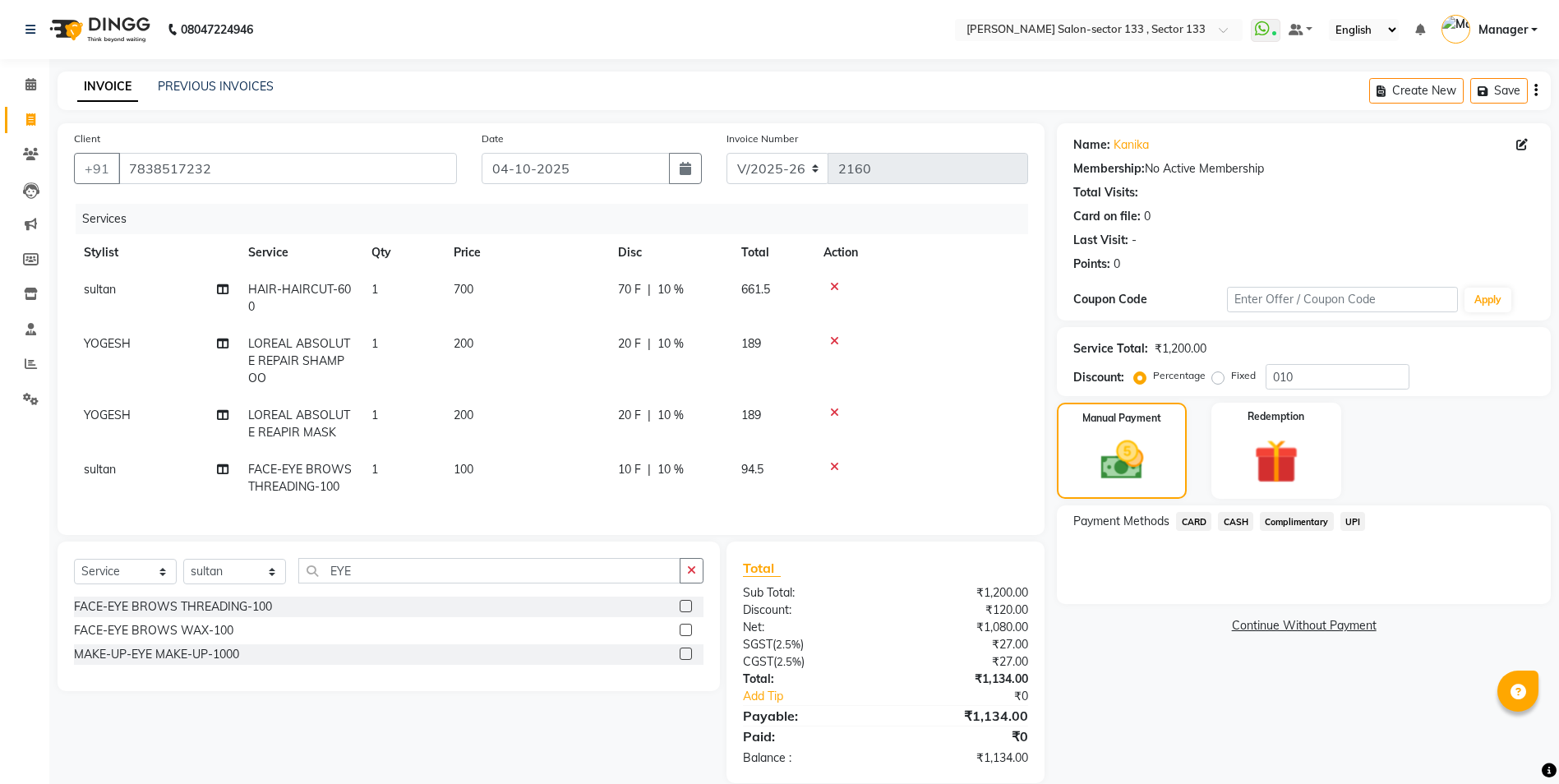
click at [1341, 527] on span "UPI" at bounding box center [1353, 522] width 25 height 19
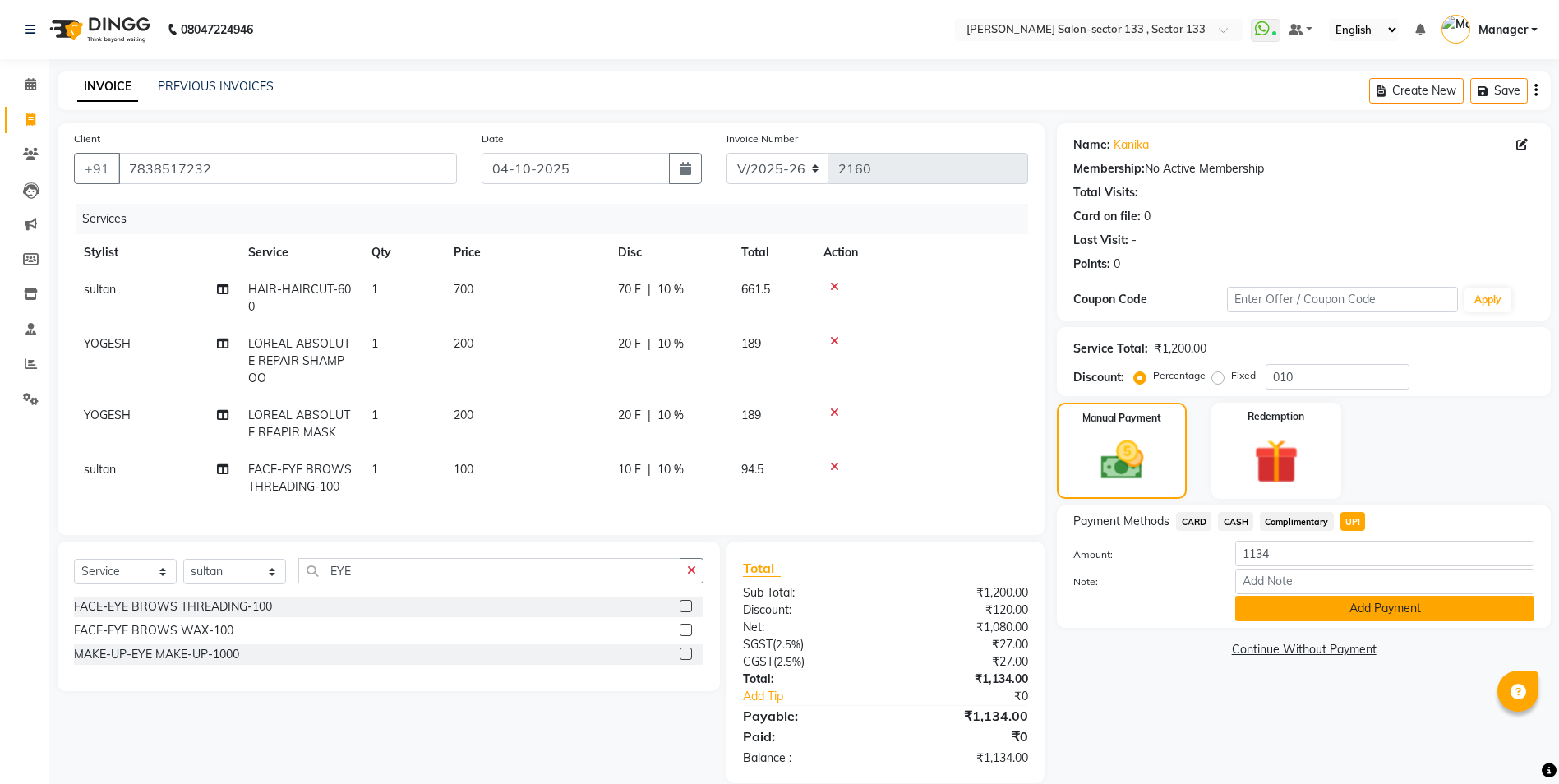
click at [1343, 618] on button "Add Payment" at bounding box center [1385, 608] width 299 height 25
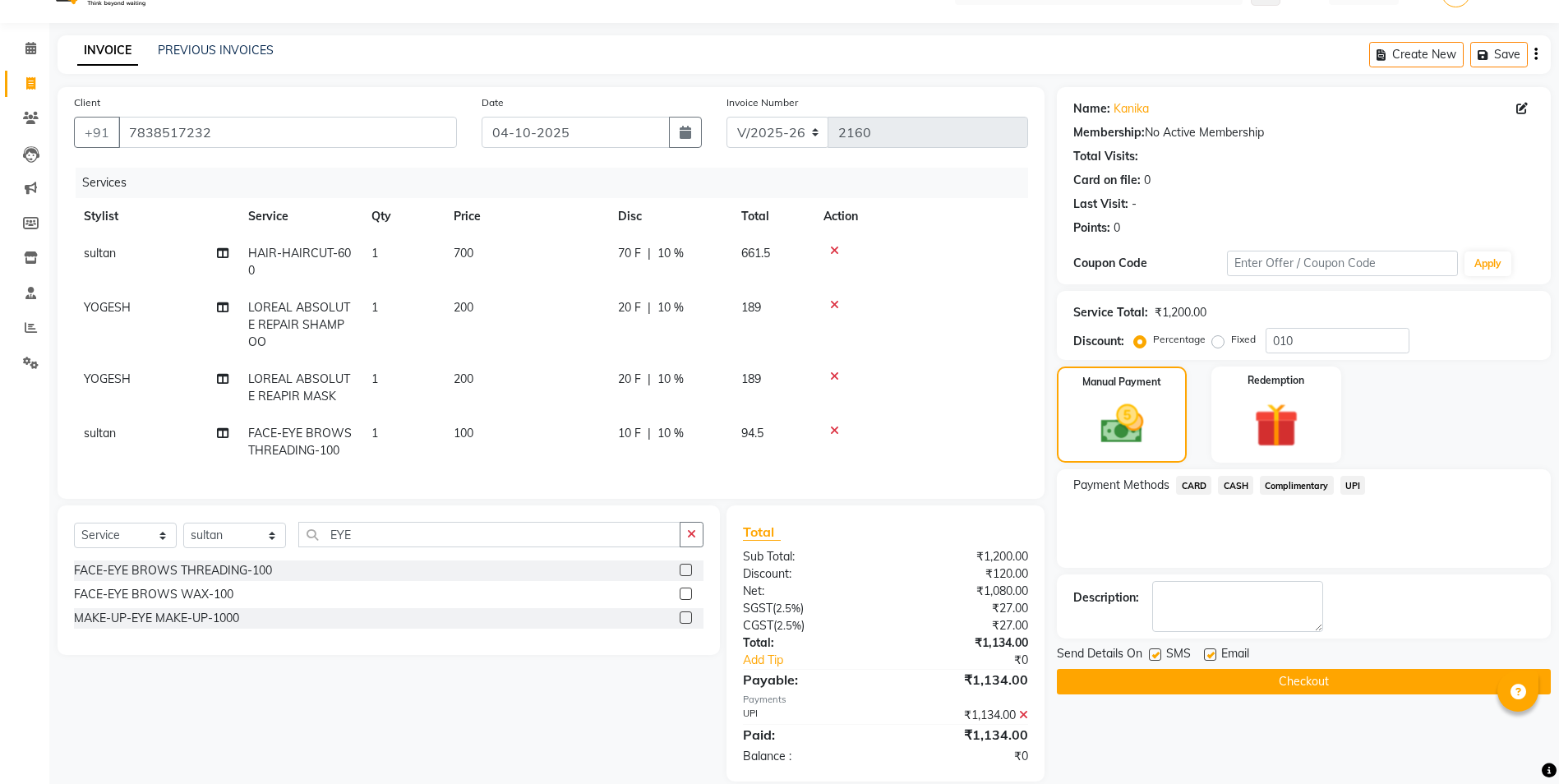
scroll to position [71, 0]
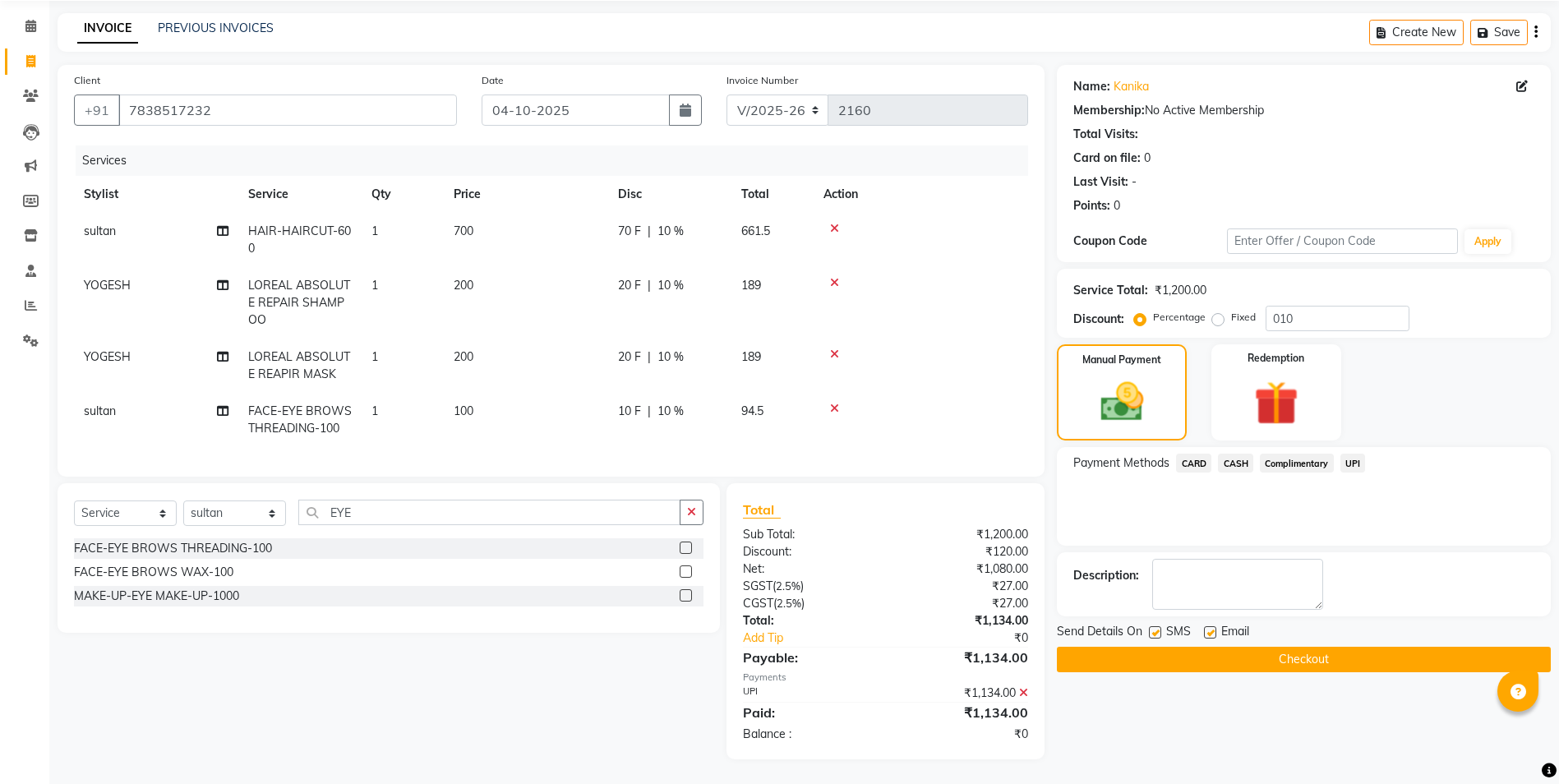
click at [82, 404] on td "sultan" at bounding box center [155, 420] width 164 height 54
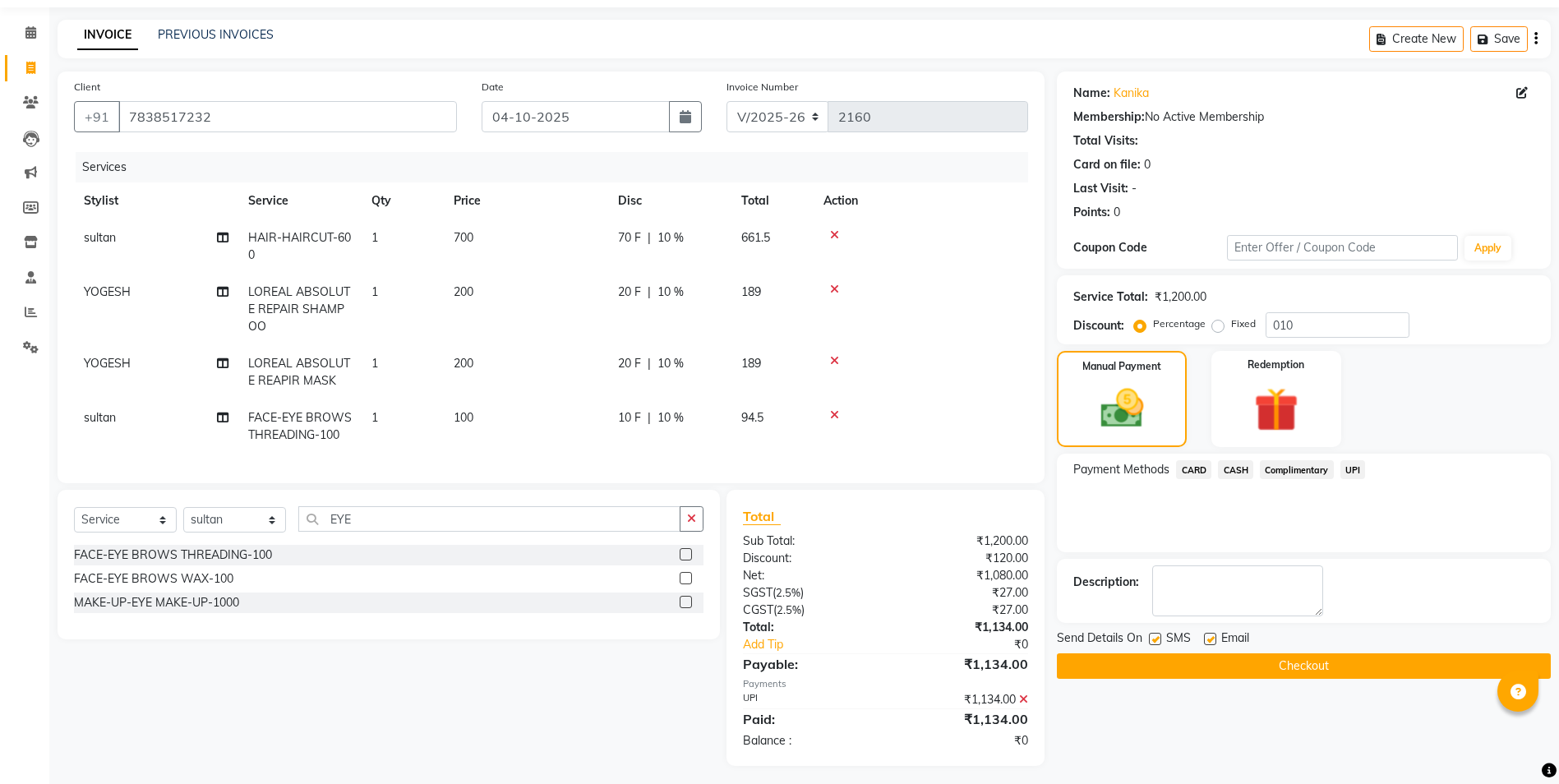
select select "92684"
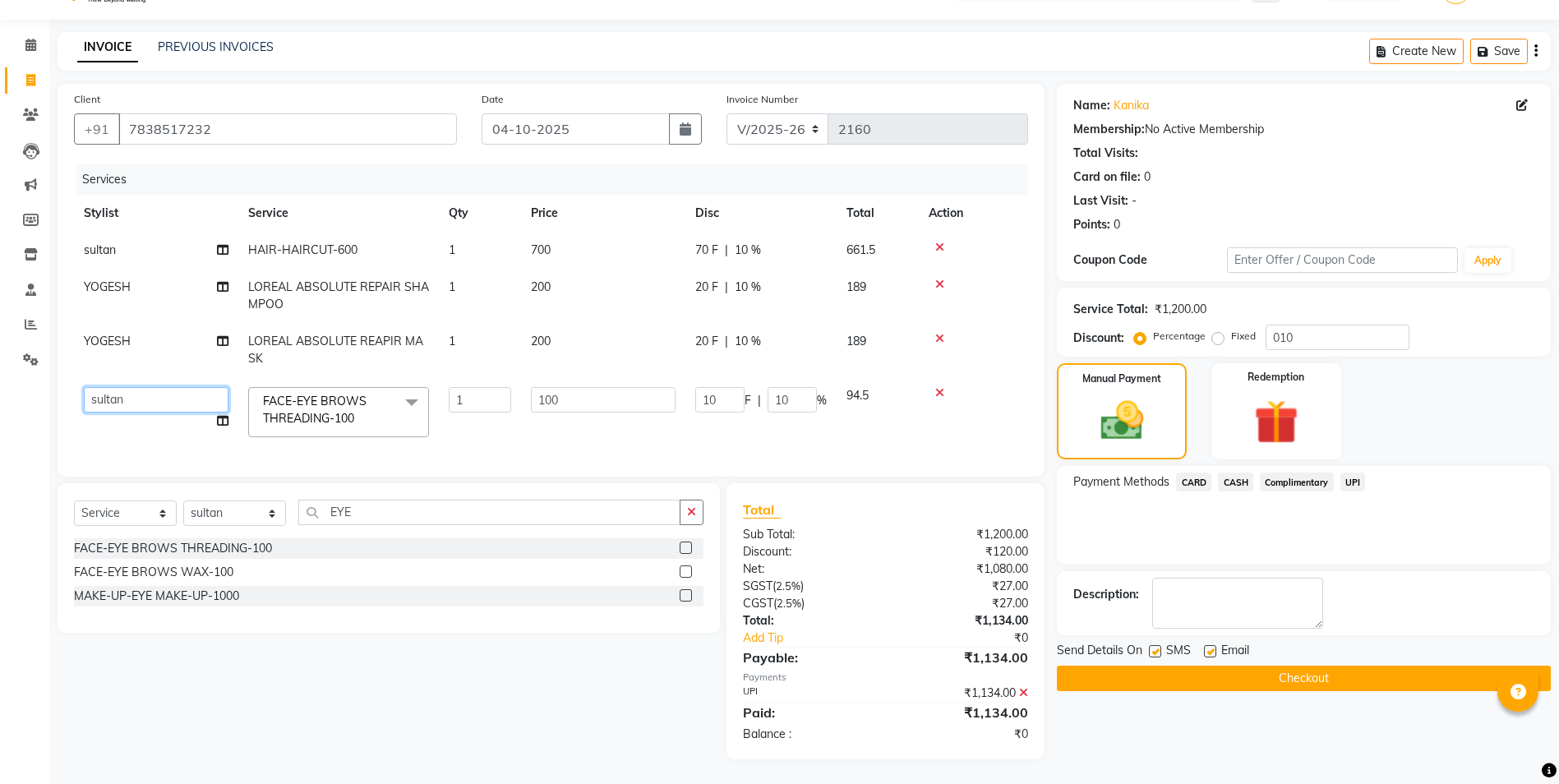
click at [114, 395] on select "[PERSON_NAME] [PERSON_NAME] [PERSON_NAME] Manager Mehboob Owner id [PERSON_NAME…" at bounding box center [156, 400] width 144 height 25
select select "90932"
click at [1124, 674] on button "Checkout" at bounding box center [1303, 678] width 494 height 25
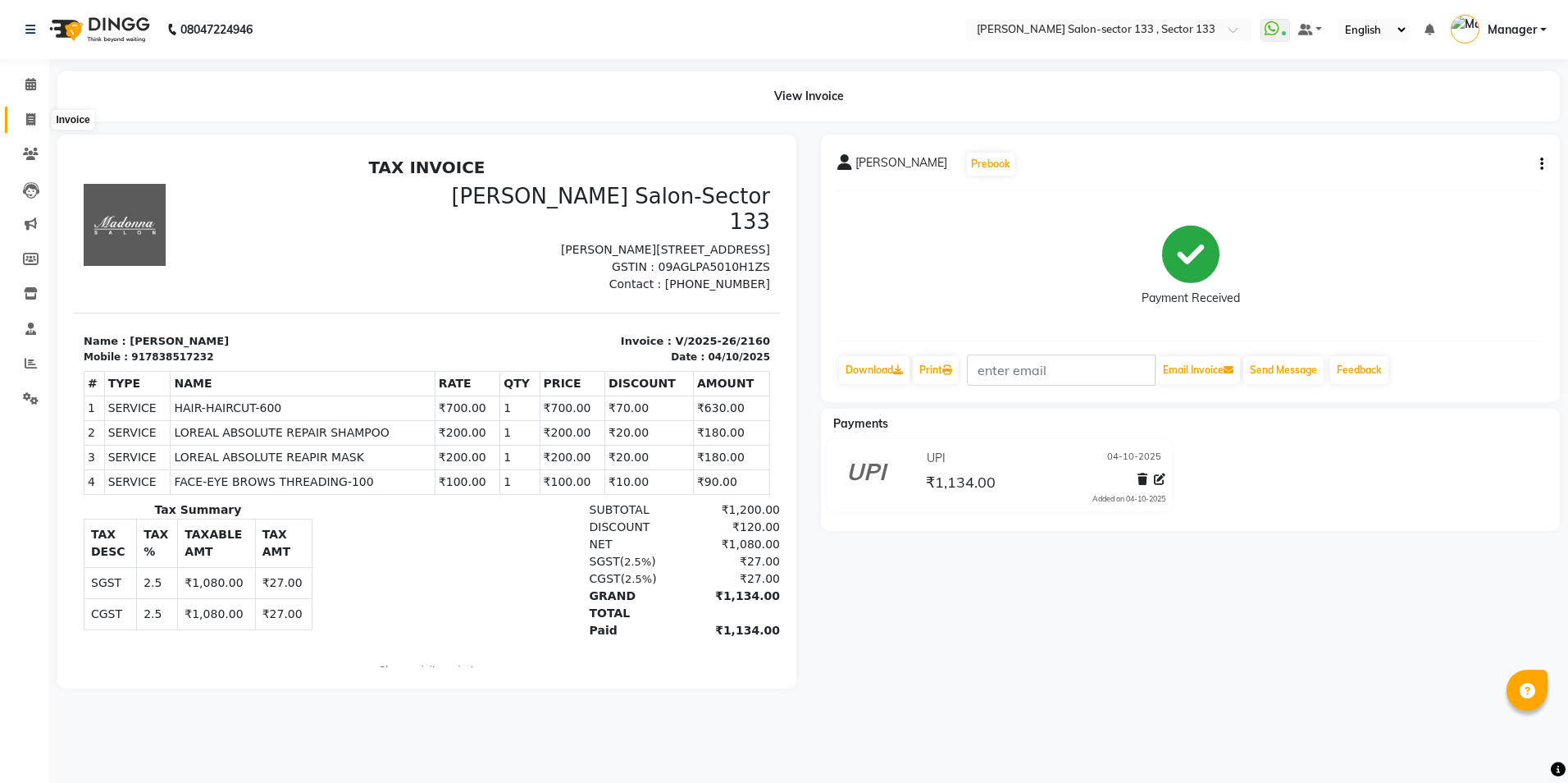
click at [31, 111] on span at bounding box center [31, 120] width 29 height 19
select select "8302"
select select "service"
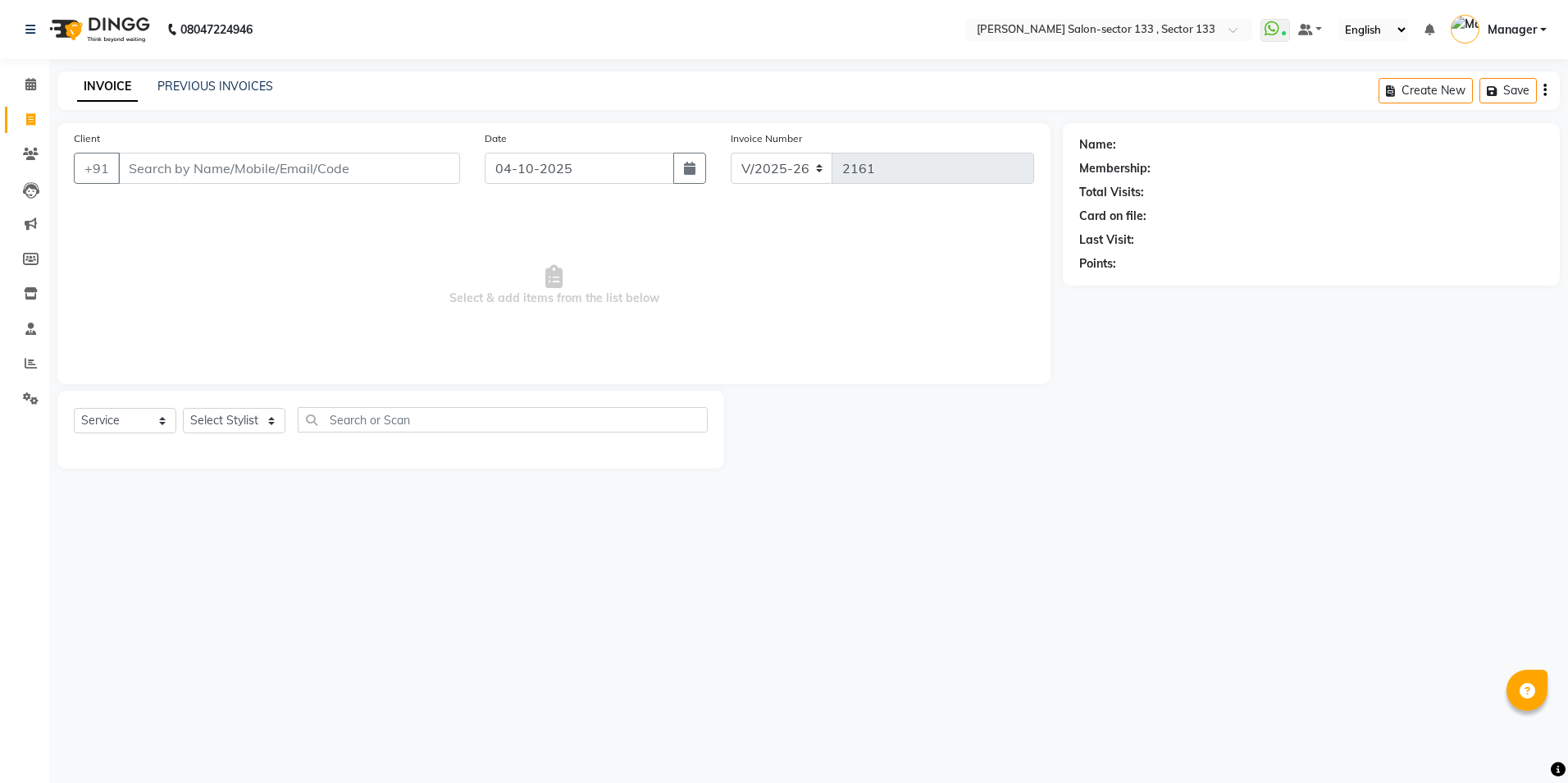
click at [31, 111] on span at bounding box center [31, 120] width 29 height 19
select select "8302"
select select "service"
click at [310, 171] on input "Client" at bounding box center [288, 168] width 342 height 31
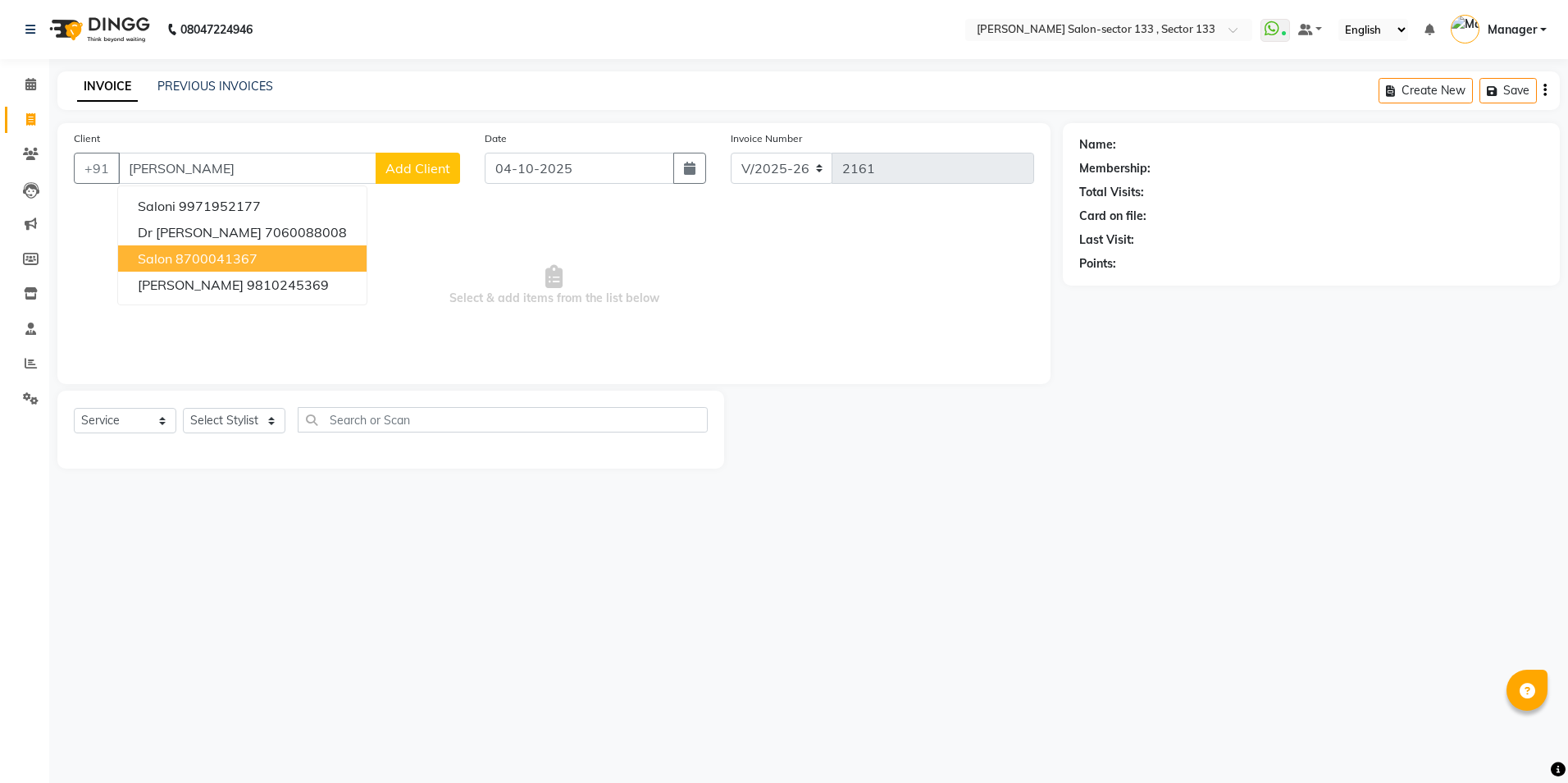
click at [265, 250] on button "salon 8700041367" at bounding box center [242, 258] width 248 height 26
type input "8700041367"
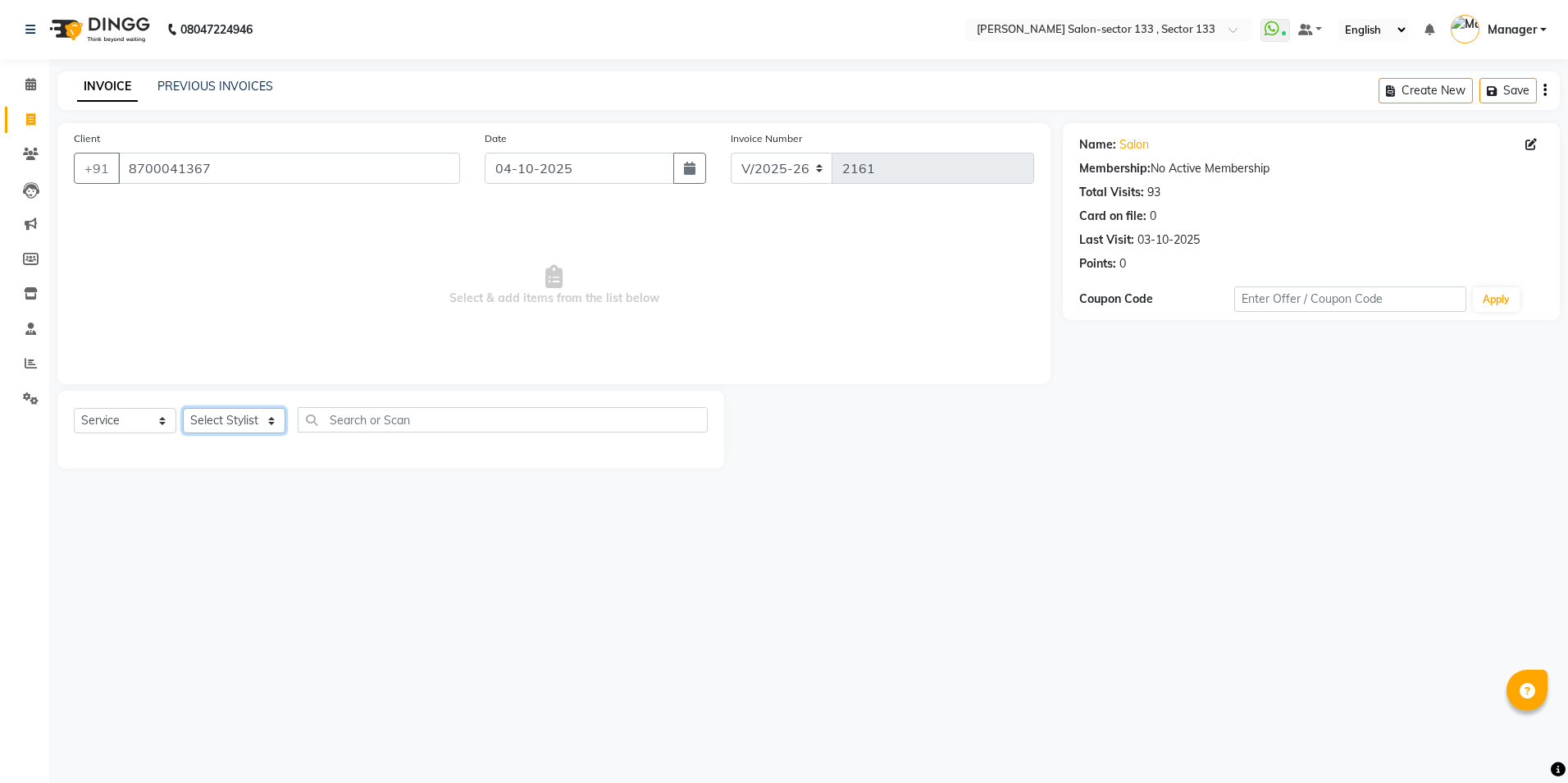
click at [224, 414] on select "Select Stylist [PERSON_NAME] [PERSON_NAME] [PERSON_NAME] Manager Mehboob Owner …" at bounding box center [234, 421] width 103 height 25
select select "80846"
click at [183, 408] on select "Select Stylist [PERSON_NAME] [PERSON_NAME] [PERSON_NAME] Manager Mehboob Owner …" at bounding box center [234, 421] width 103 height 25
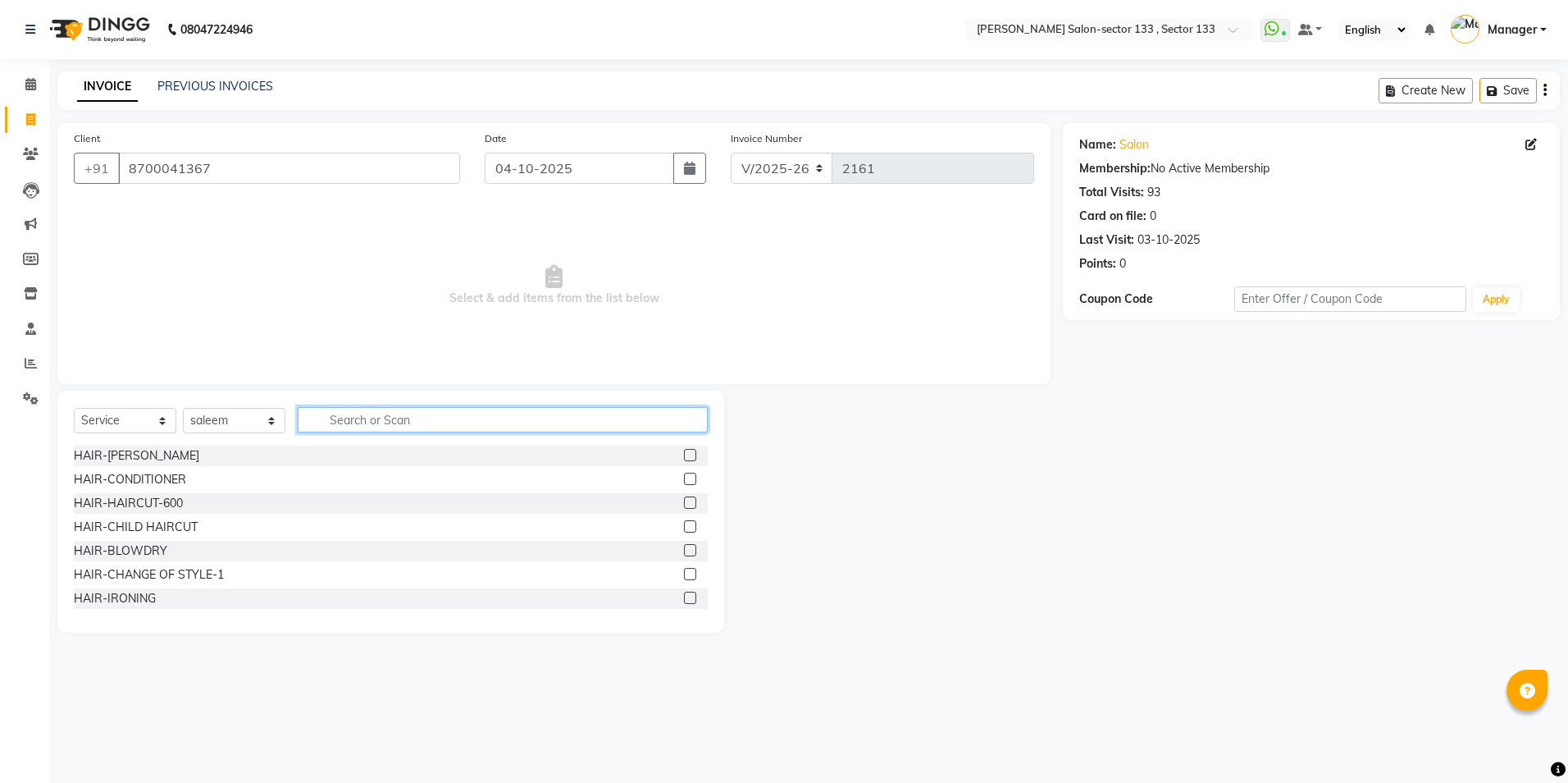
click at [424, 432] on input "text" at bounding box center [503, 420] width 410 height 25
type input "CUT"
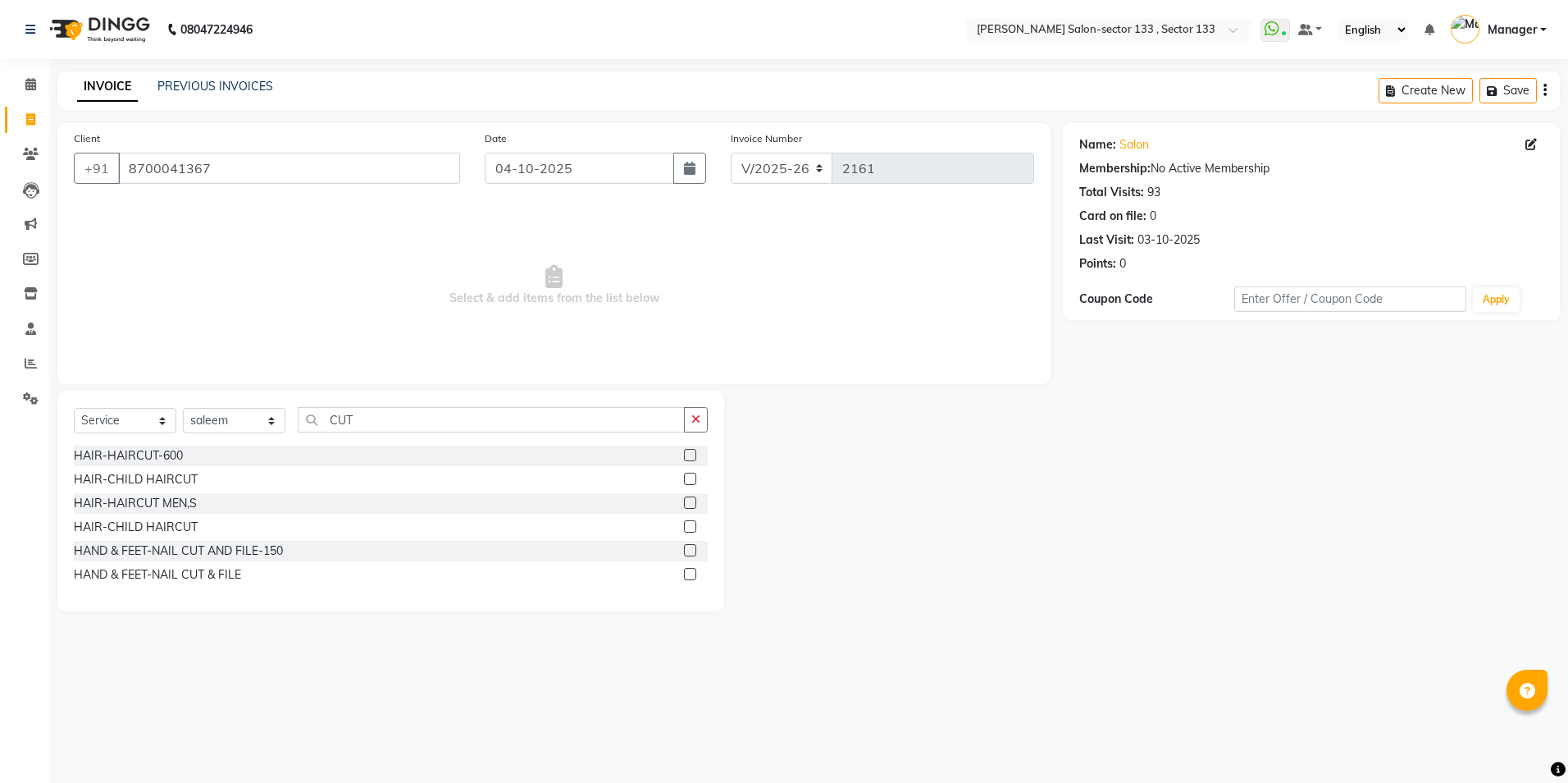
click at [689, 503] on label at bounding box center [690, 502] width 13 height 13
click at [689, 503] on input "checkbox" at bounding box center [689, 503] width 11 height 11
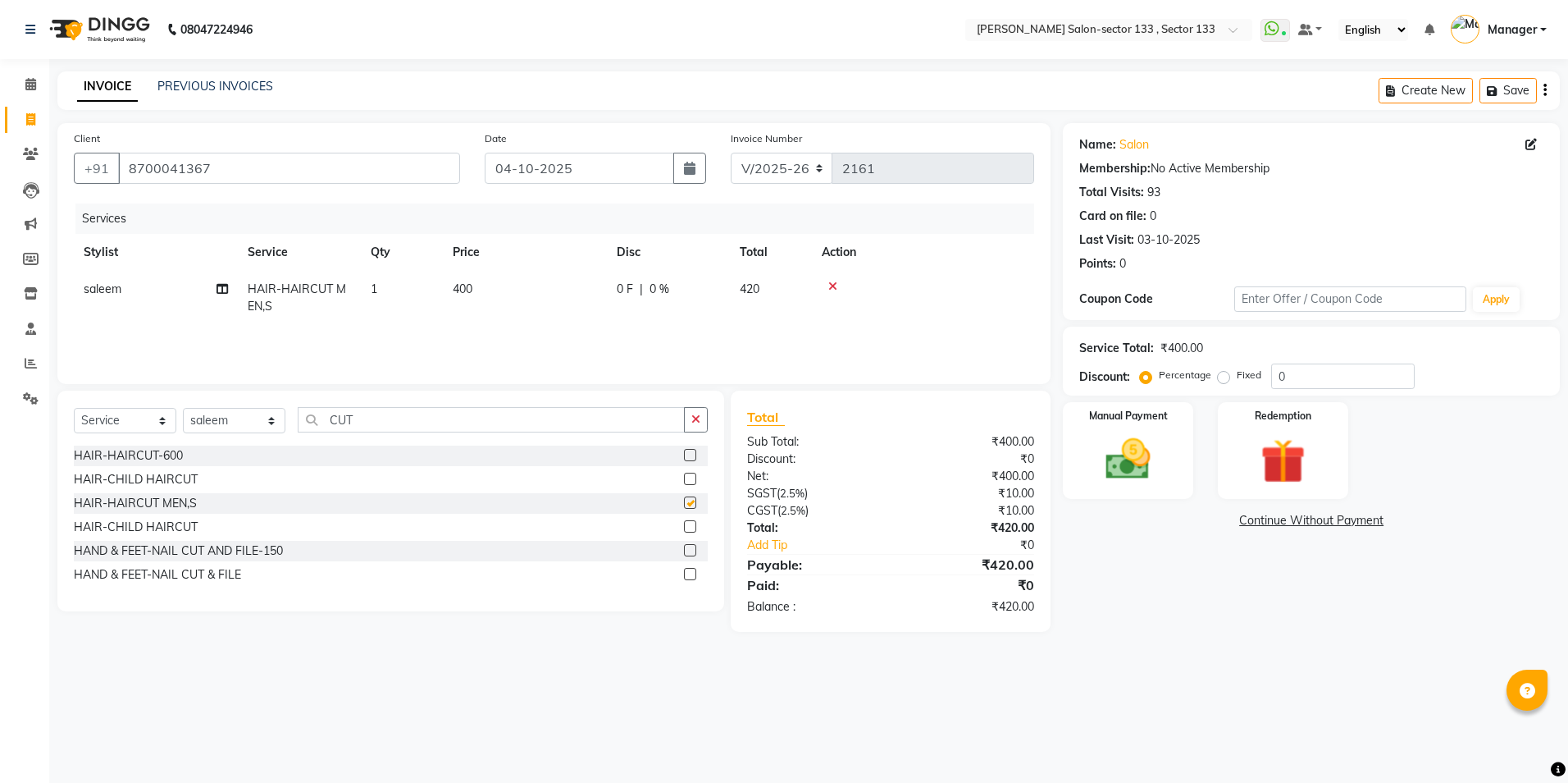
checkbox input "false"
click at [1163, 458] on img at bounding box center [1128, 460] width 76 height 54
click at [1372, 522] on div "Payment Methods CARD CASH Complimentary UPI" at bounding box center [1311, 523] width 464 height 22
click at [1356, 526] on span "UPI" at bounding box center [1359, 522] width 25 height 19
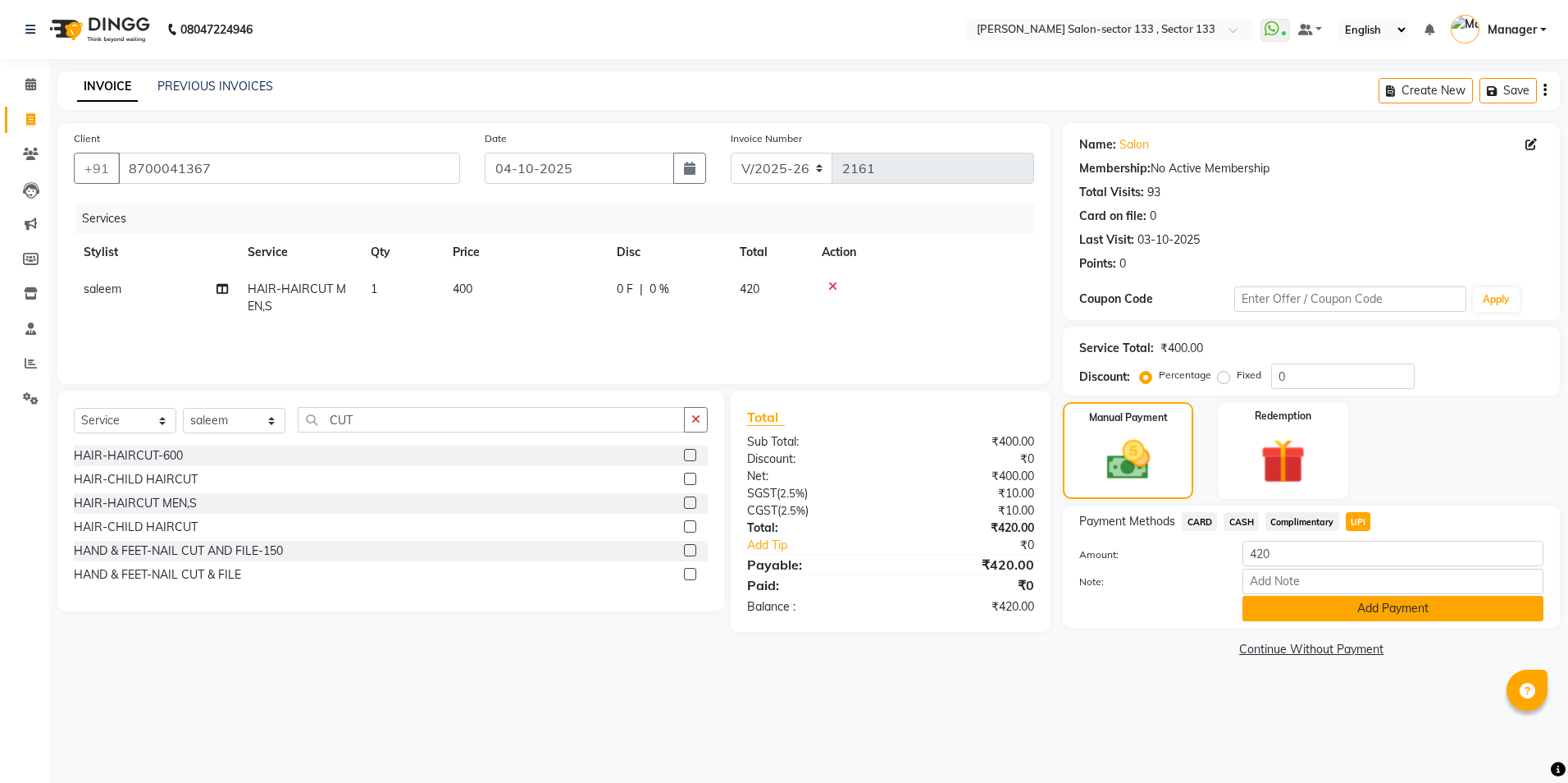
click at [1356, 610] on button "Add Payment" at bounding box center [1392, 608] width 301 height 25
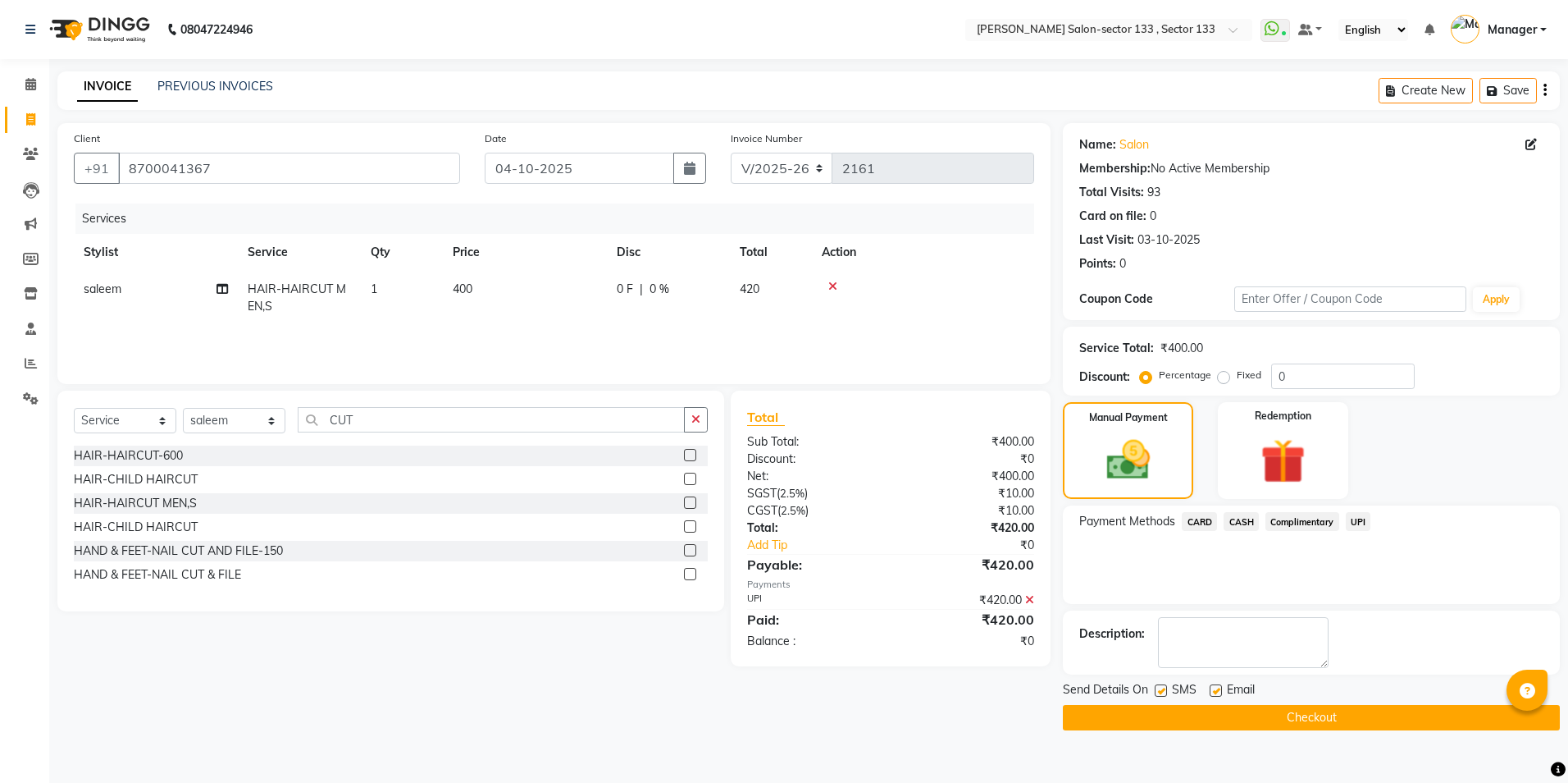
click at [1321, 713] on button "Checkout" at bounding box center [1312, 718] width 497 height 25
